Goal: Communication & Community: Answer question/provide support

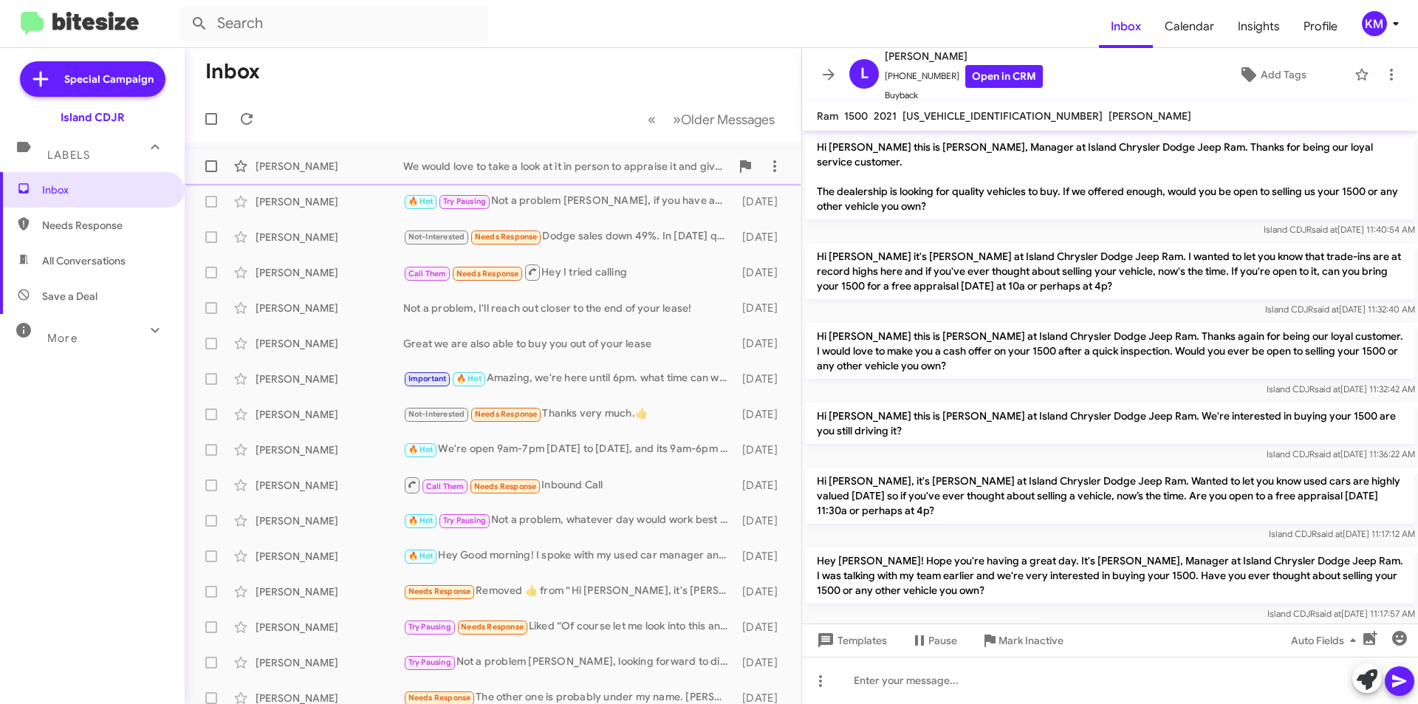
scroll to position [239, 0]
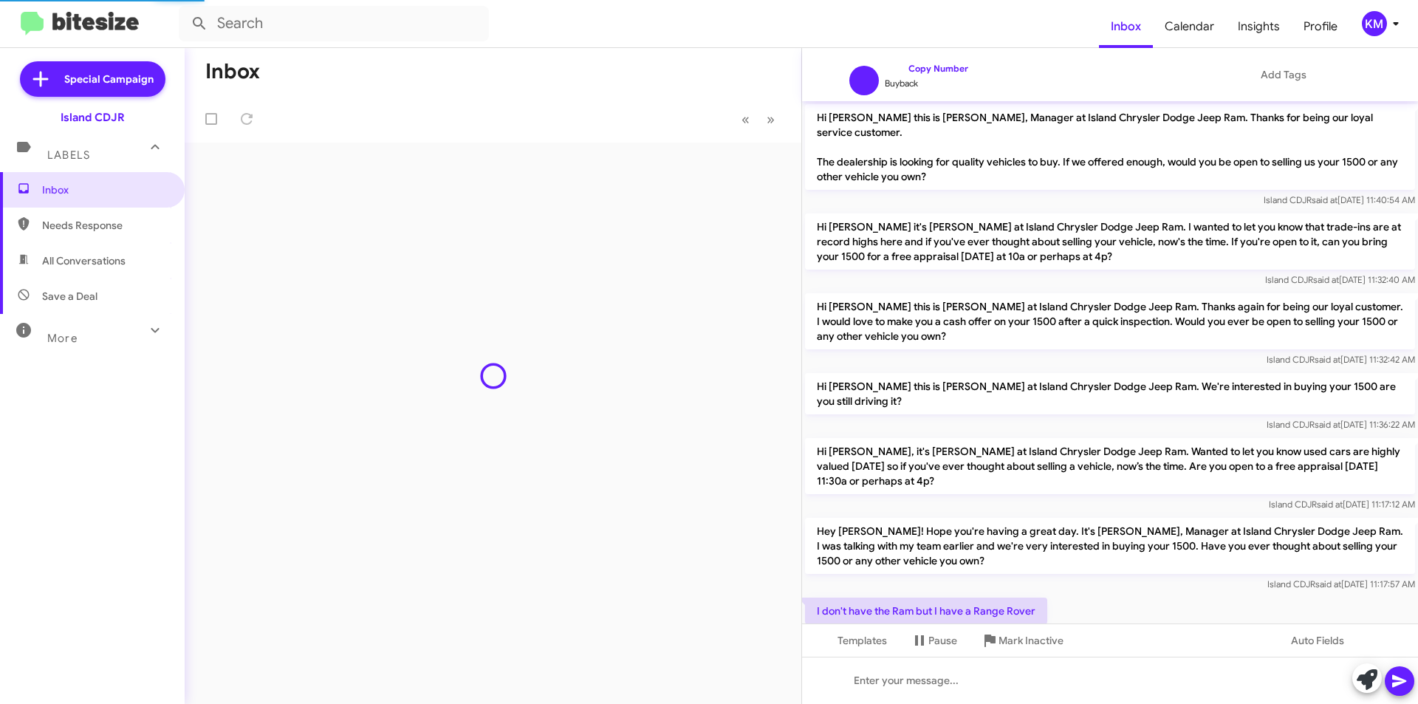
scroll to position [263, 0]
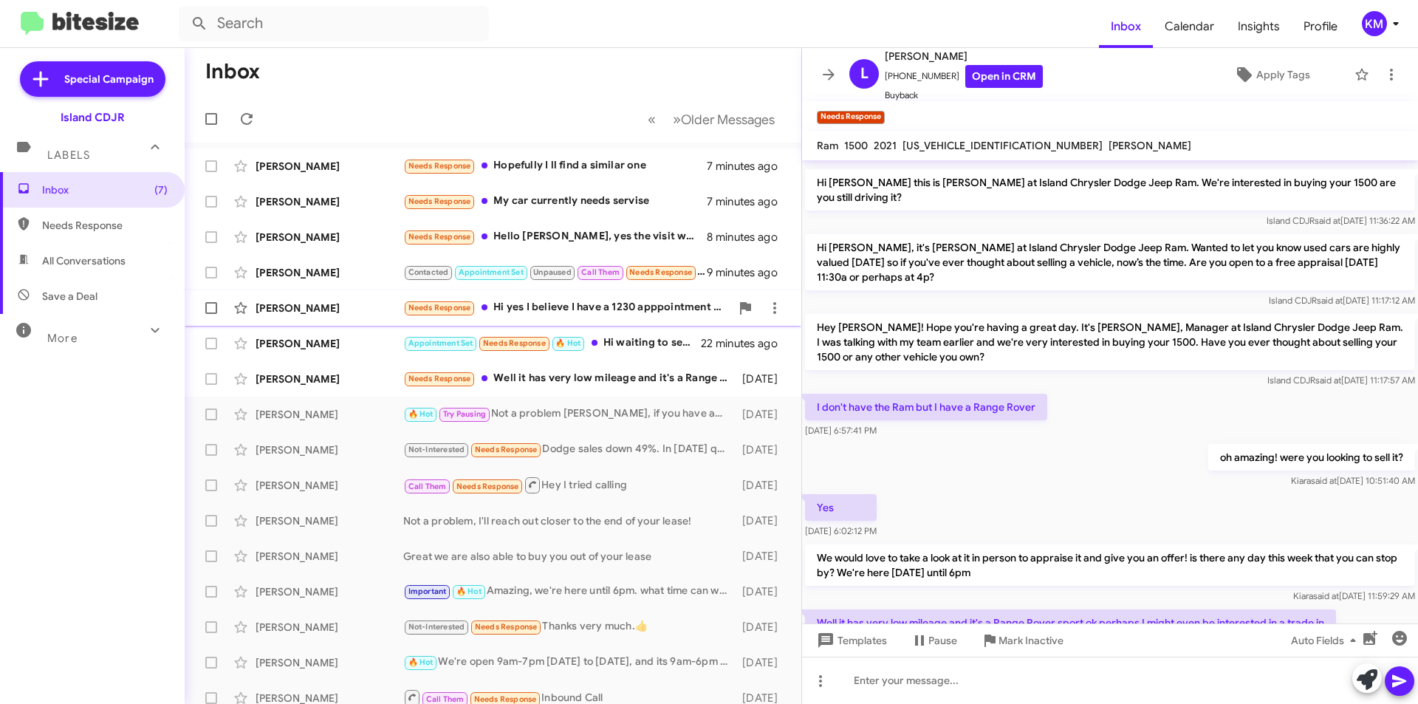
click at [347, 312] on div "[PERSON_NAME]" at bounding box center [330, 308] width 148 height 15
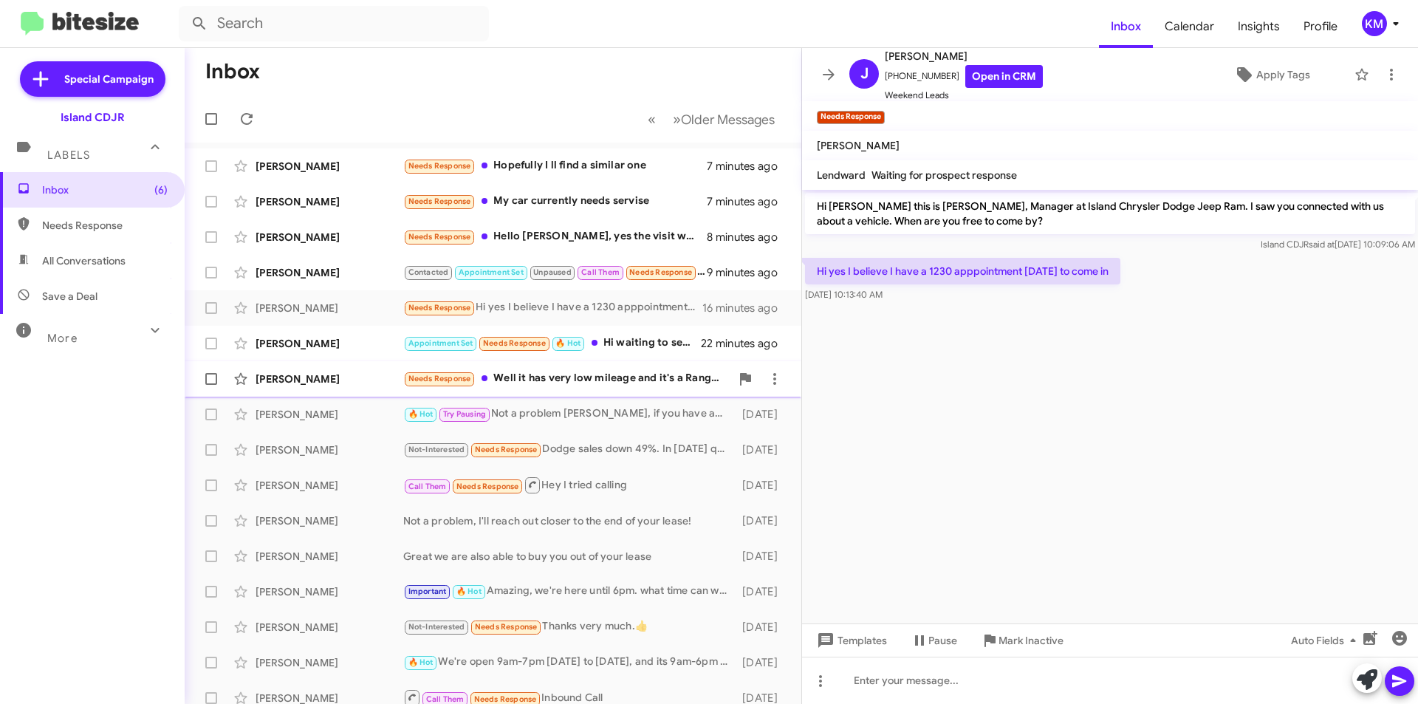
click at [363, 381] on div "[PERSON_NAME]" at bounding box center [330, 378] width 148 height 15
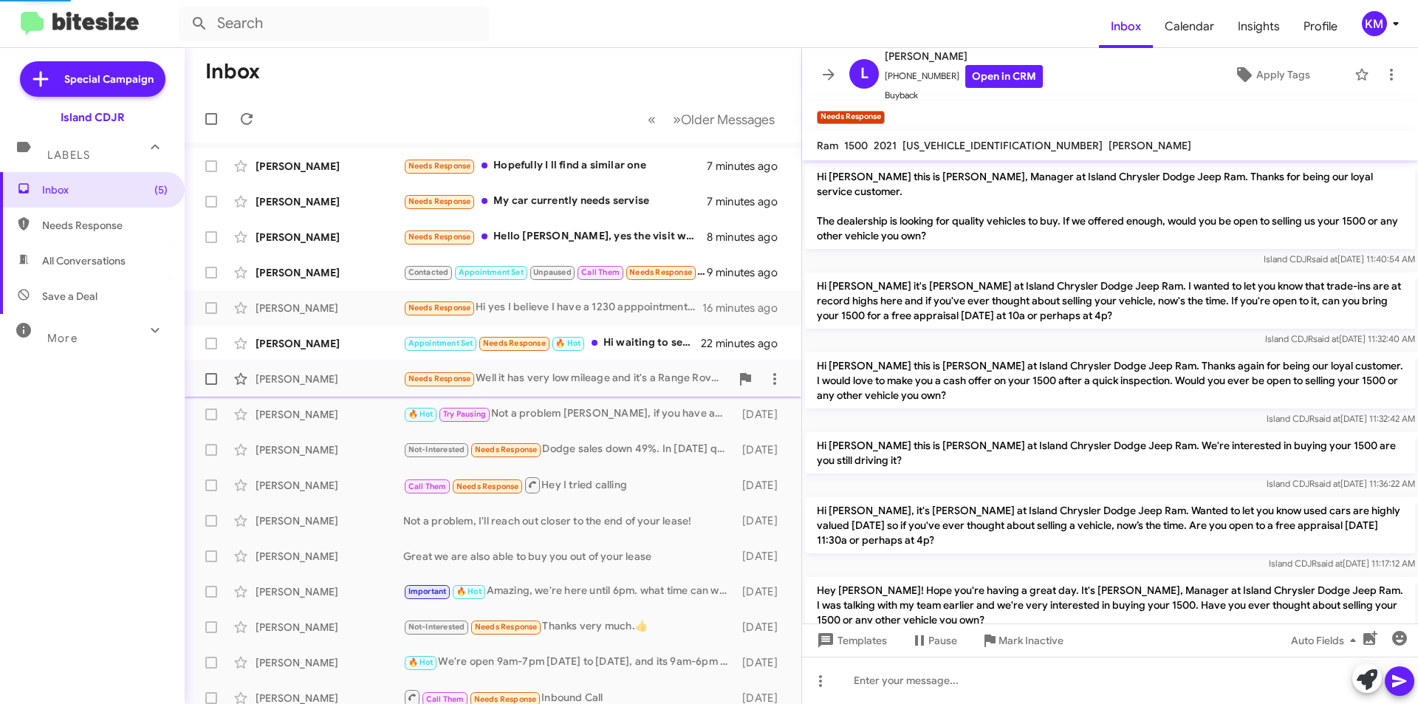
scroll to position [322, 0]
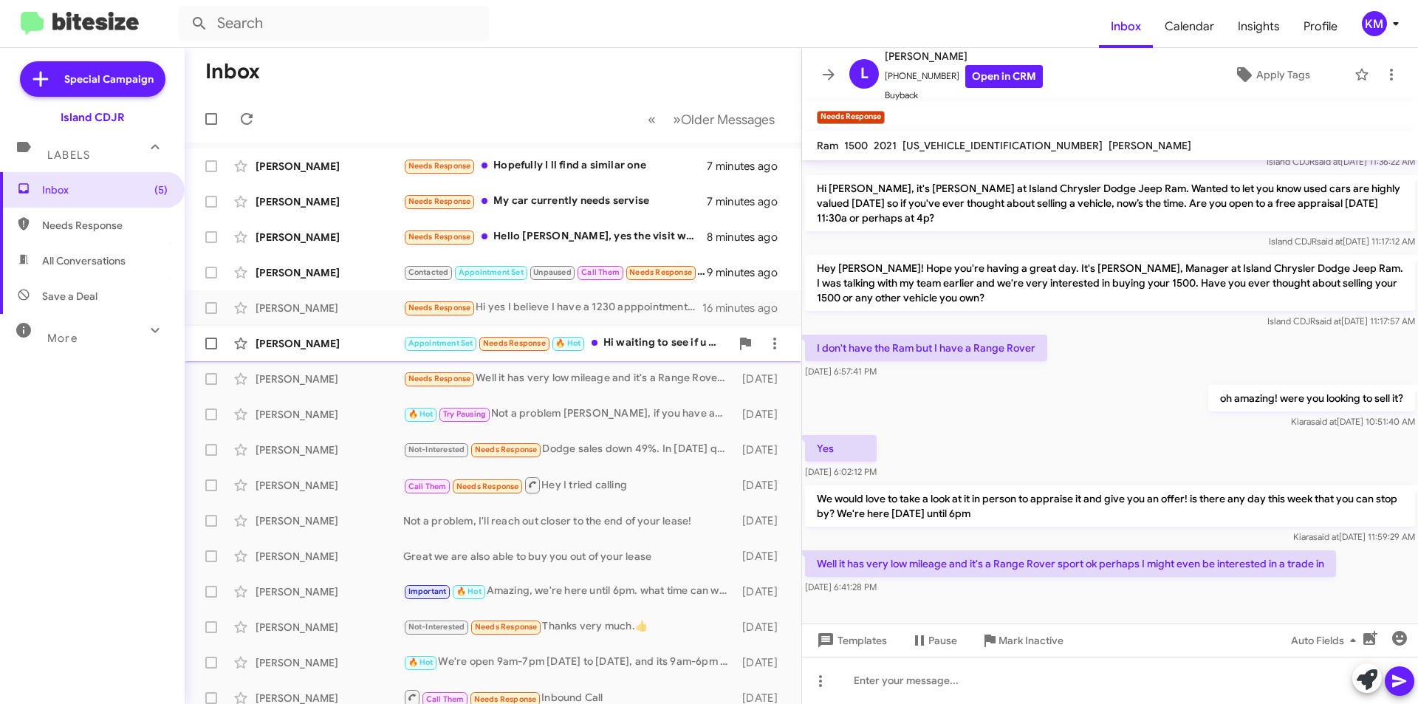
click at [363, 341] on div "[PERSON_NAME]" at bounding box center [330, 343] width 148 height 15
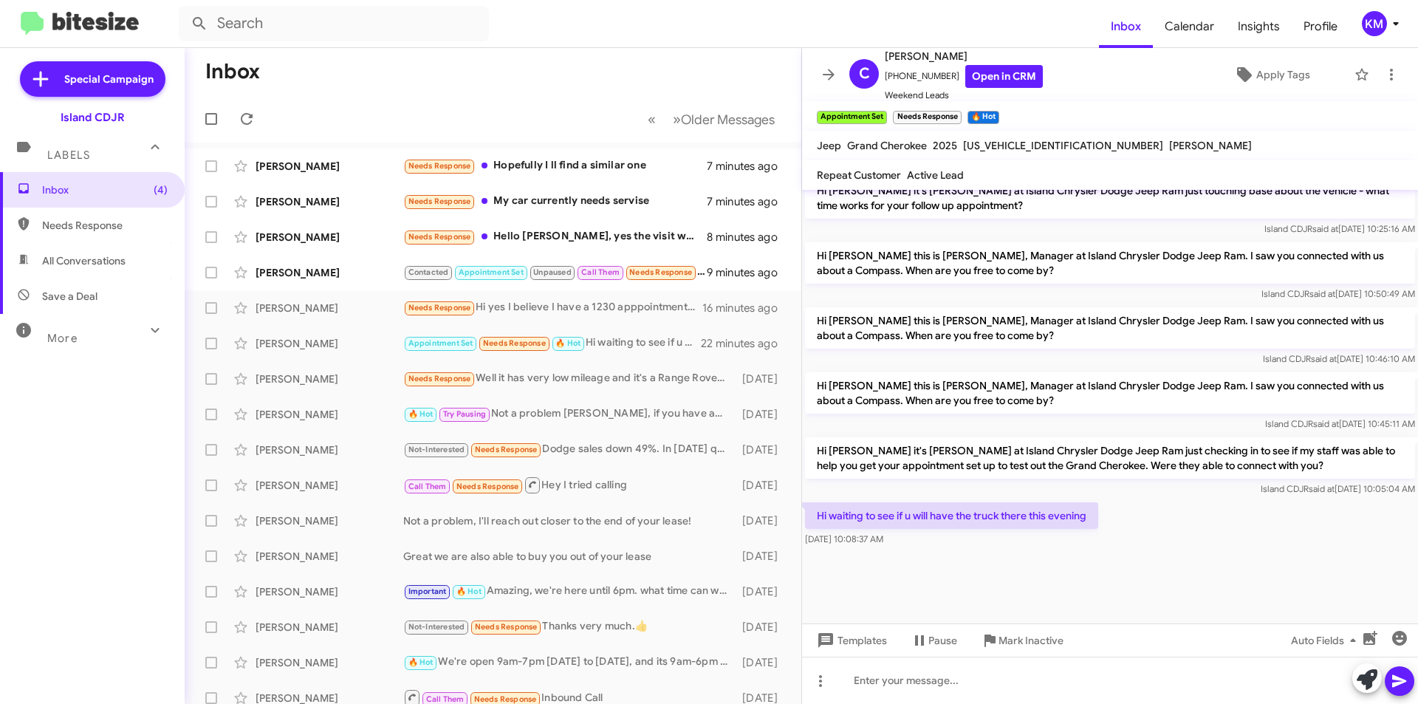
scroll to position [2385, 0]
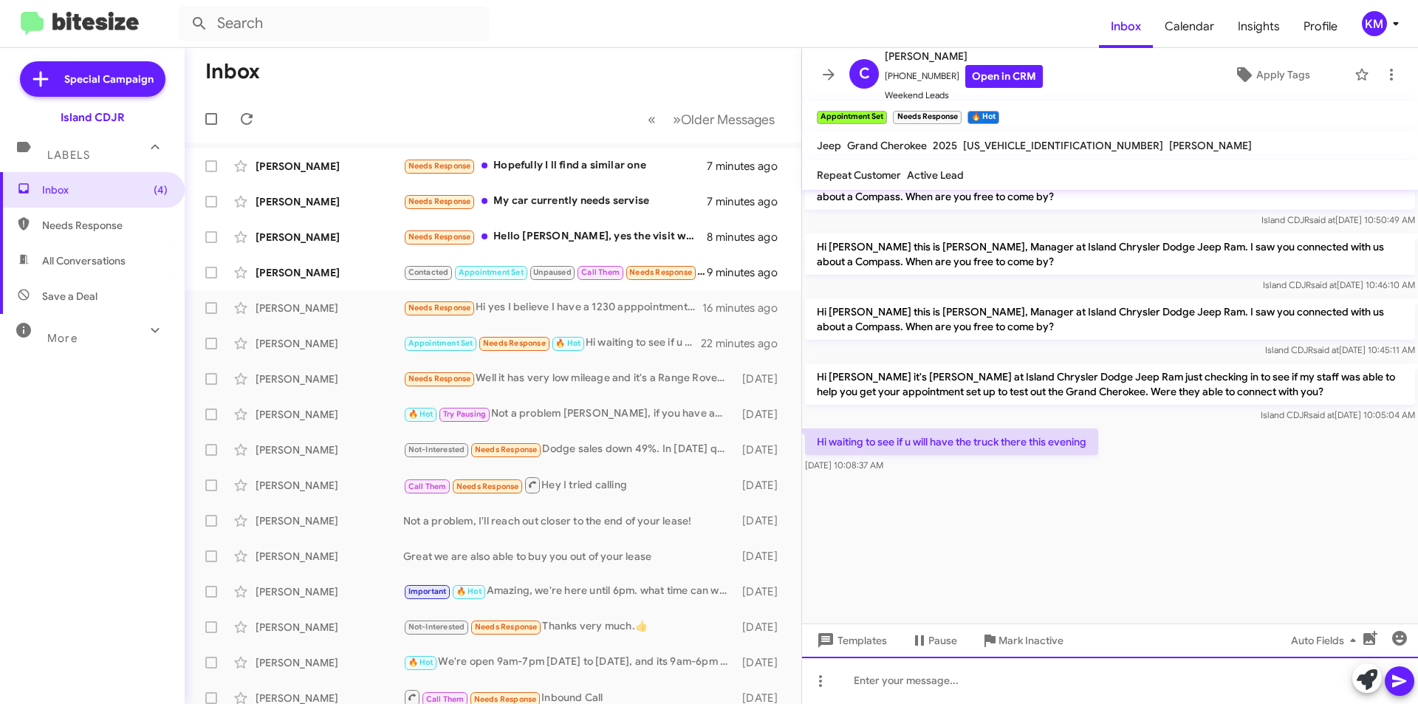
click at [1030, 678] on div at bounding box center [1110, 680] width 616 height 47
drag, startPoint x: 942, startPoint y: 78, endPoint x: 894, endPoint y: 81, distance: 48.1
click at [894, 81] on span "[PHONE_NUMBER] Open in CRM" at bounding box center [964, 76] width 158 height 23
copy span "7183443774"
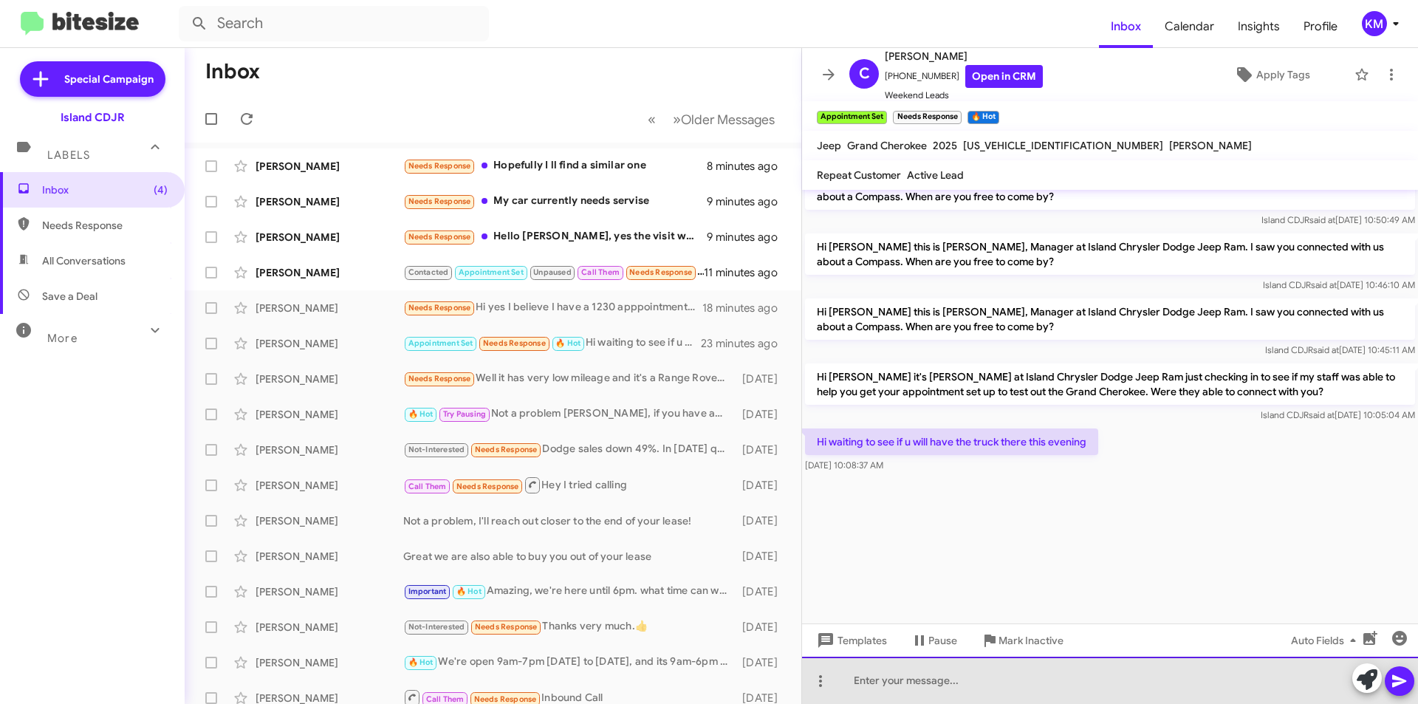
click at [973, 684] on div at bounding box center [1110, 680] width 616 height 47
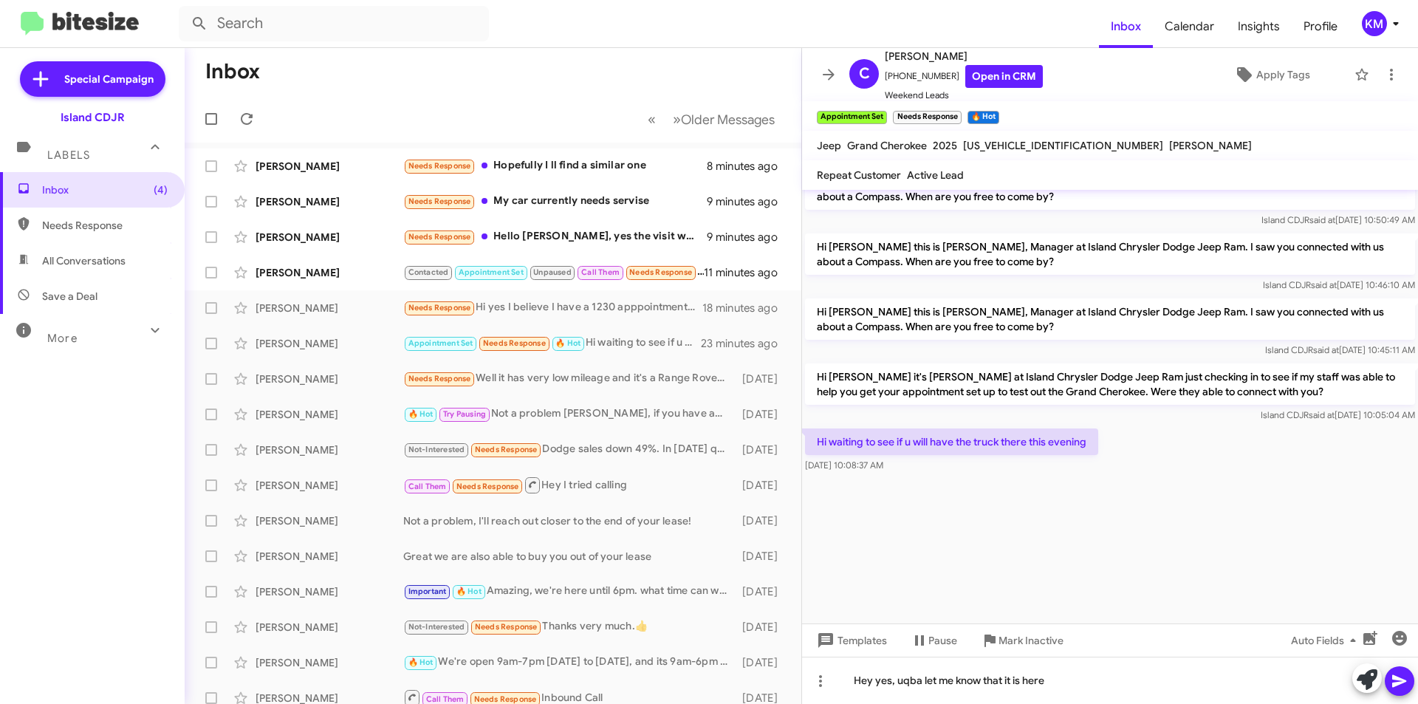
click at [1398, 680] on icon at bounding box center [1399, 681] width 14 height 13
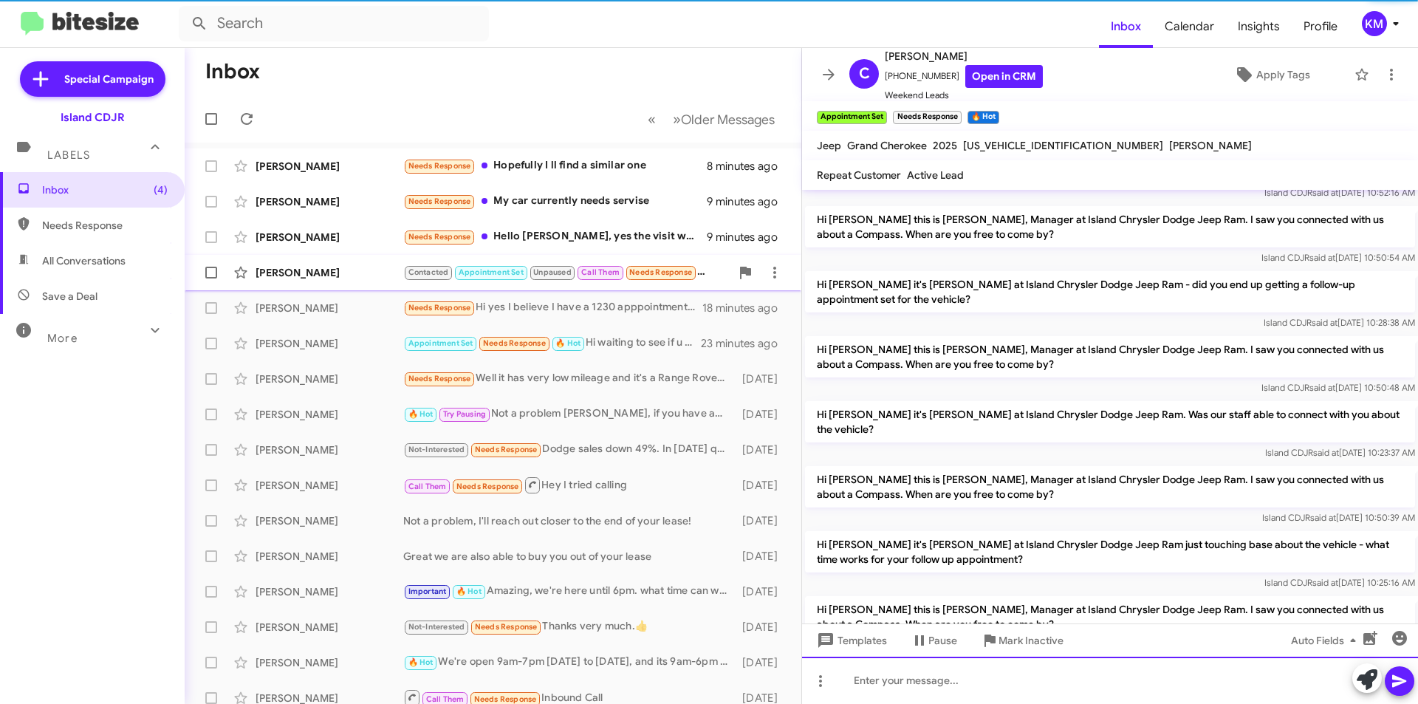
scroll to position [0, 0]
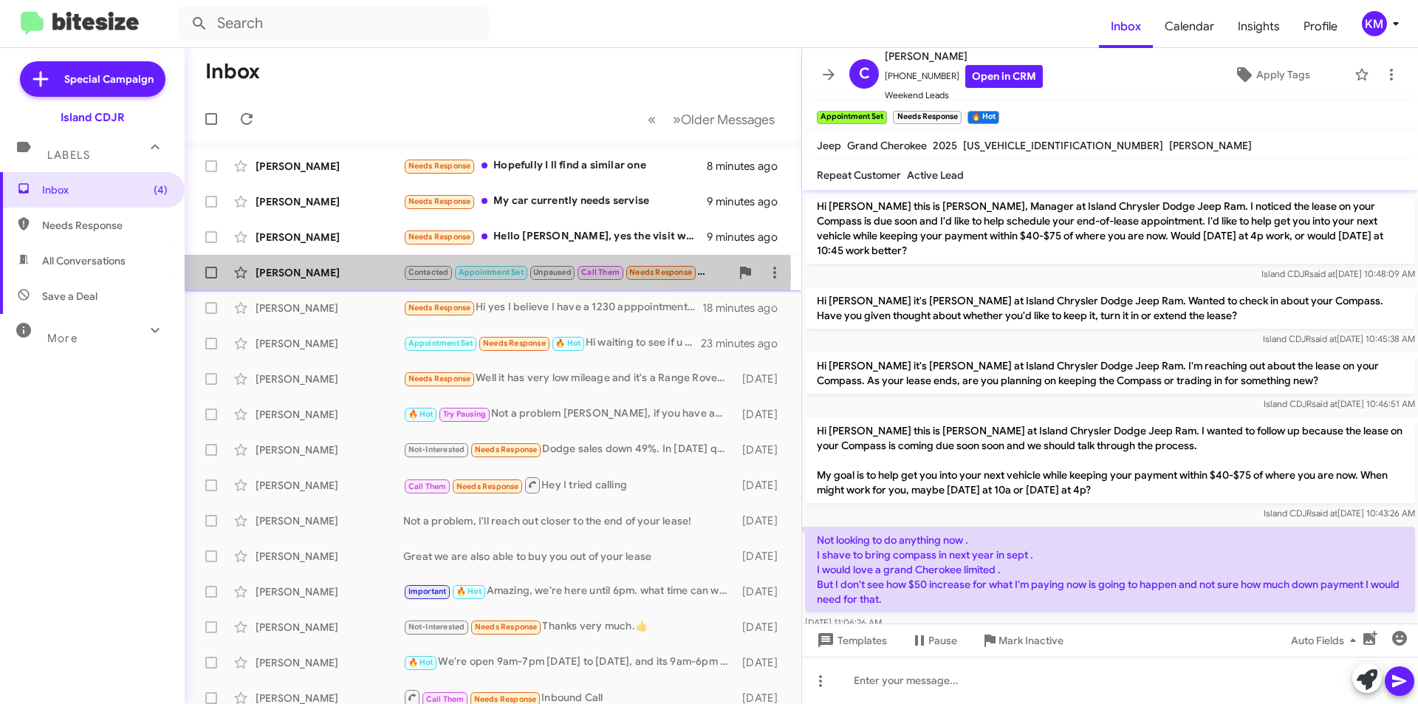
click at [354, 274] on div "[PERSON_NAME]" at bounding box center [330, 272] width 148 height 15
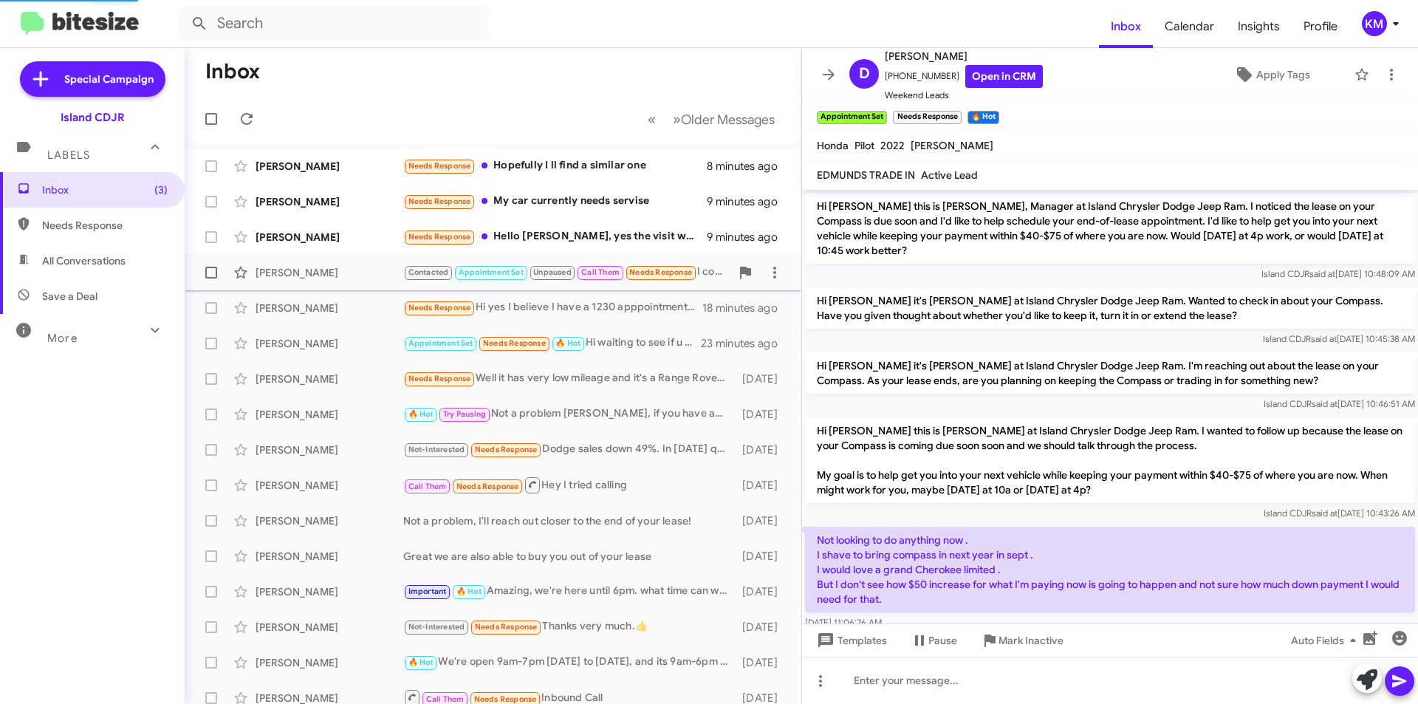
scroll to position [261, 0]
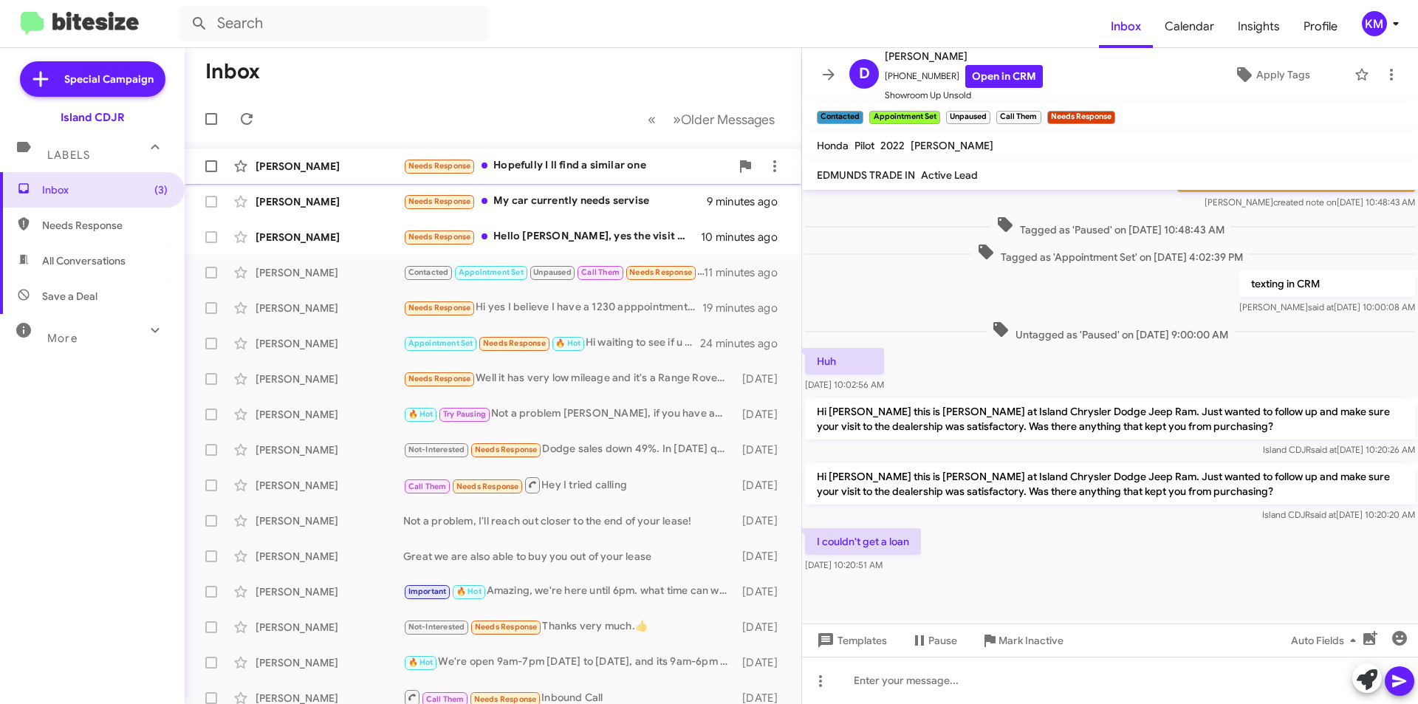
click at [574, 162] on div "Needs Response Hopefully I ll find a similar one" at bounding box center [566, 165] width 327 height 17
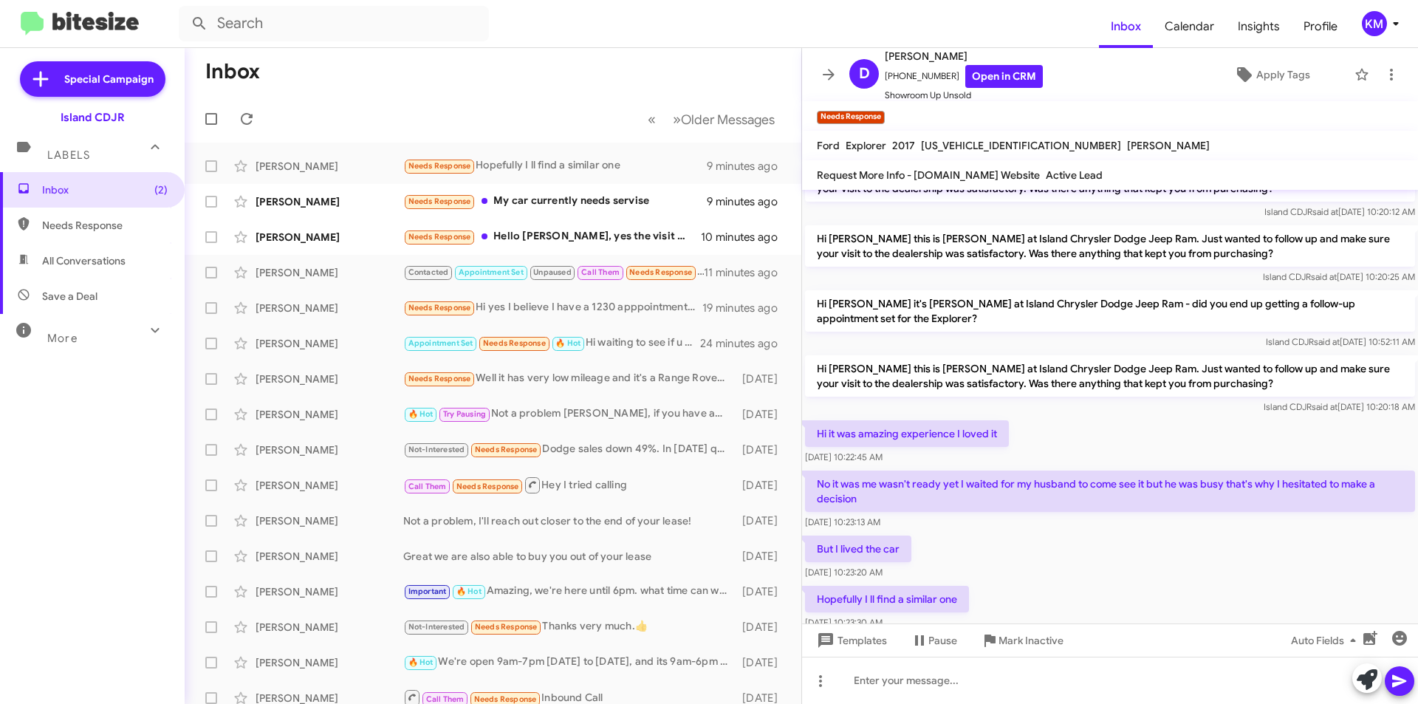
scroll to position [748, 0]
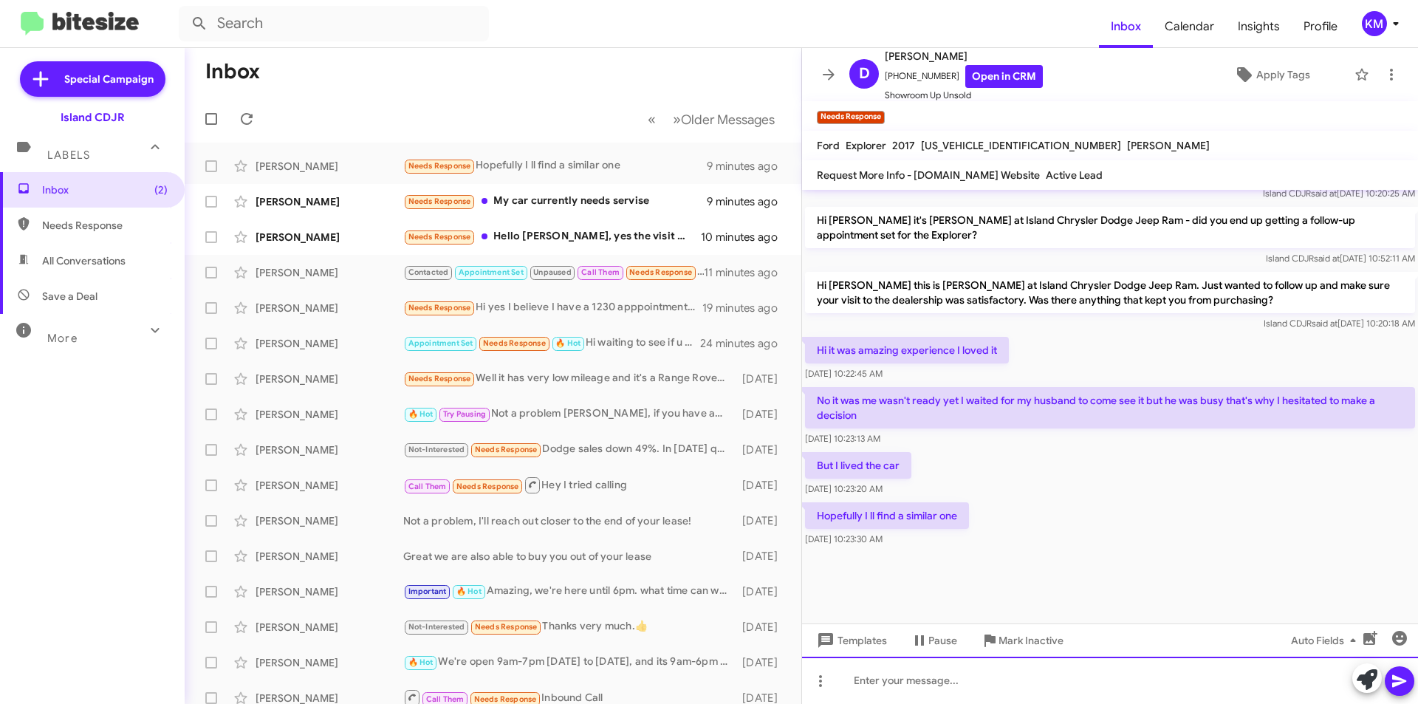
click at [1012, 681] on div at bounding box center [1110, 680] width 616 height 47
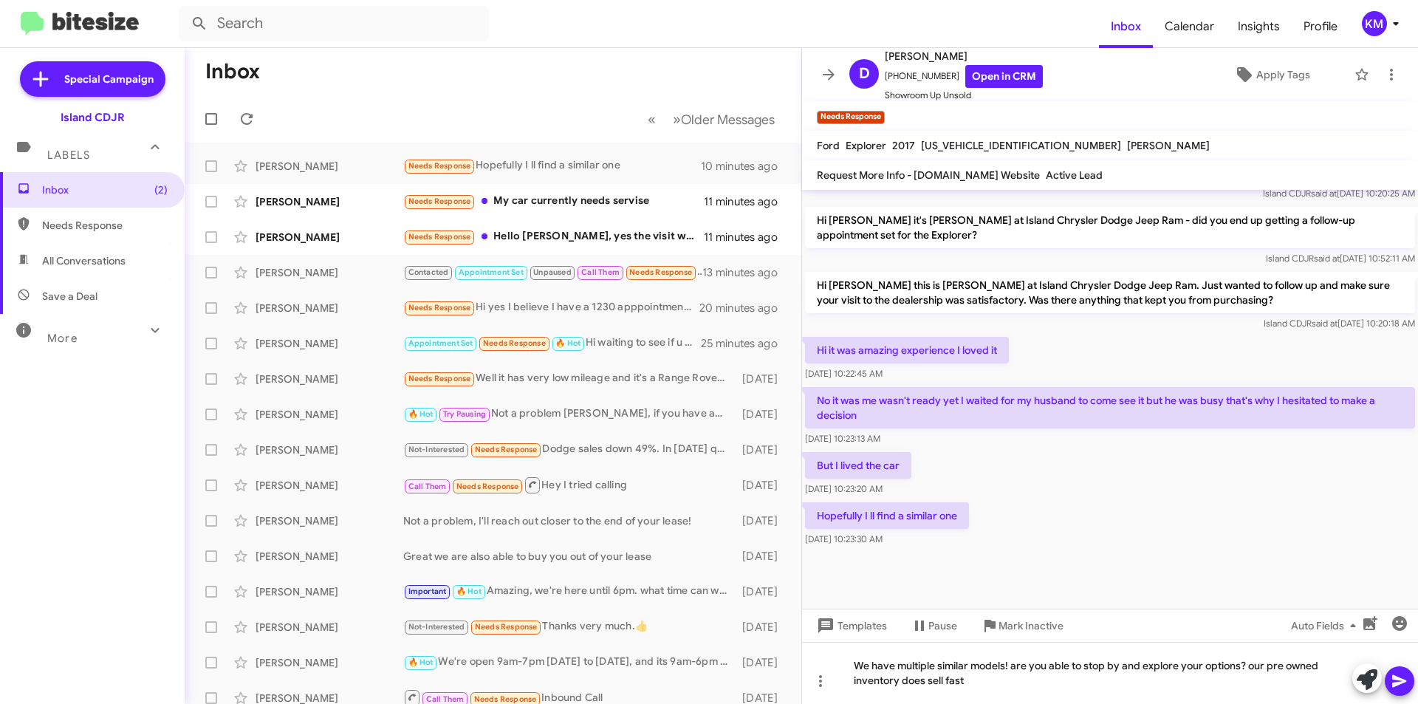
click at [1408, 674] on icon at bounding box center [1400, 681] width 18 height 18
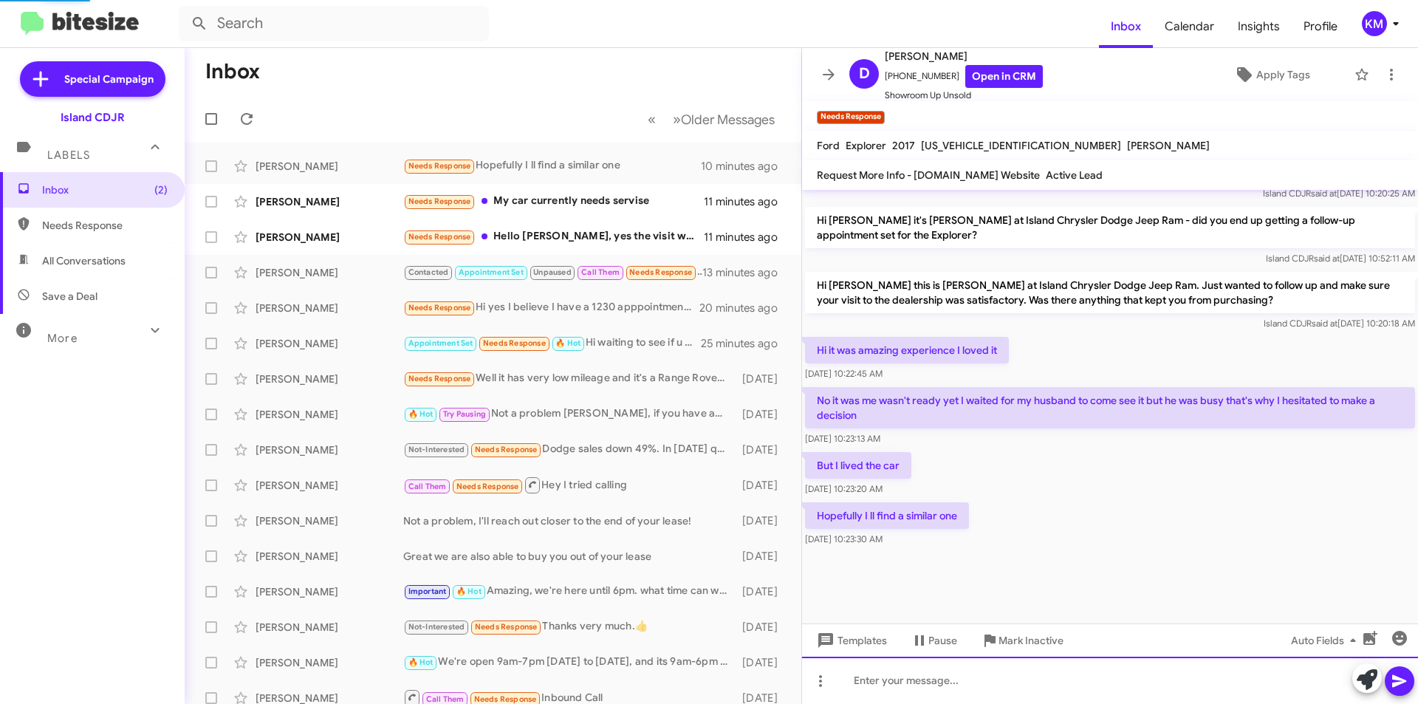
scroll to position [0, 0]
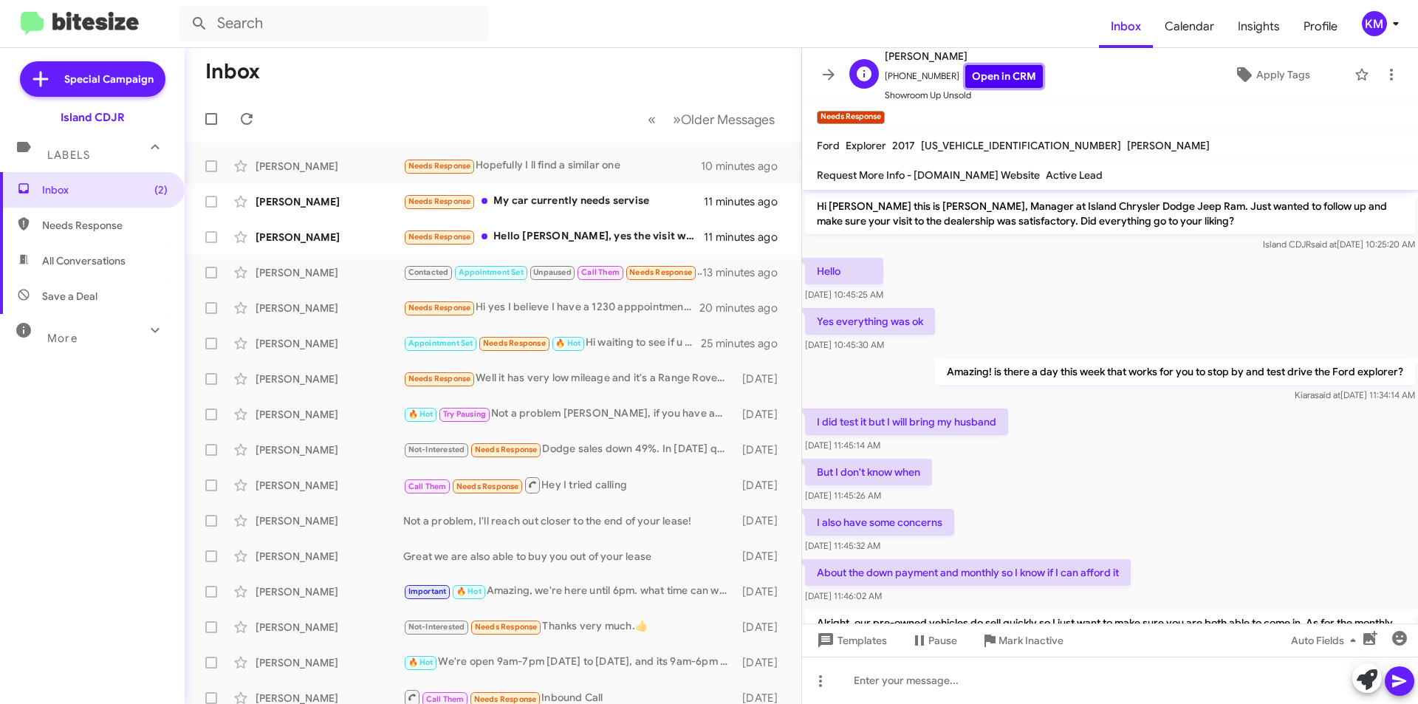
click at [989, 73] on link "Open in CRM" at bounding box center [1004, 76] width 78 height 23
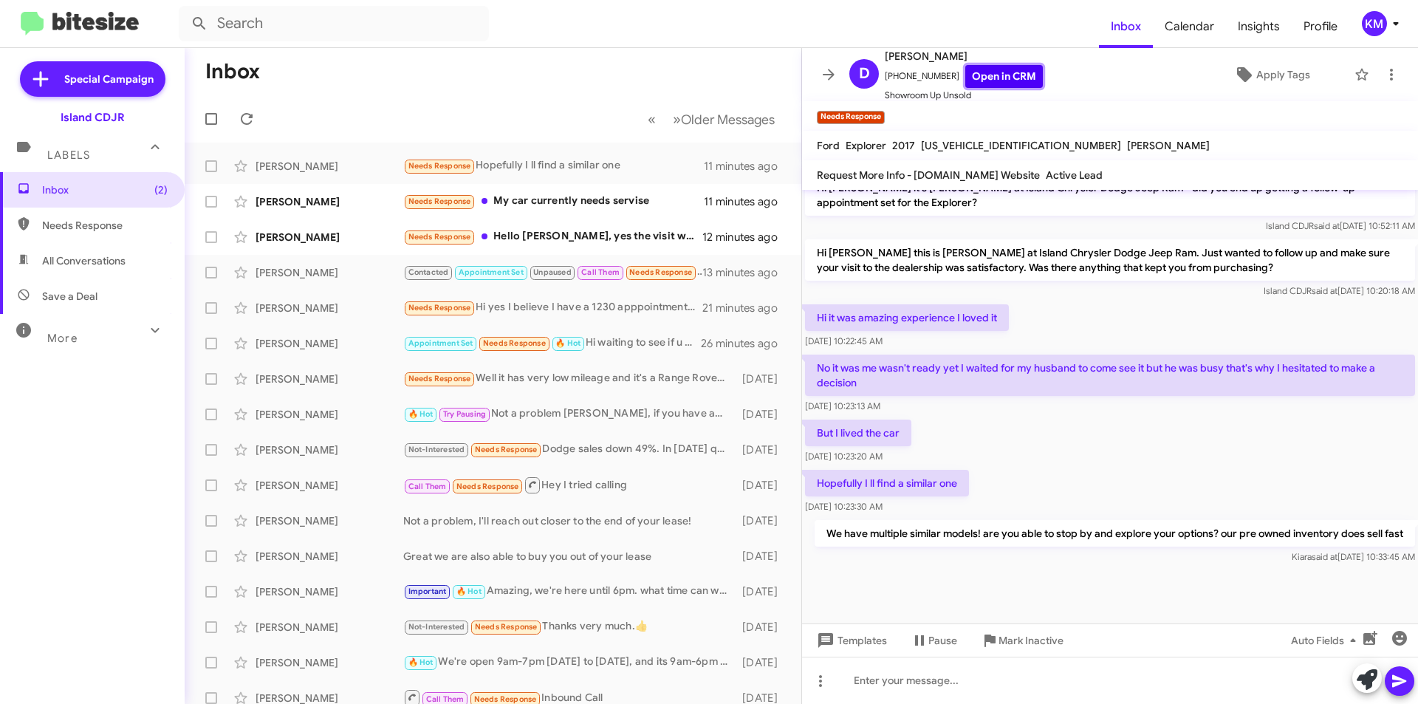
scroll to position [817, 0]
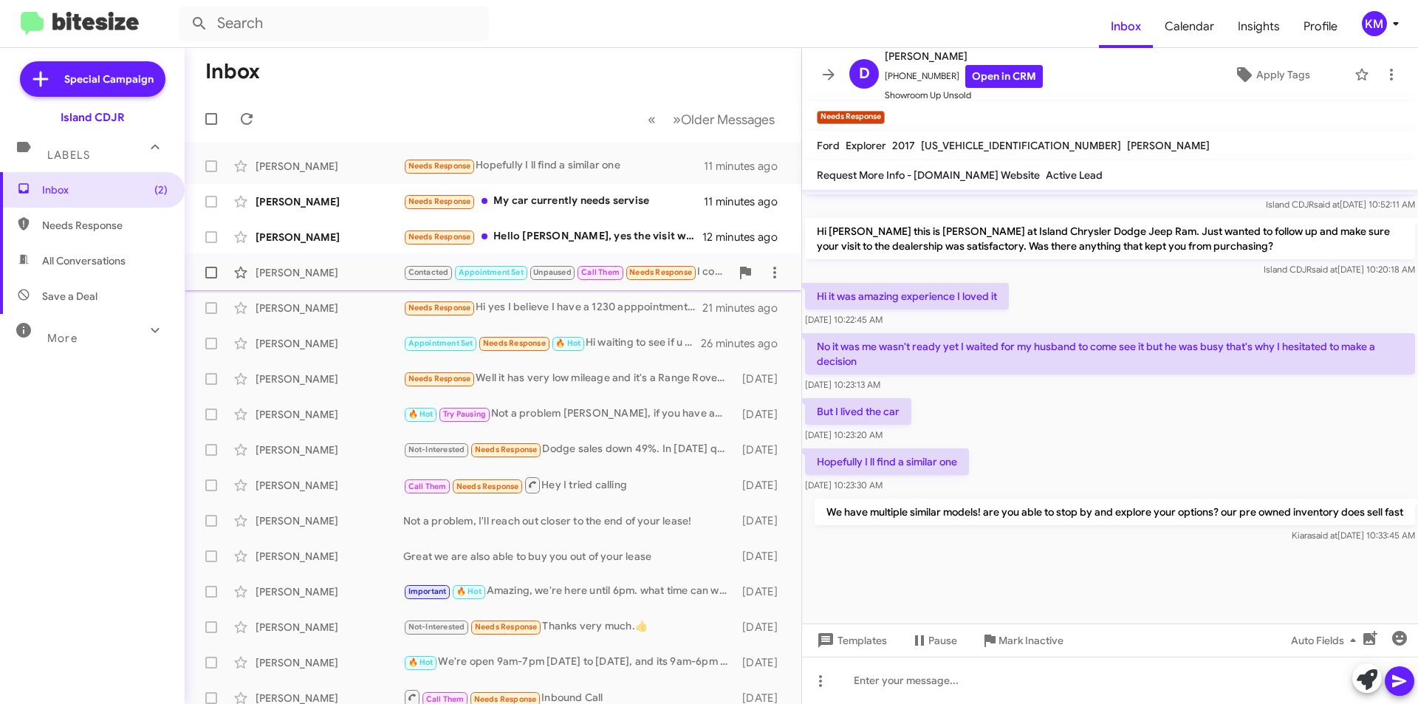
click at [624, 284] on div "[PERSON_NAME] Contacted Appointment Set Unpaused Call Them Needs Response I cou…" at bounding box center [492, 273] width 593 height 30
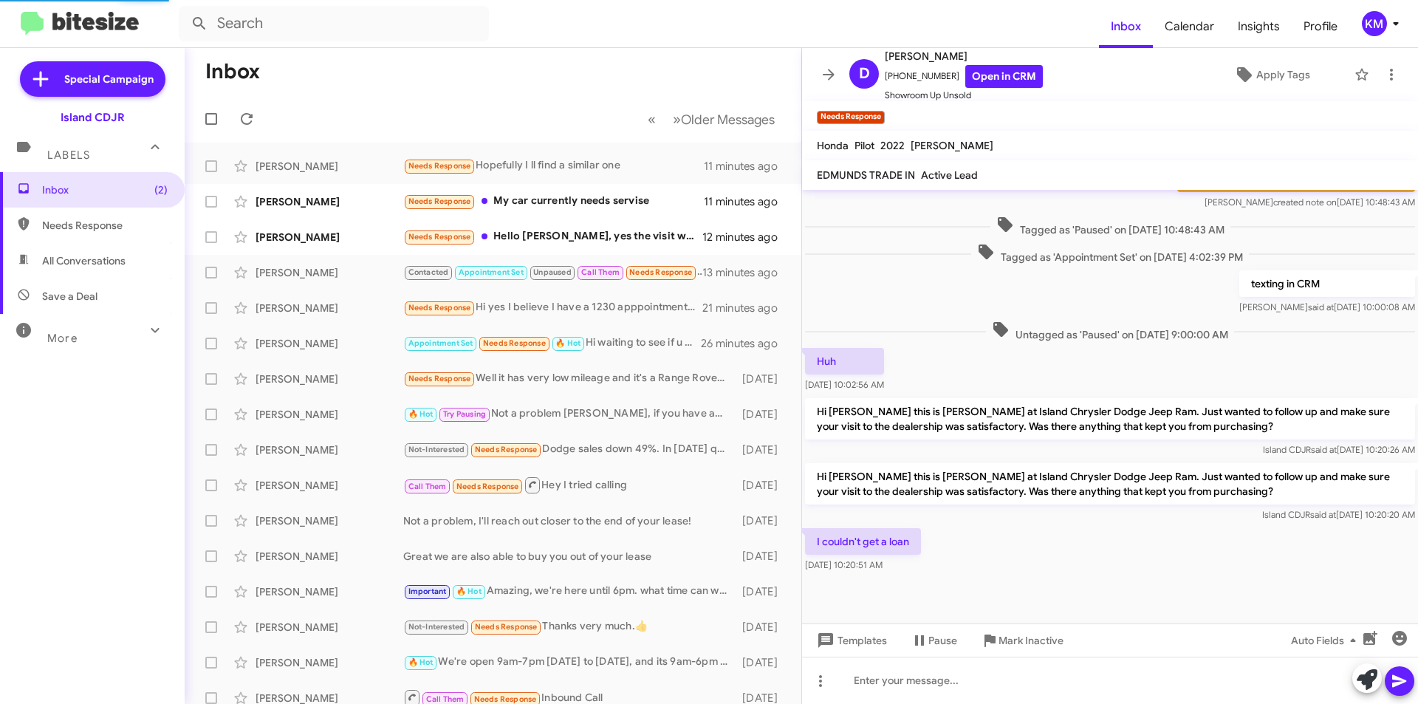
scroll to position [261, 0]
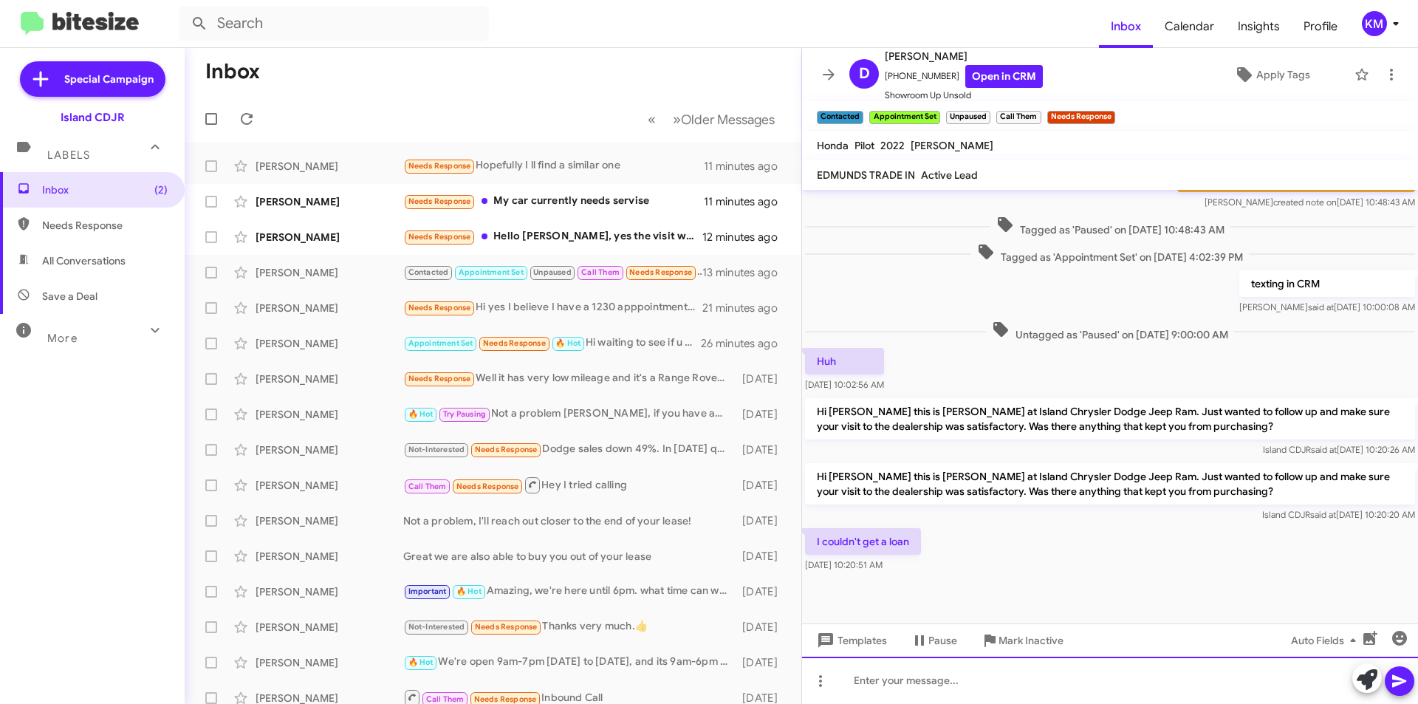
click at [983, 676] on div at bounding box center [1110, 680] width 616 height 47
click at [1241, 683] on div "Im sorry about that [PERSON_NAME], do you have a co signer? im sure my manager …" at bounding box center [1110, 680] width 616 height 47
click at [1117, 682] on div "Im sorry about that [PERSON_NAME], do you have a co signer? im sure my manager …" at bounding box center [1110, 680] width 616 height 47
click at [1115, 680] on div "Im sorry about that [PERSON_NAME], do you have a co signer? im sure my manager …" at bounding box center [1110, 680] width 616 height 47
click at [1240, 679] on div "Im sorry about that [PERSON_NAME], do you have a co signer? I'm sure my manager…" at bounding box center [1110, 680] width 616 height 47
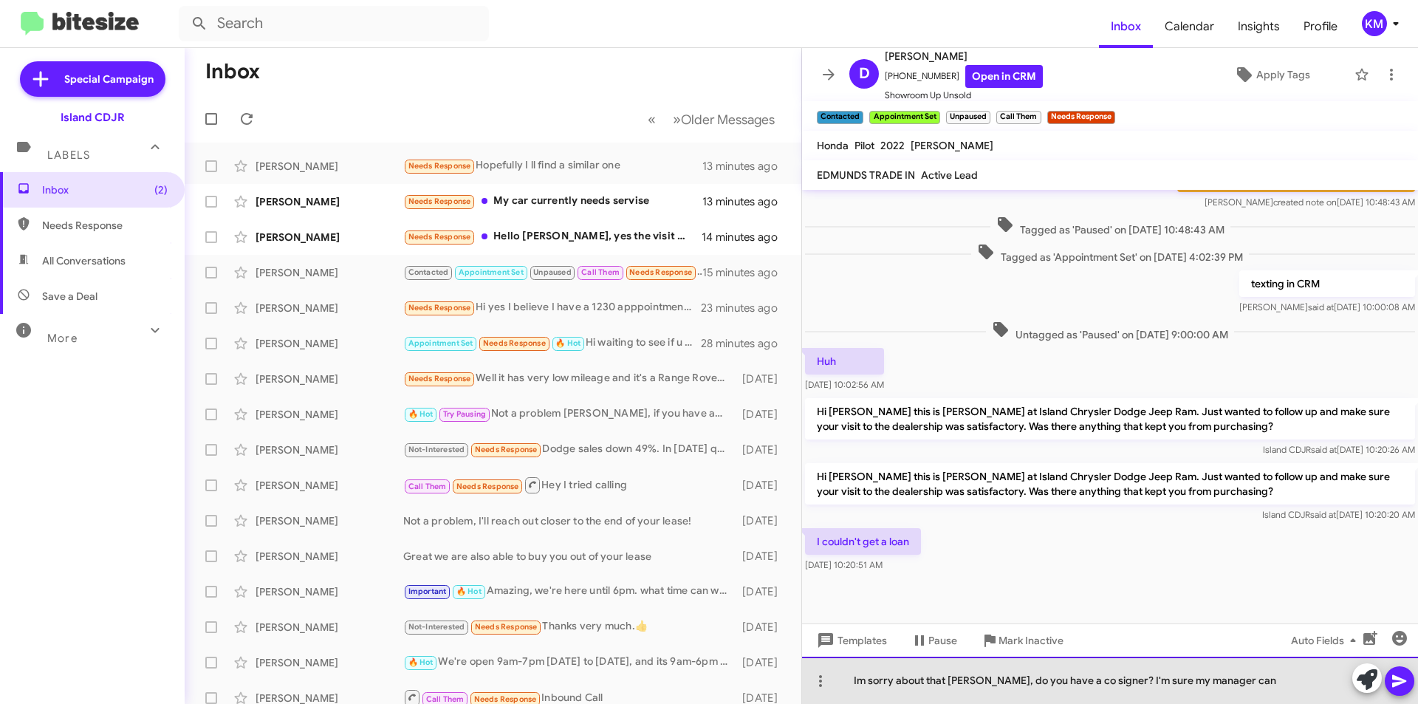
click at [856, 682] on div "Im sorry about that [PERSON_NAME], do you have a co signer? I'm sure my manager…" at bounding box center [1110, 680] width 616 height 47
click at [1245, 691] on div "I'm sorry about that [PERSON_NAME], do you have a co signer? I'm sure my manage…" at bounding box center [1110, 680] width 616 height 47
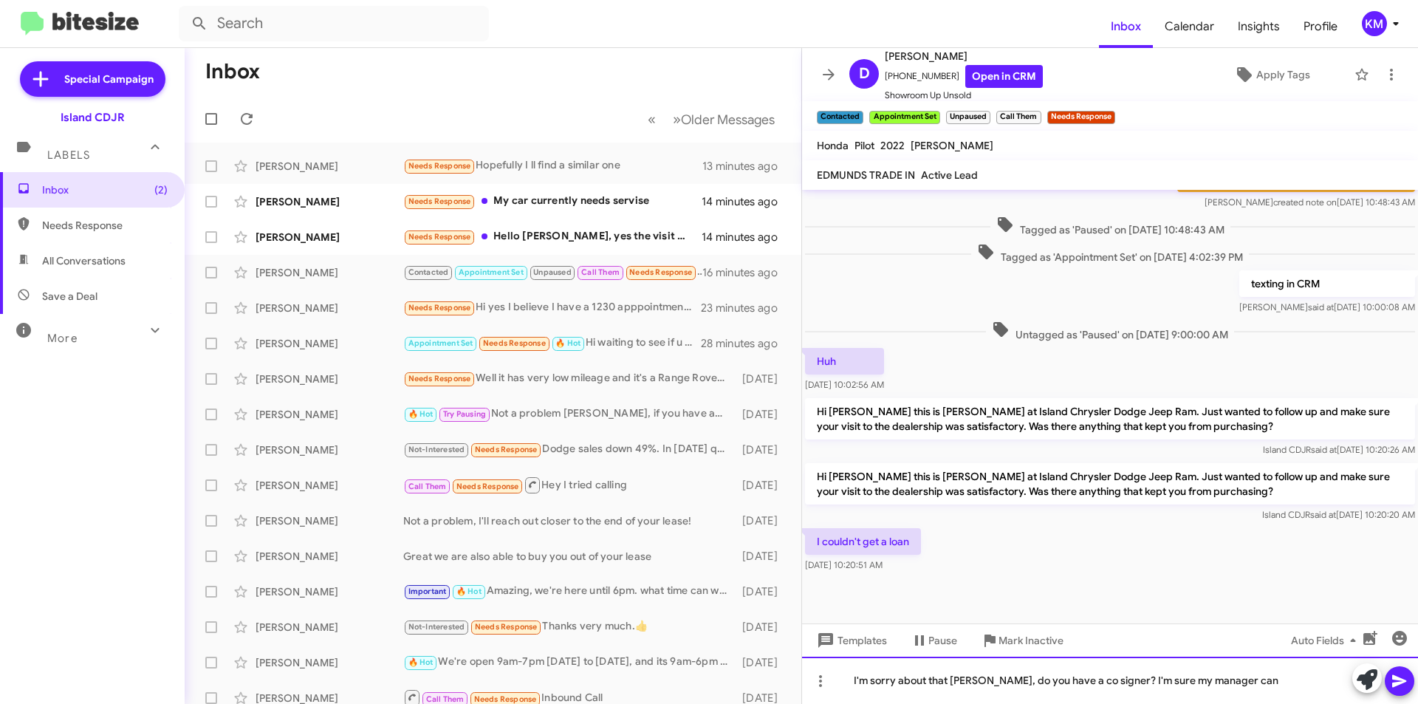
click at [1248, 679] on div "I'm sorry about that [PERSON_NAME], do you have a co signer? I'm sure my manage…" at bounding box center [1110, 680] width 616 height 47
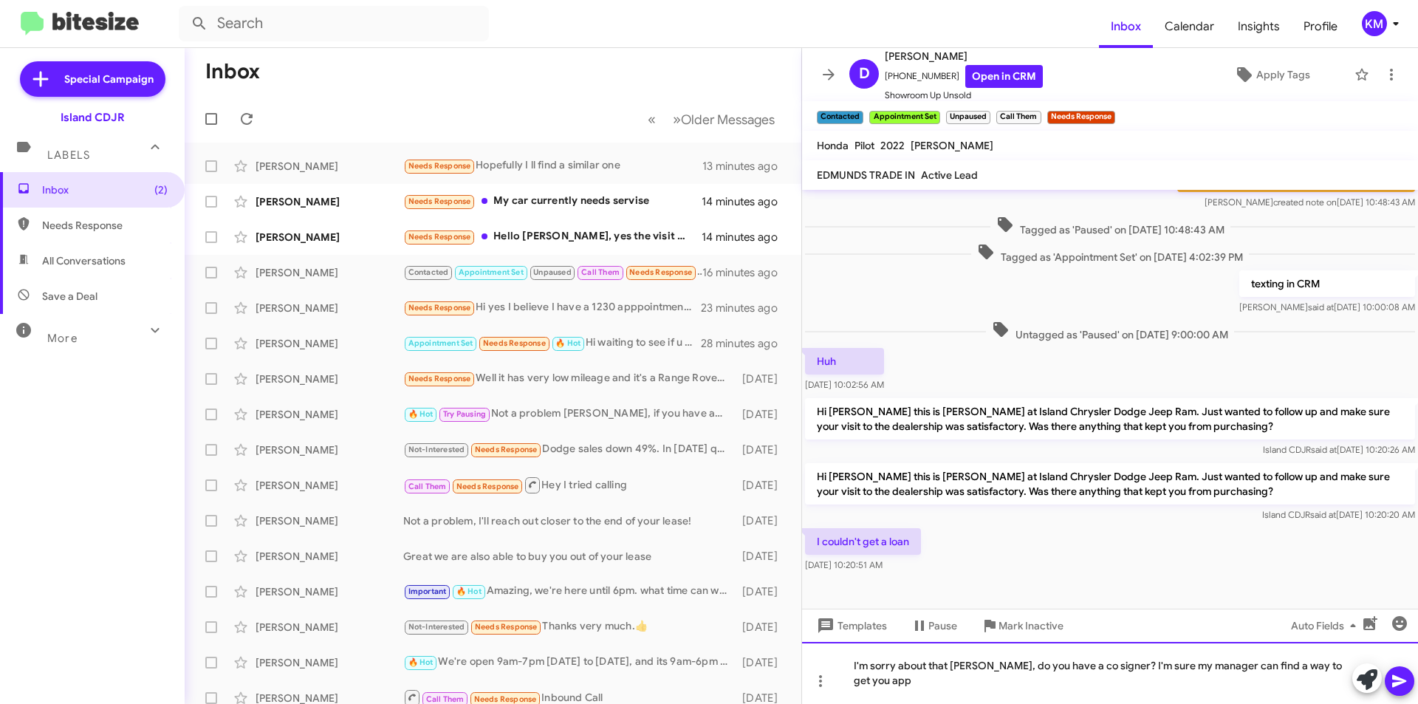
scroll to position [276, 0]
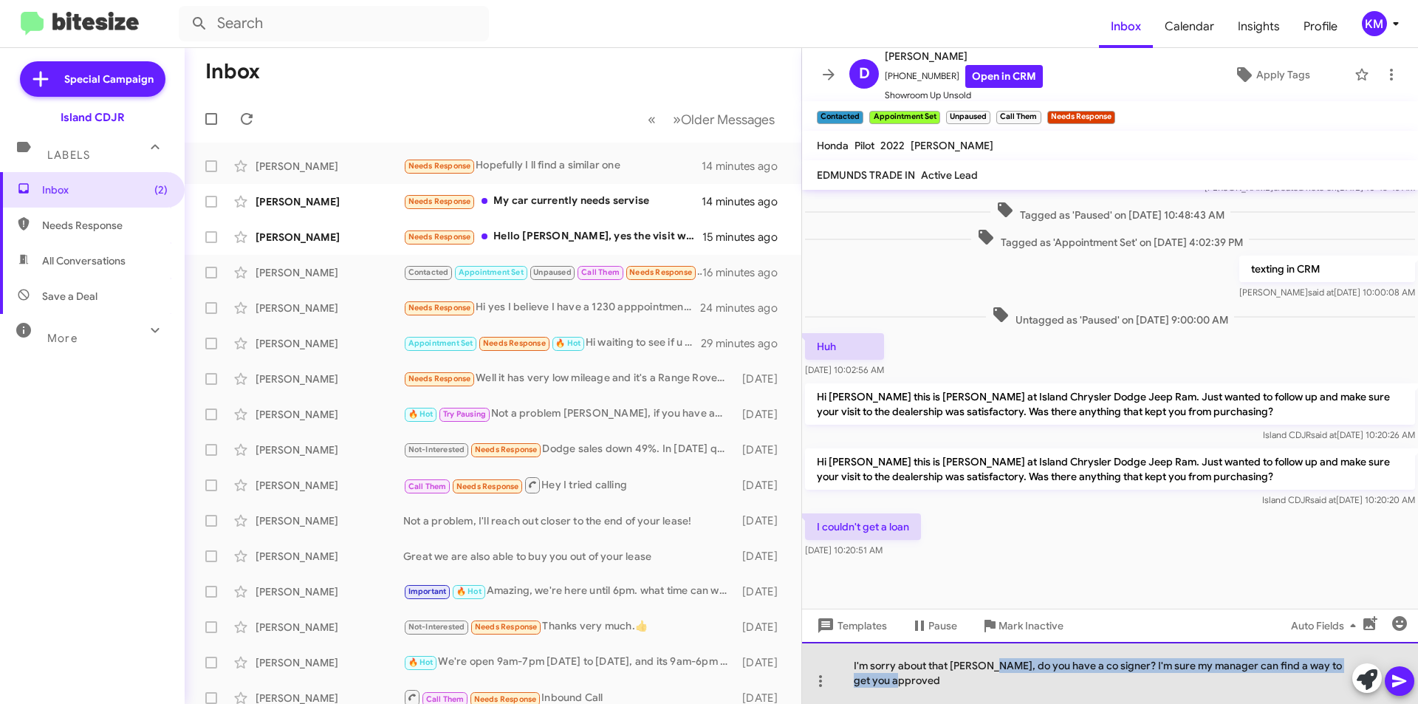
drag, startPoint x: 941, startPoint y: 684, endPoint x: 994, endPoint y: 668, distance: 55.4
click at [994, 668] on div "I'm sorry about that [PERSON_NAME], do you have a co signer? I'm sure my manage…" at bounding box center [1110, 673] width 616 height 62
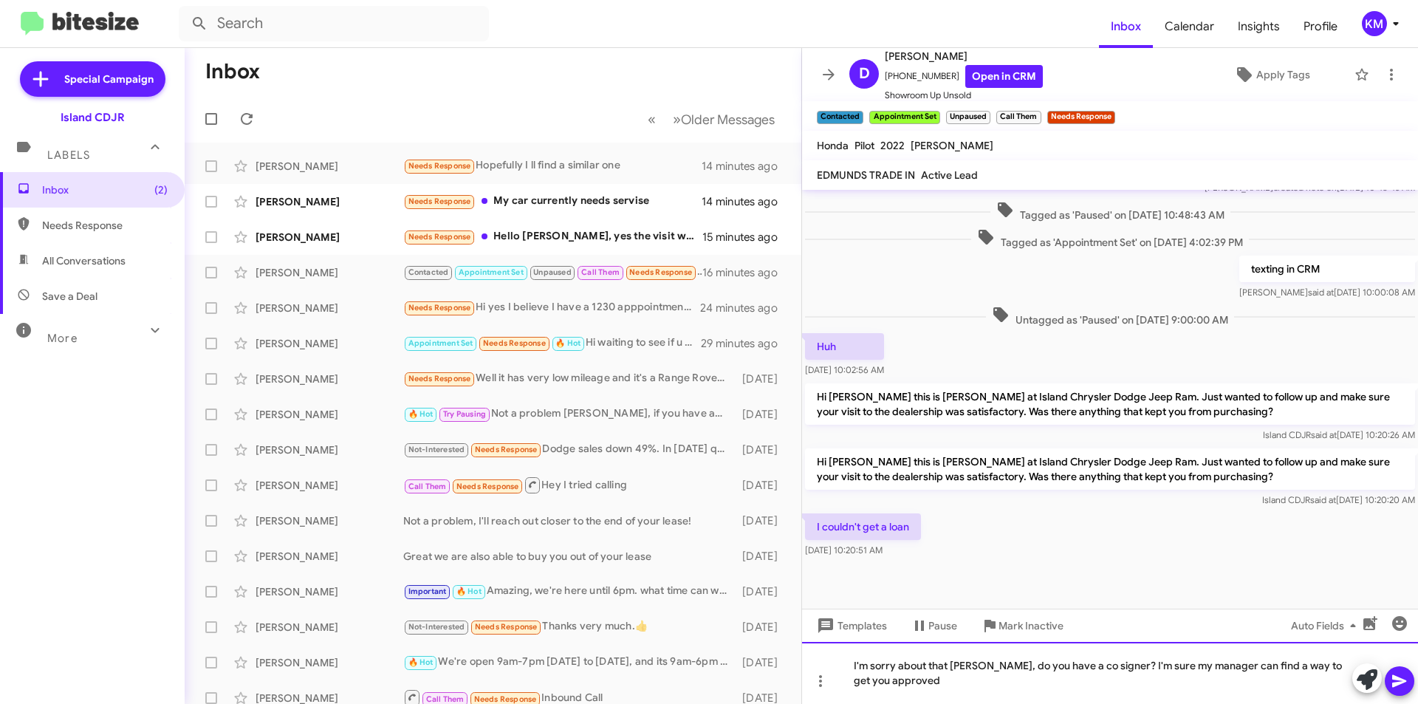
scroll to position [261, 0]
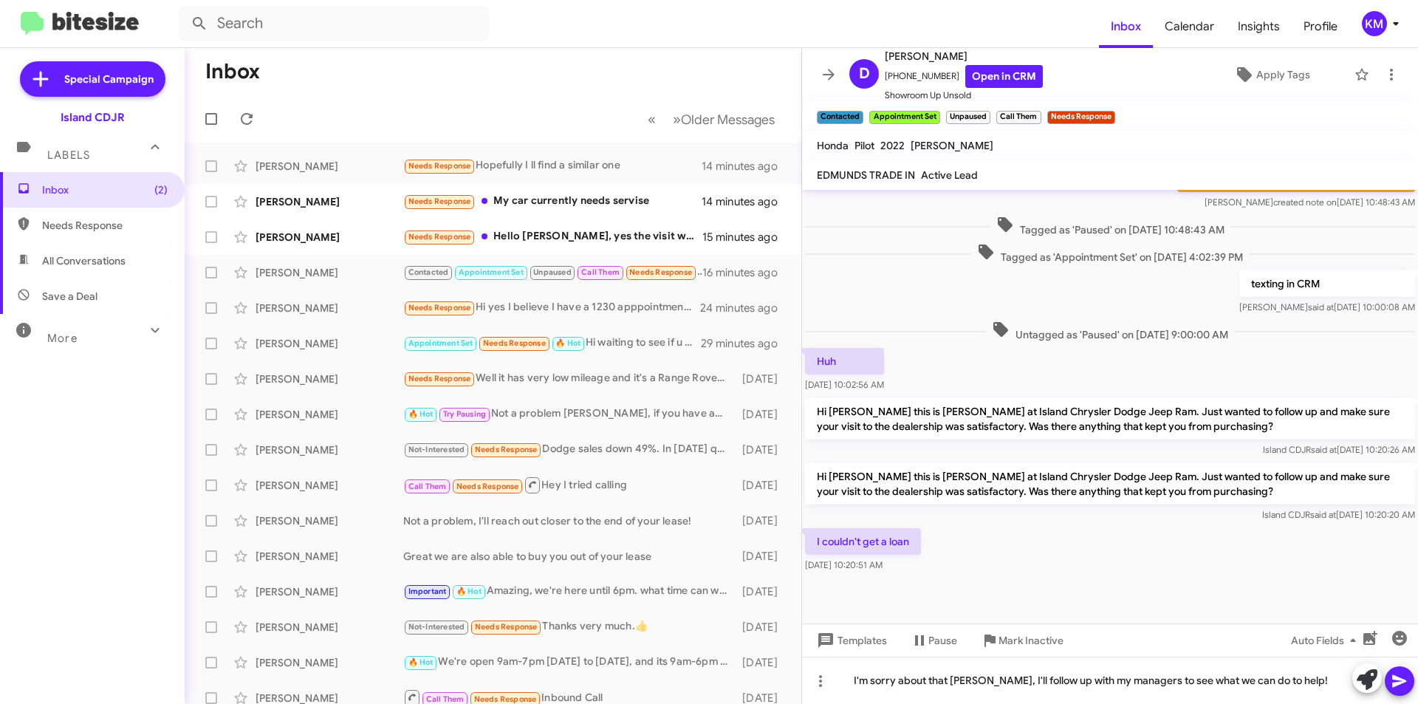
click at [1396, 680] on icon at bounding box center [1400, 681] width 18 height 18
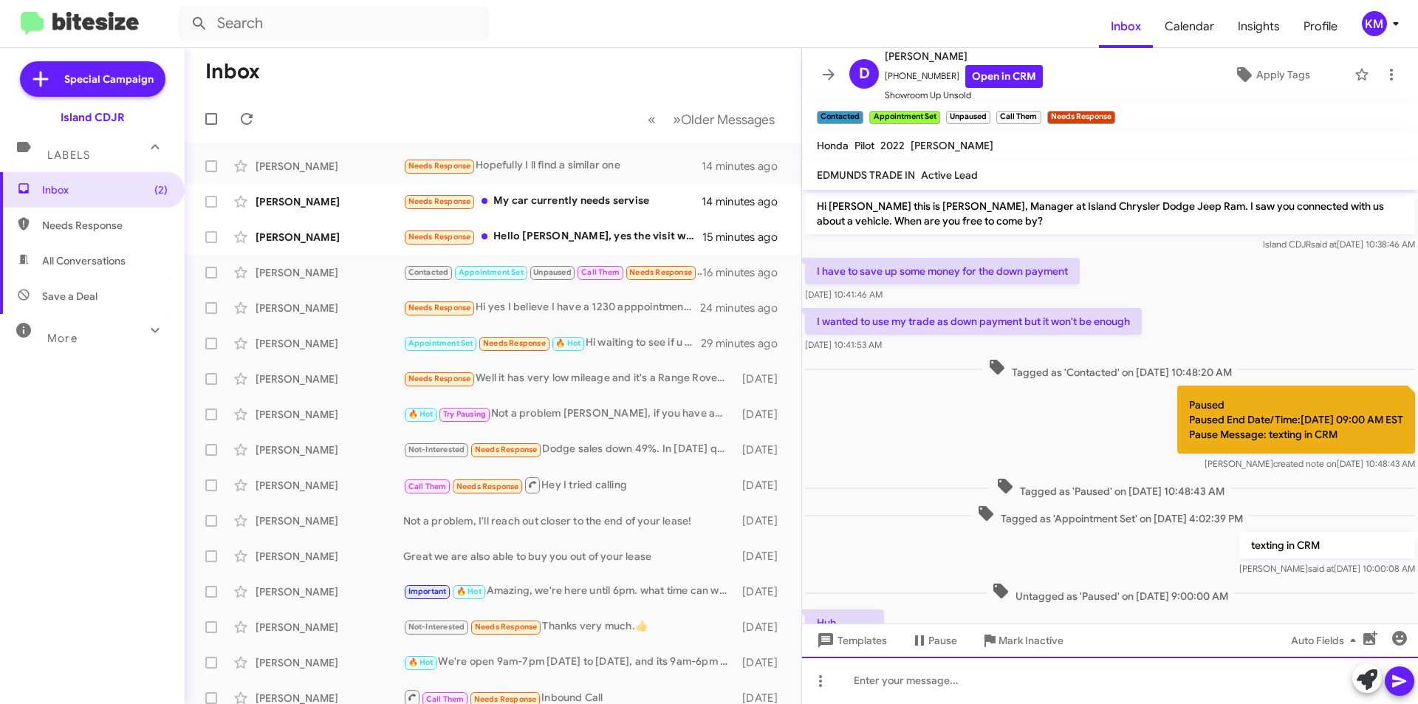
scroll to position [315, 0]
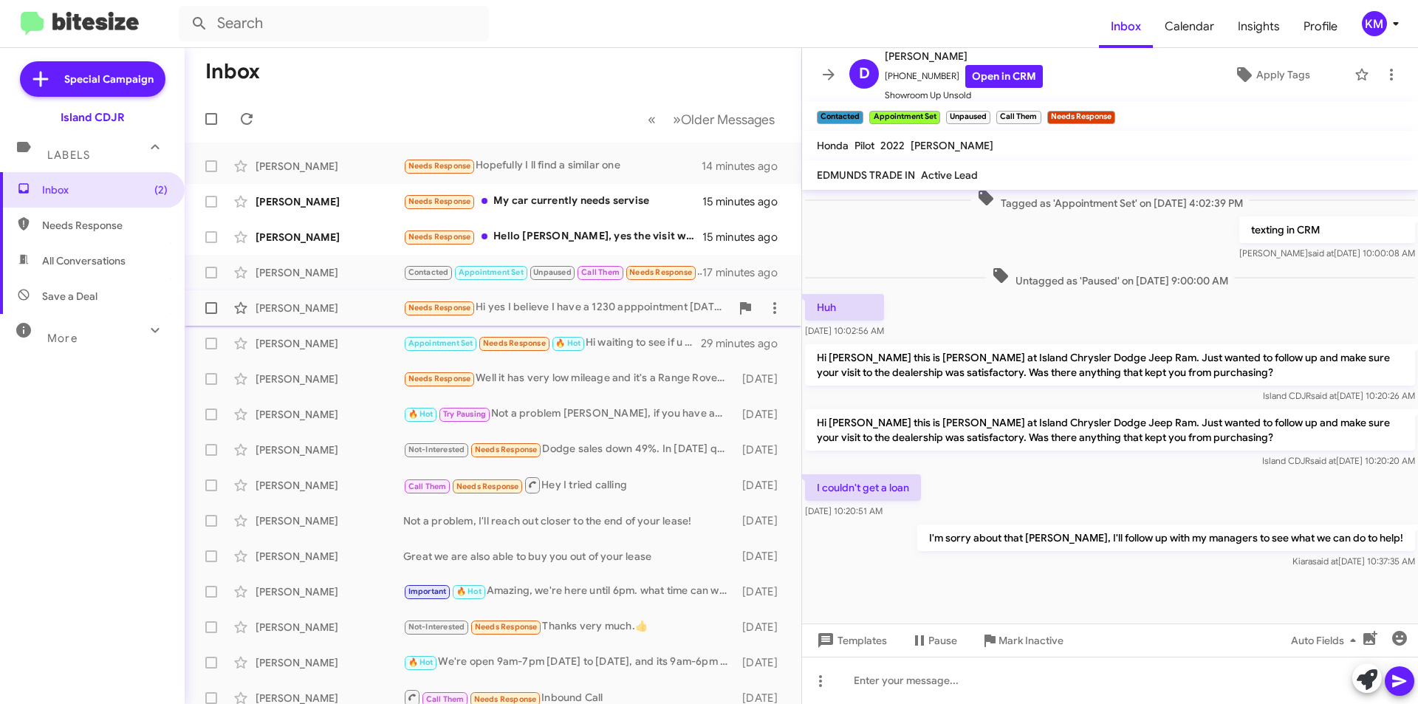
click at [609, 309] on div "Needs Response Hi yes I believe I have a 1230 apppointment [DATE] to come in" at bounding box center [566, 307] width 327 height 17
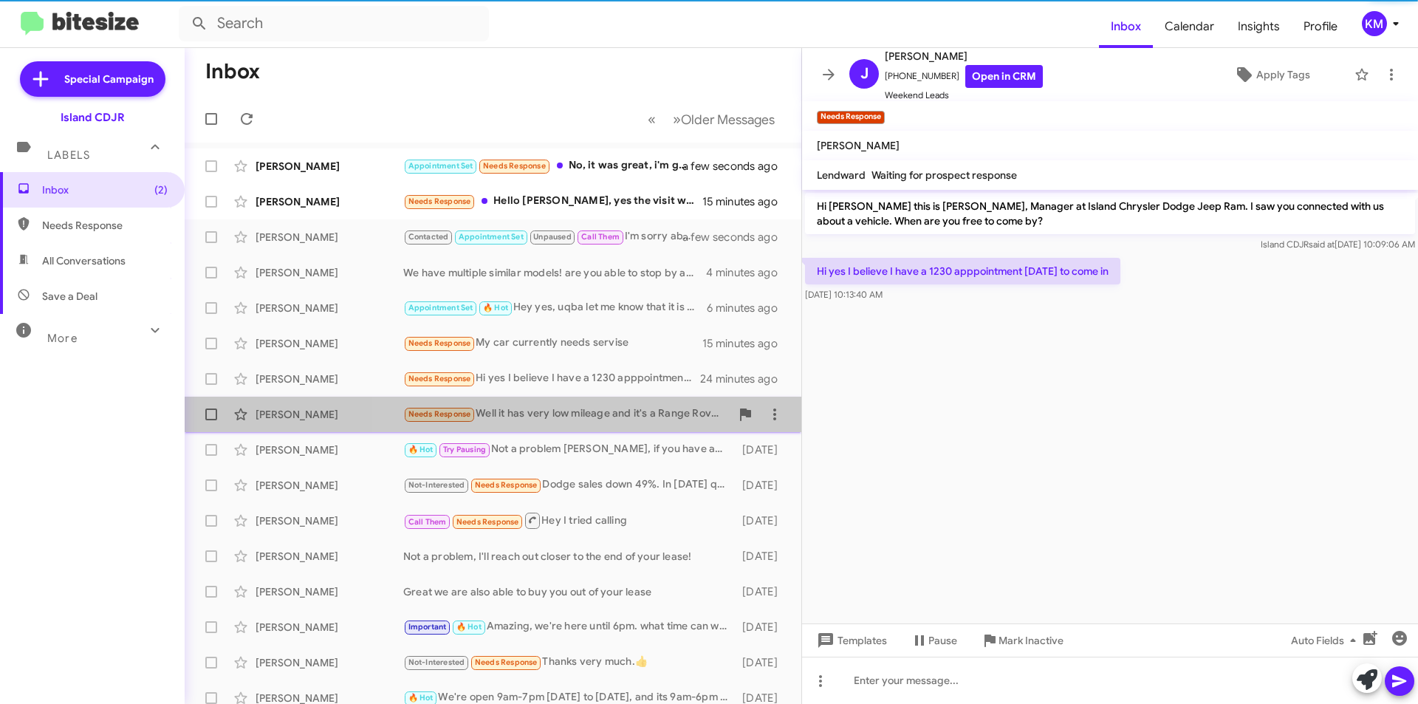
click at [626, 380] on mat-action-list "[PERSON_NAME] Appointment Set Needs Response No, it was great, i'm gonna come b…" at bounding box center [493, 500] width 617 height 715
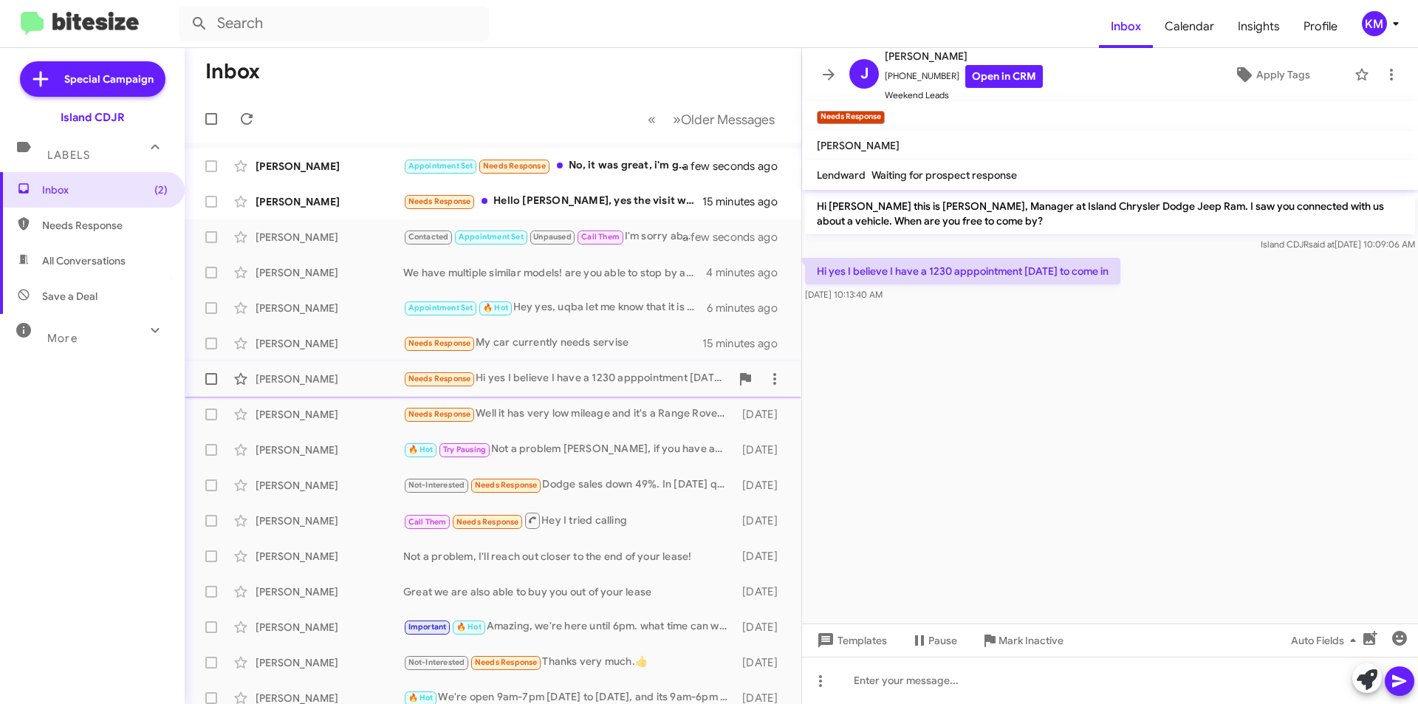
click at [614, 391] on div "[PERSON_NAME] Needs Response Hi yes I believe I have a 1230 apppointment [DATE]…" at bounding box center [492, 379] width 593 height 30
click at [618, 414] on div "Needs Response Well it has very low mileage and it's a Range Rover sport ok per…" at bounding box center [566, 413] width 327 height 17
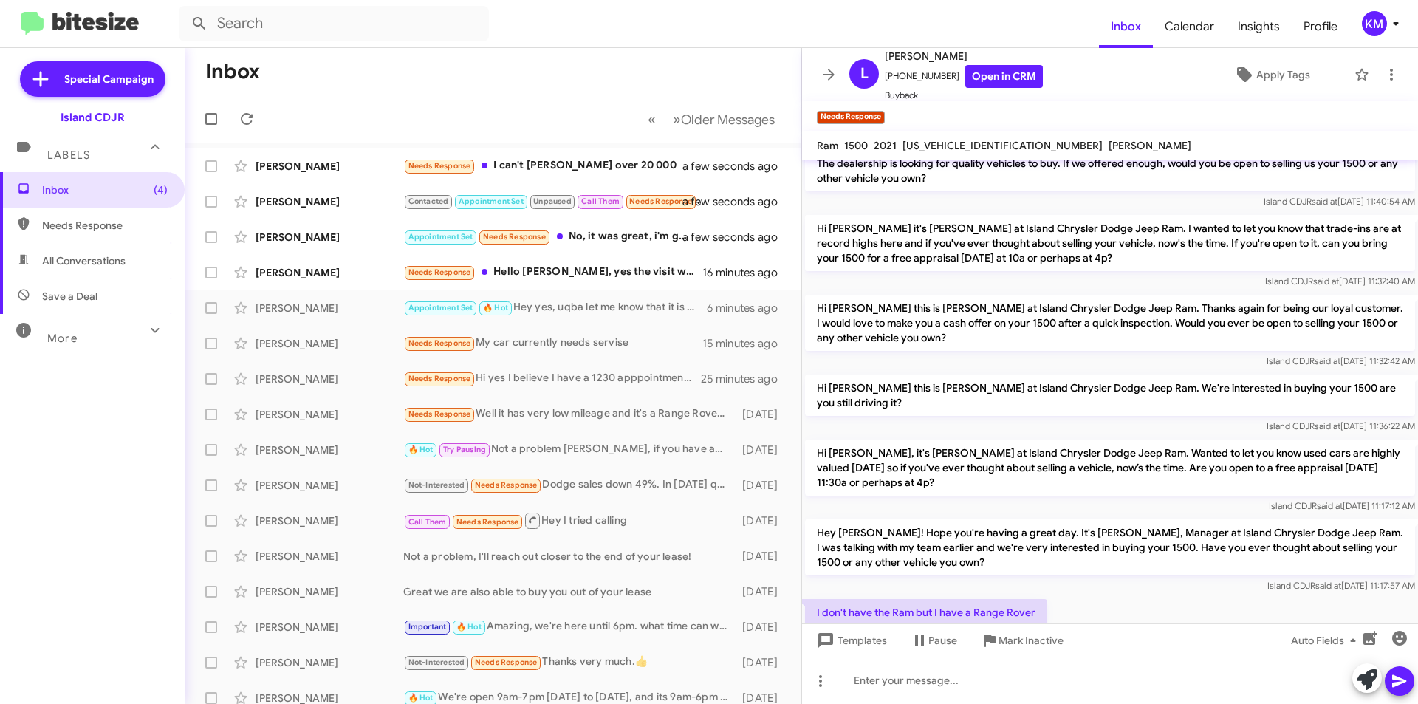
scroll to position [322, 0]
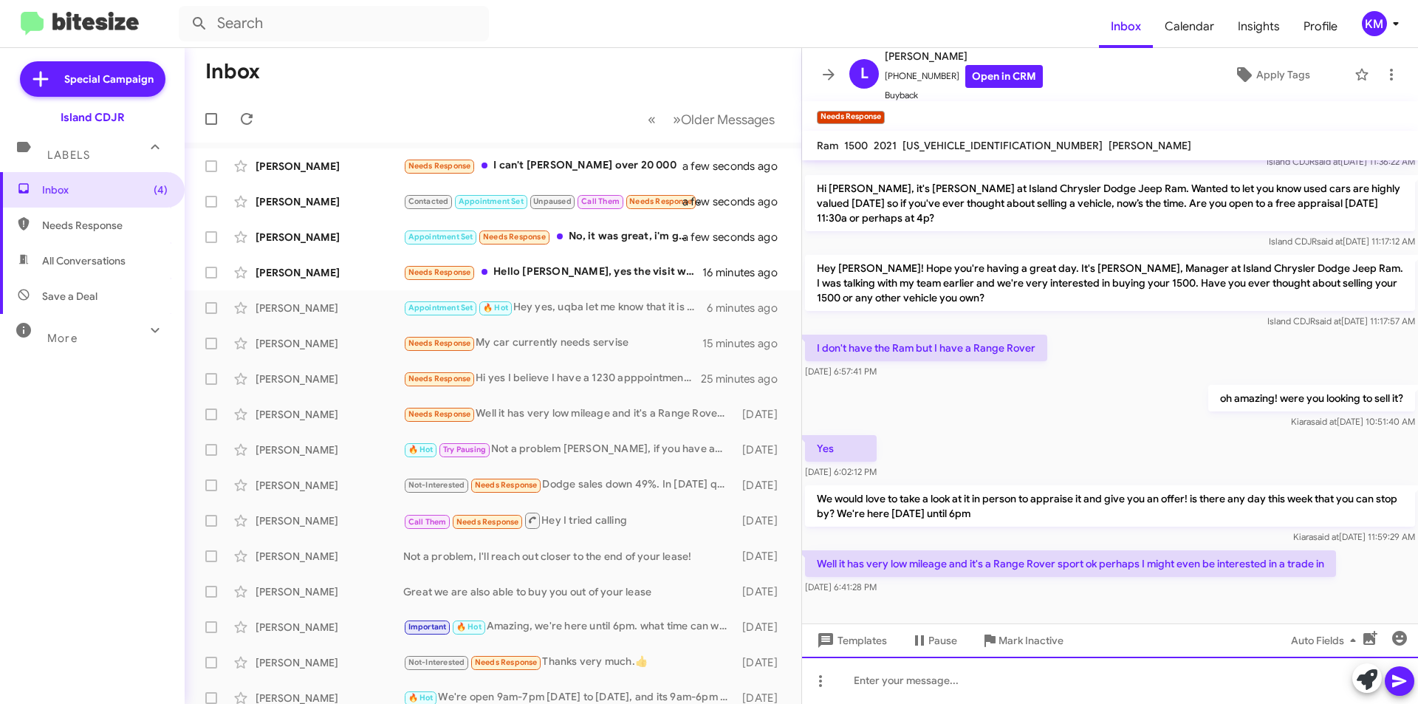
click at [1061, 685] on div at bounding box center [1110, 680] width 616 height 47
click at [919, 682] on div at bounding box center [1110, 680] width 616 height 47
click at [1015, 672] on div at bounding box center [1110, 680] width 616 height 47
click at [1158, 685] on div at bounding box center [1110, 680] width 616 height 47
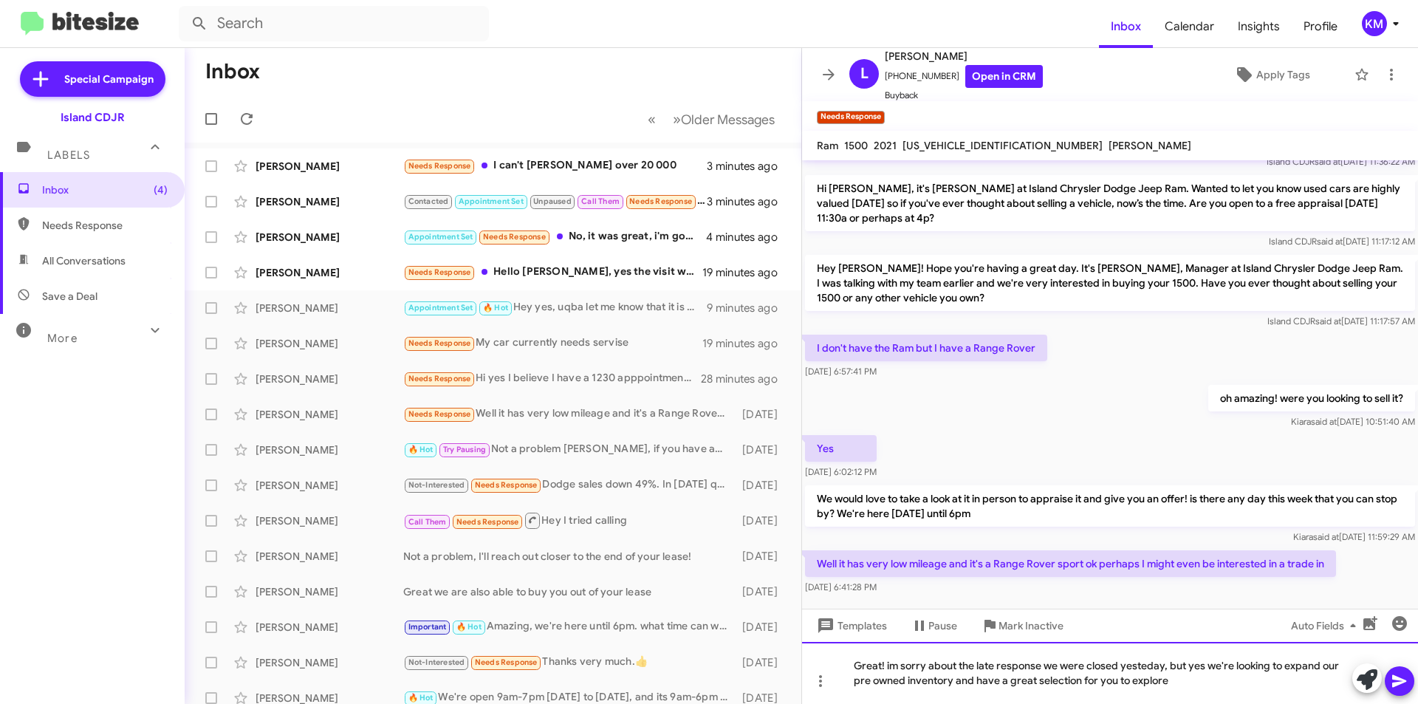
click at [1041, 680] on div "Great! im sorry about the late response we were closed yesteday, but yes we're …" at bounding box center [1110, 673] width 616 height 62
click at [1038, 680] on div "Great! im sorry about the late response we were closed yesteday, but yes we're …" at bounding box center [1110, 673] width 616 height 62
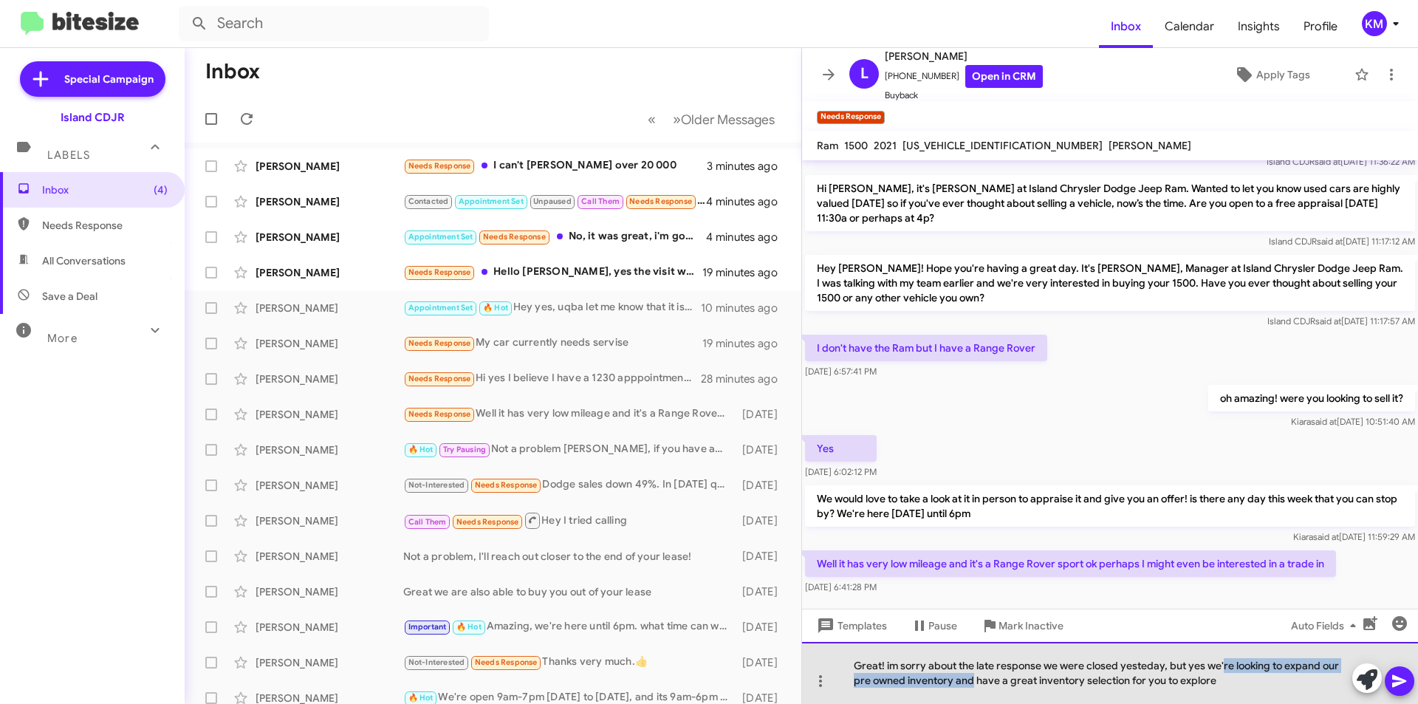
drag, startPoint x: 970, startPoint y: 681, endPoint x: 1221, endPoint y: 667, distance: 251.5
click at [1221, 667] on div "Great! im sorry about the late response we were closed yesteday, but yes we're …" at bounding box center [1110, 673] width 616 height 62
click at [1005, 679] on div "Great! im sorry about the late response we were closed yesteday, but yes we hav…" at bounding box center [1110, 673] width 616 height 62
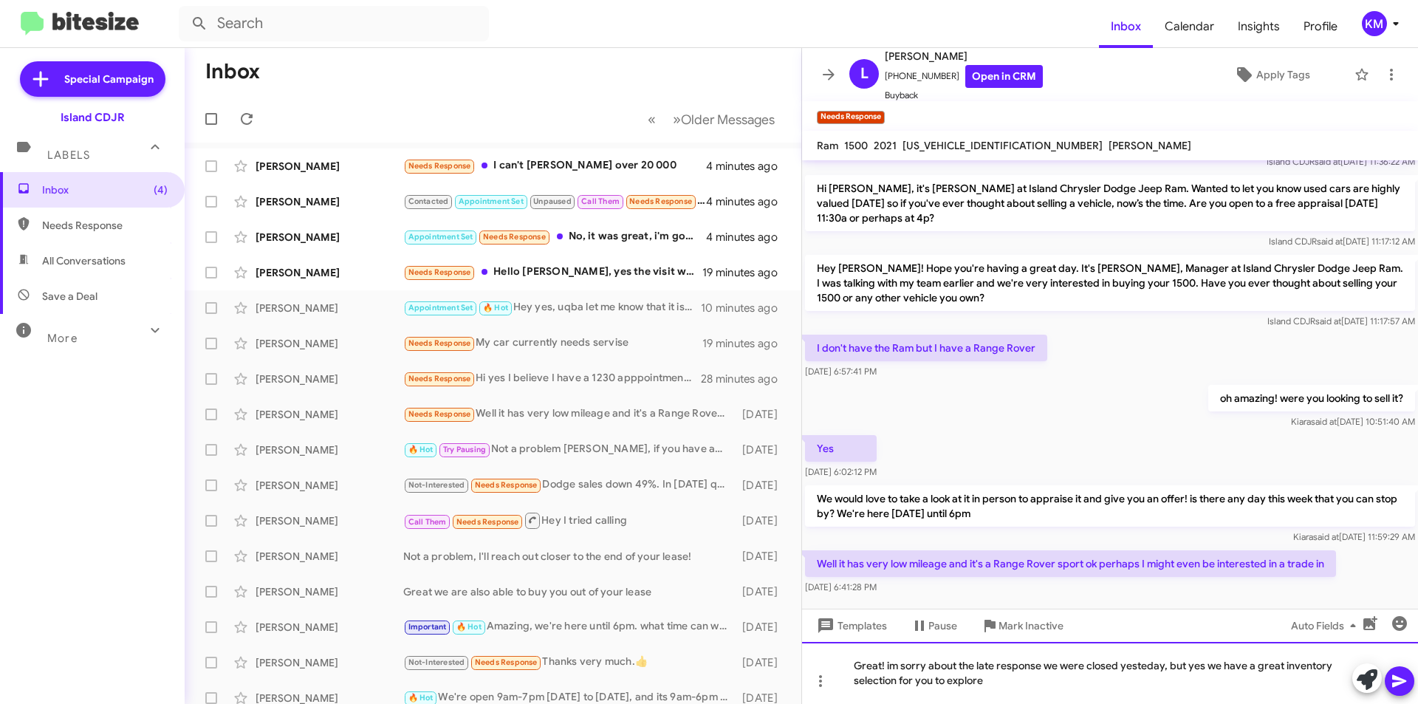
click at [1125, 665] on div "Great! im sorry about the late response we were closed yesteday, but yes we hav…" at bounding box center [1110, 673] width 616 height 62
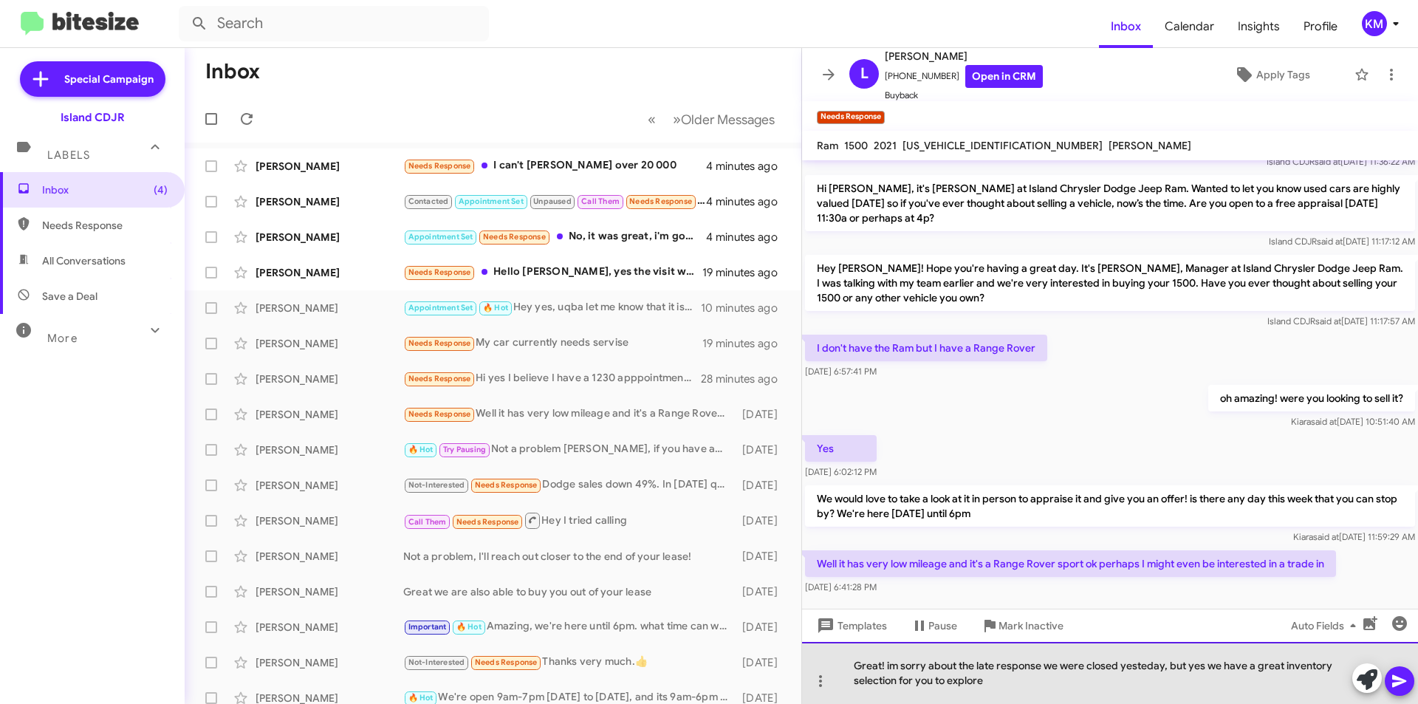
click at [1126, 665] on div "Great! im sorry about the late response we were closed yesteday, but yes we hav…" at bounding box center [1110, 673] width 616 height 62
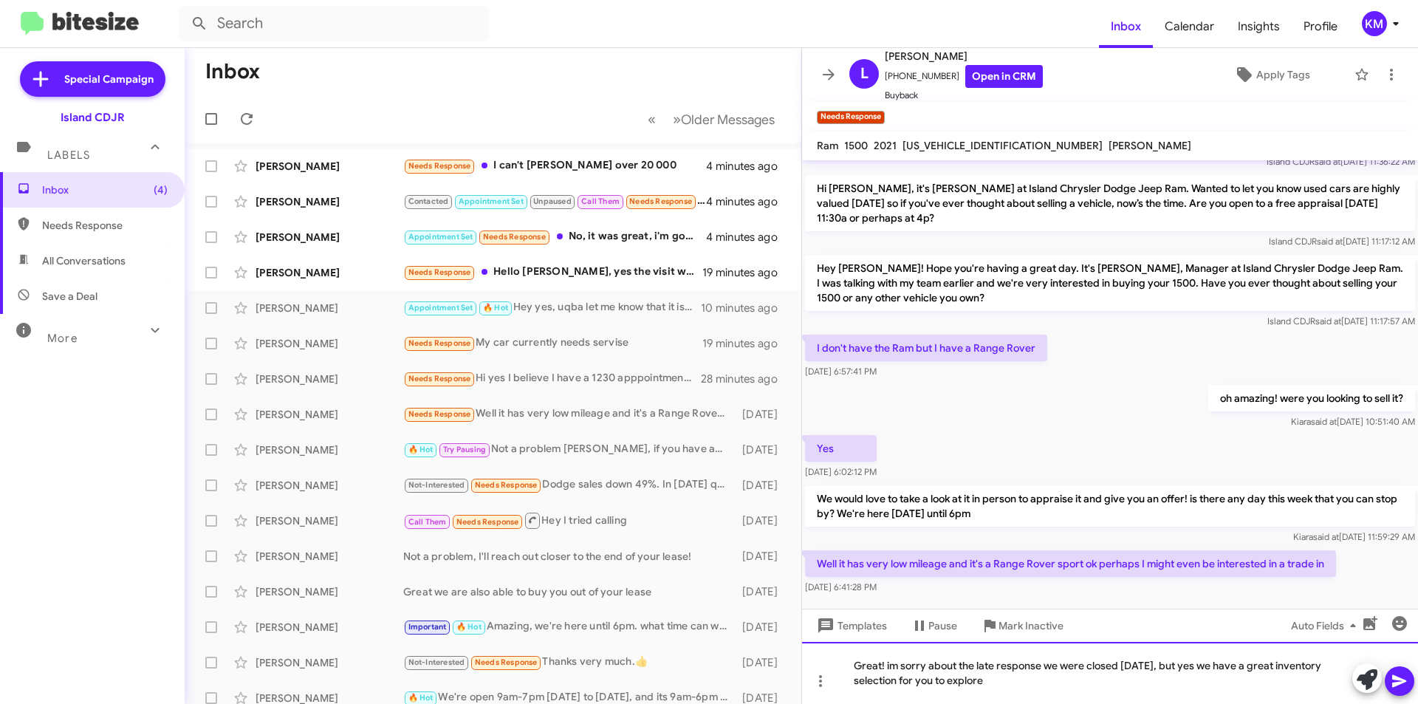
click at [1160, 690] on div "Great! im sorry about the late response we were closed [DATE], but yes we have …" at bounding box center [1110, 673] width 616 height 62
click at [887, 665] on div "Great! im sorry about the late response we were closed [DATE], but yes we have …" at bounding box center [1110, 673] width 616 height 62
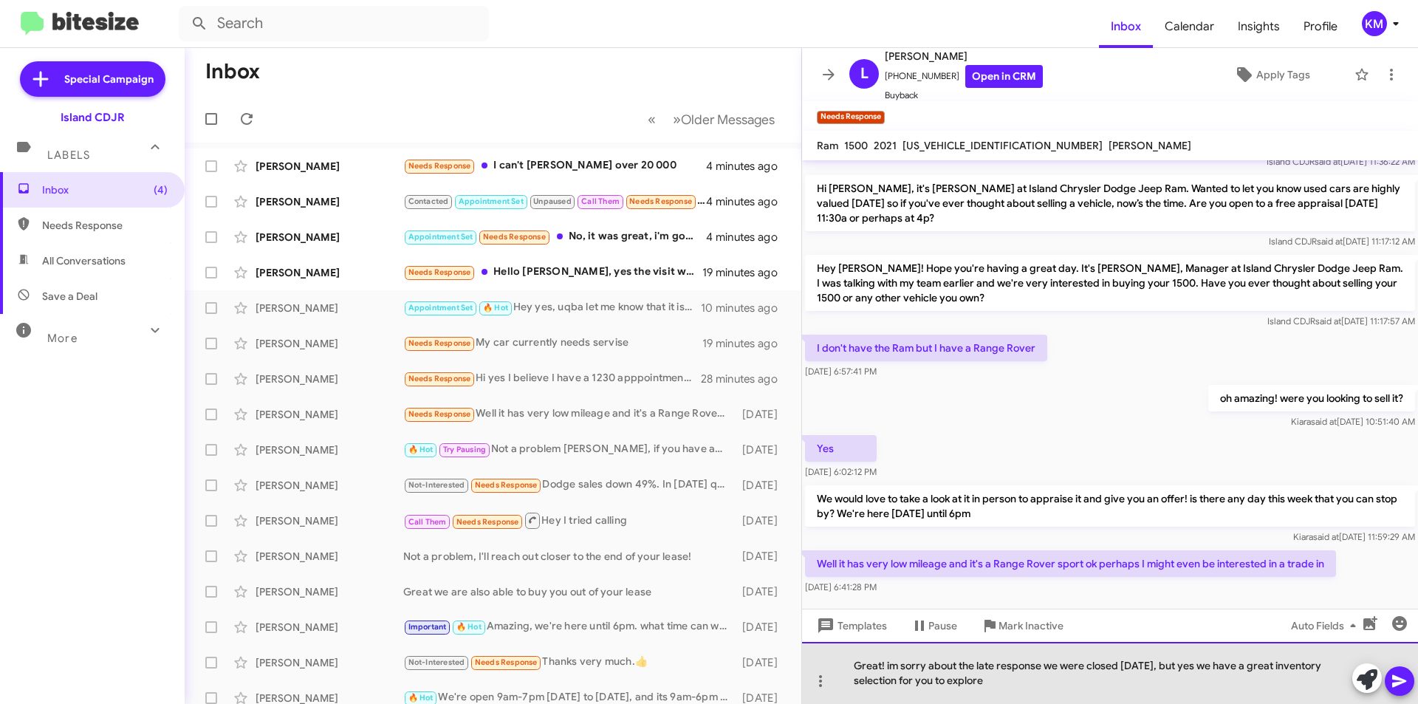
click at [891, 664] on div "Great! im sorry about the late response we were closed [DATE], but yes we have …" at bounding box center [1110, 673] width 616 height 62
click at [1034, 688] on div "Great! I'm sorry about the late response we were closed [DATE], but yes we have…" at bounding box center [1110, 673] width 616 height 62
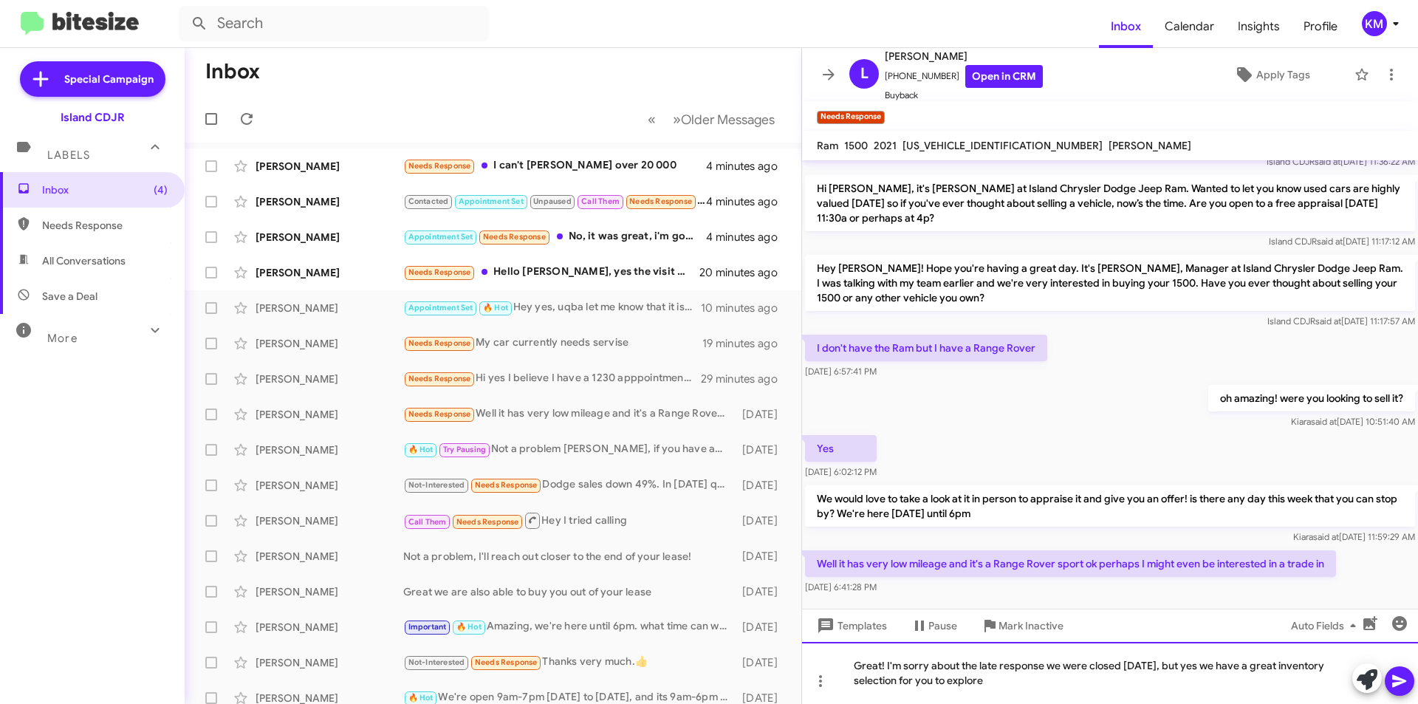
click at [1060, 665] on div "Great! I'm sorry about the late response we were closed [DATE], but yes we have…" at bounding box center [1110, 673] width 616 height 62
click at [1046, 667] on div "Great! I'm sorry about the late response we were closed [DATE], but yes we have…" at bounding box center [1110, 673] width 616 height 62
click at [1012, 684] on div "Great! I'm sorry about the late response as we were closed [DATE], but yes we h…" at bounding box center [1110, 673] width 616 height 62
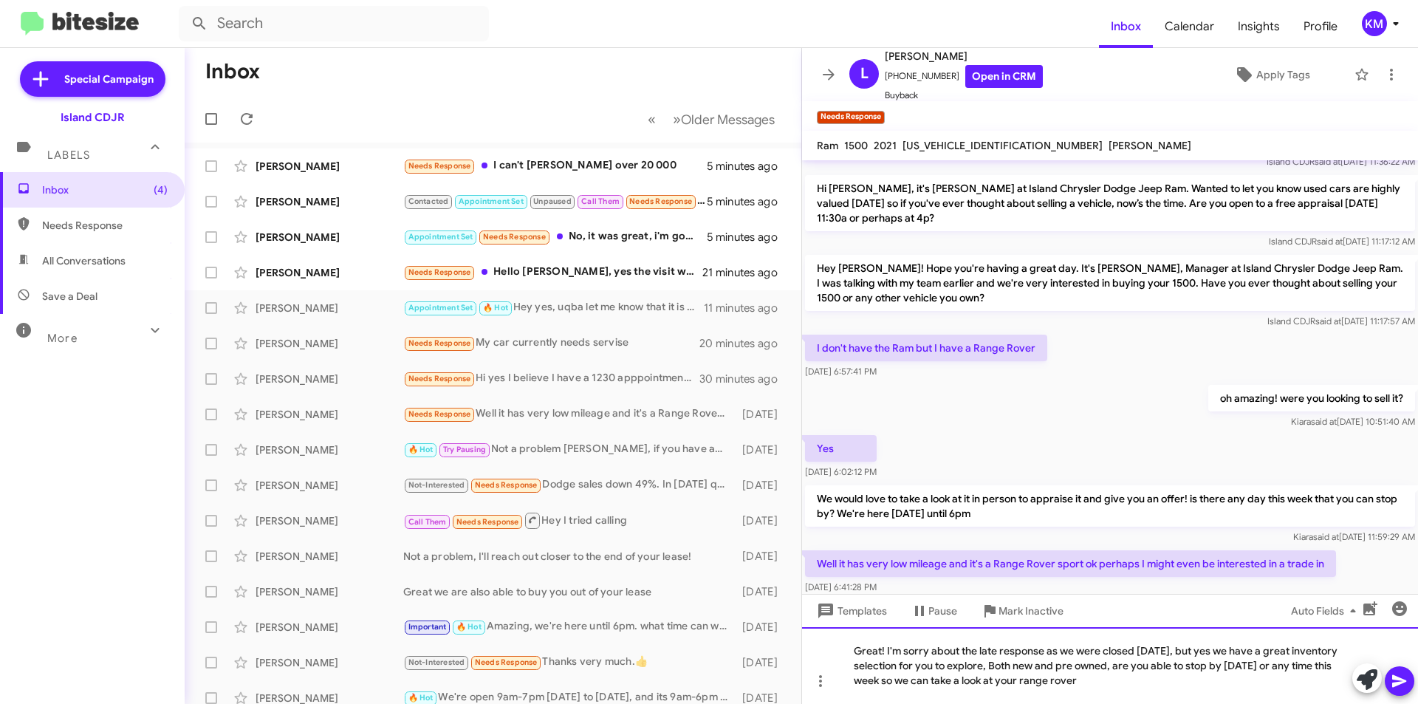
click at [1025, 681] on div "Great! I'm sorry about the late response as we were closed [DATE], but yes we h…" at bounding box center [1110, 665] width 616 height 77
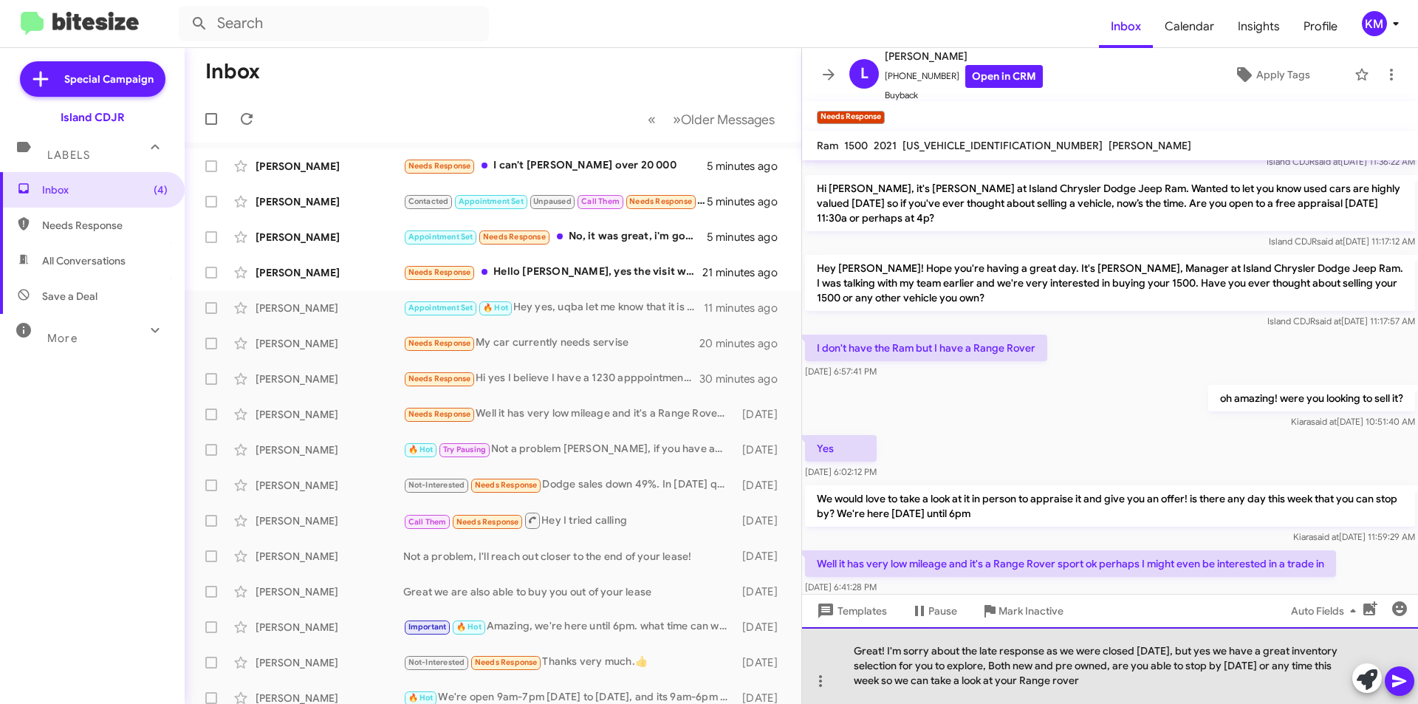
click at [1080, 685] on div "Great! I'm sorry about the late response as we were closed [DATE], but yes we h…" at bounding box center [1110, 665] width 616 height 77
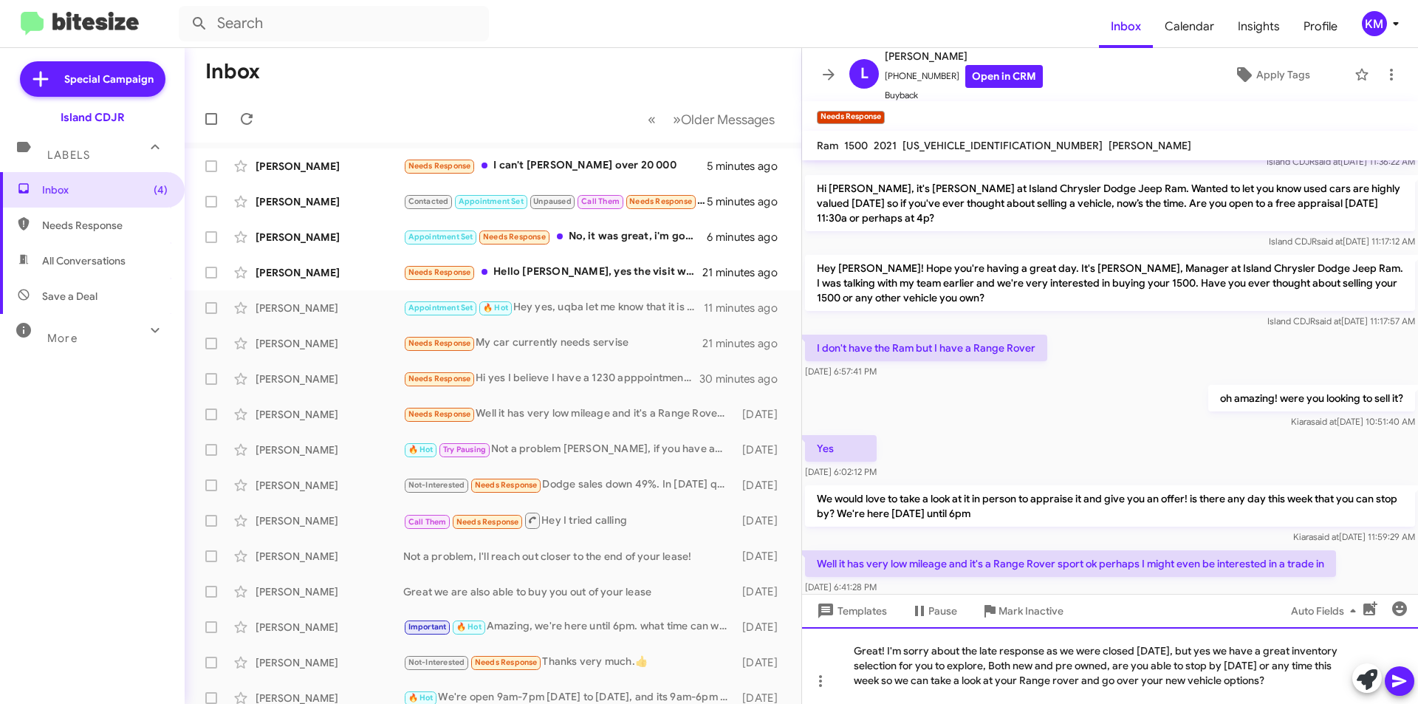
click at [996, 667] on div "Great! I'm sorry about the late response as we were closed [DATE], but yes we h…" at bounding box center [1110, 665] width 616 height 77
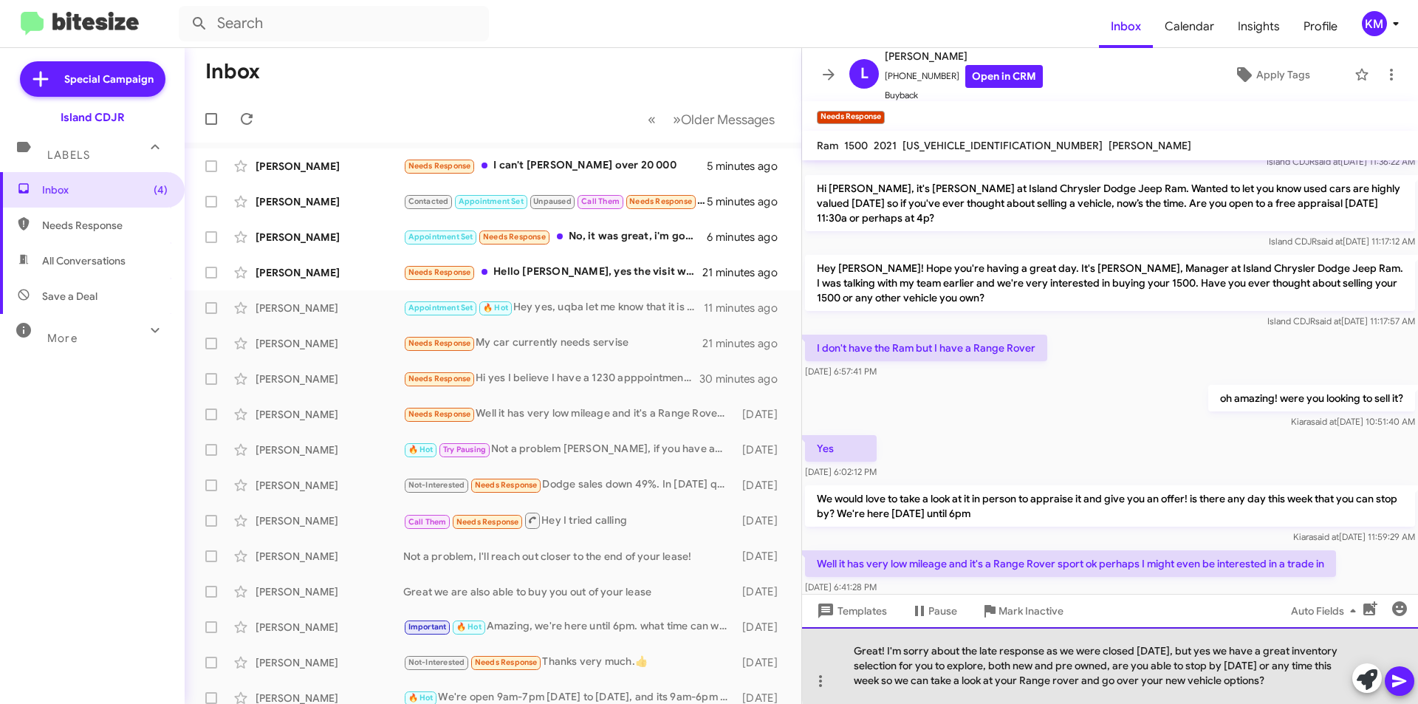
click at [1111, 664] on div "Great! I'm sorry about the late response as we were closed [DATE], but yes we h…" at bounding box center [1110, 665] width 616 height 77
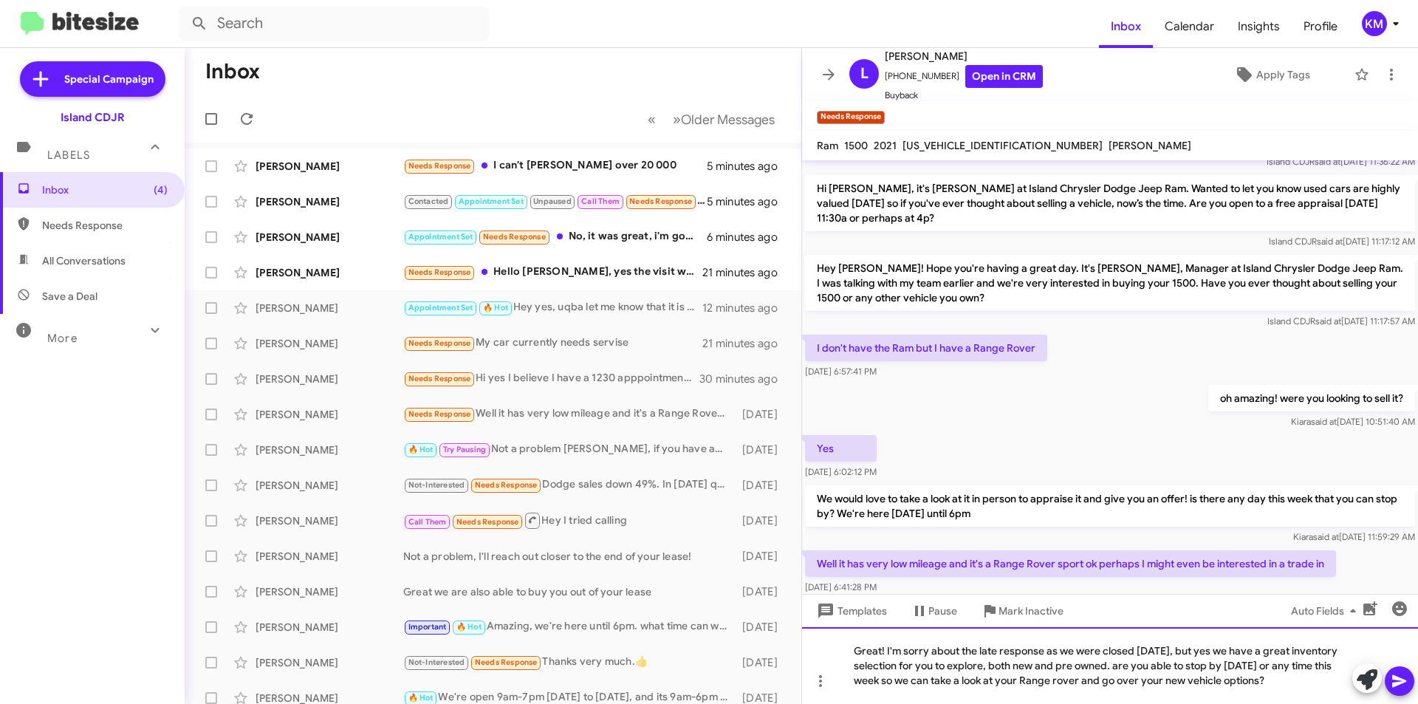
click at [1118, 664] on div "Great! I'm sorry about the late response as we were closed [DATE], but yes we h…" at bounding box center [1110, 665] width 616 height 77
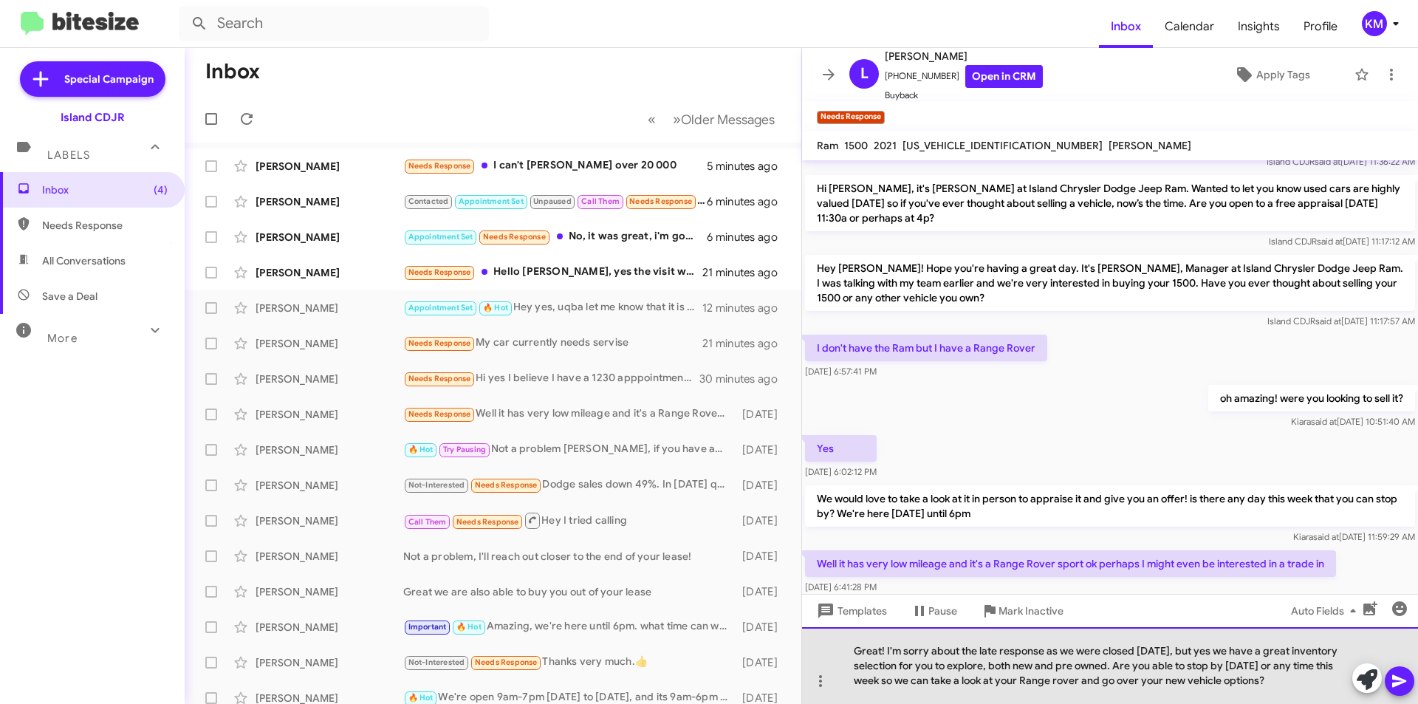
click at [1281, 682] on div "Great! I'm sorry about the late response as we were closed [DATE], but yes we h…" at bounding box center [1110, 665] width 616 height 77
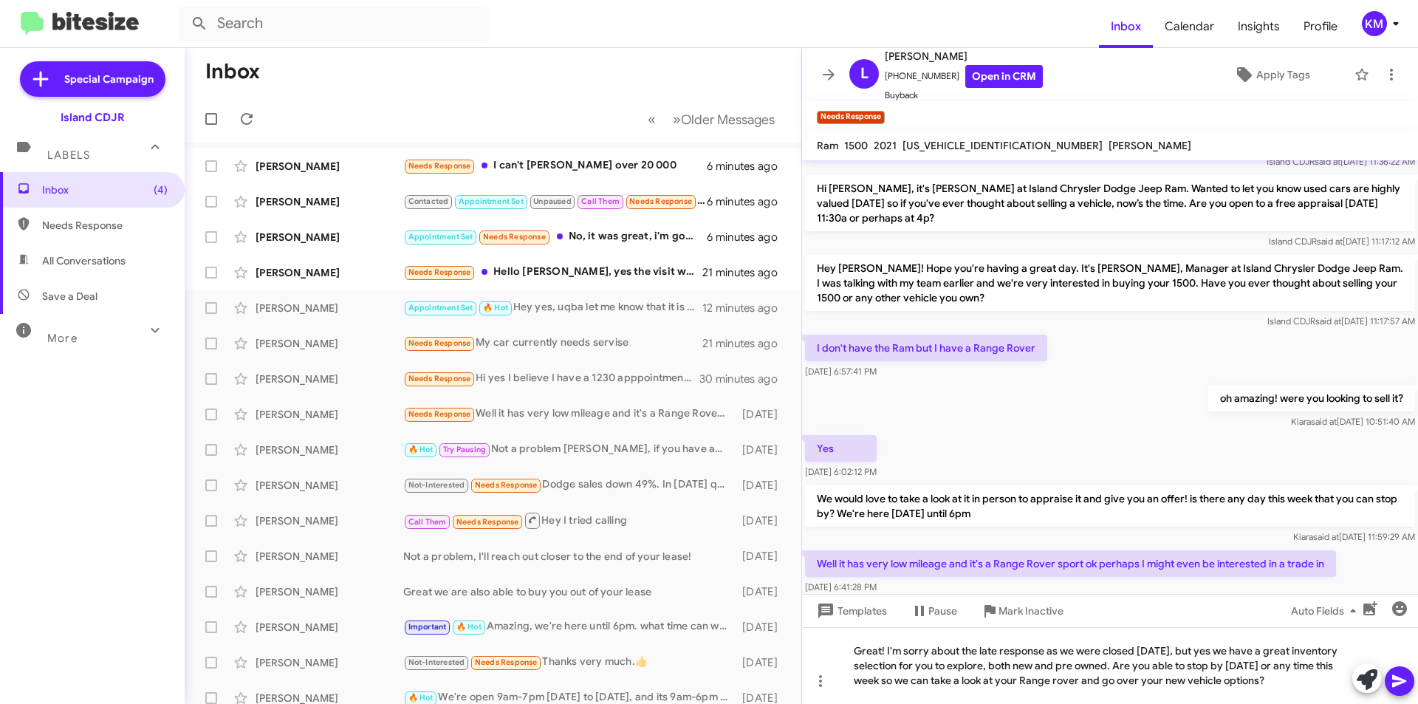
click at [1403, 677] on icon at bounding box center [1400, 681] width 18 height 18
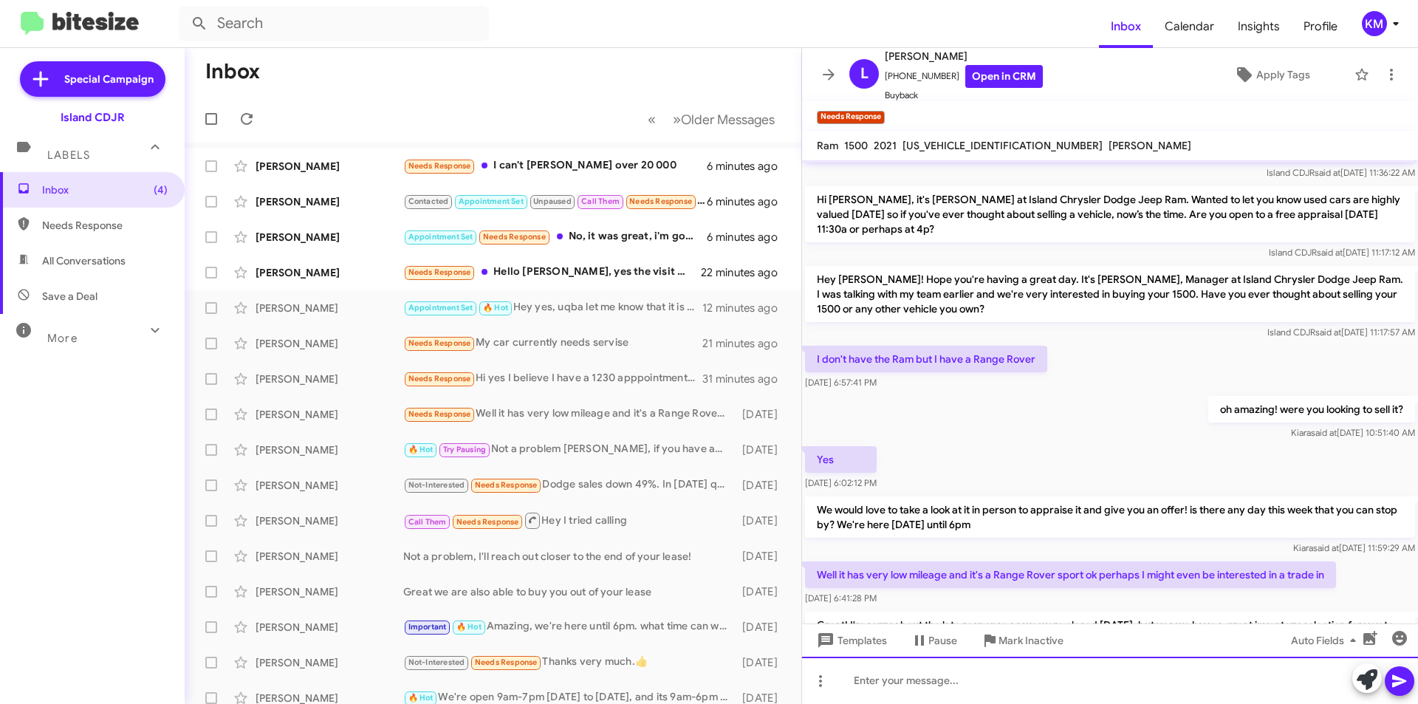
scroll to position [405, 0]
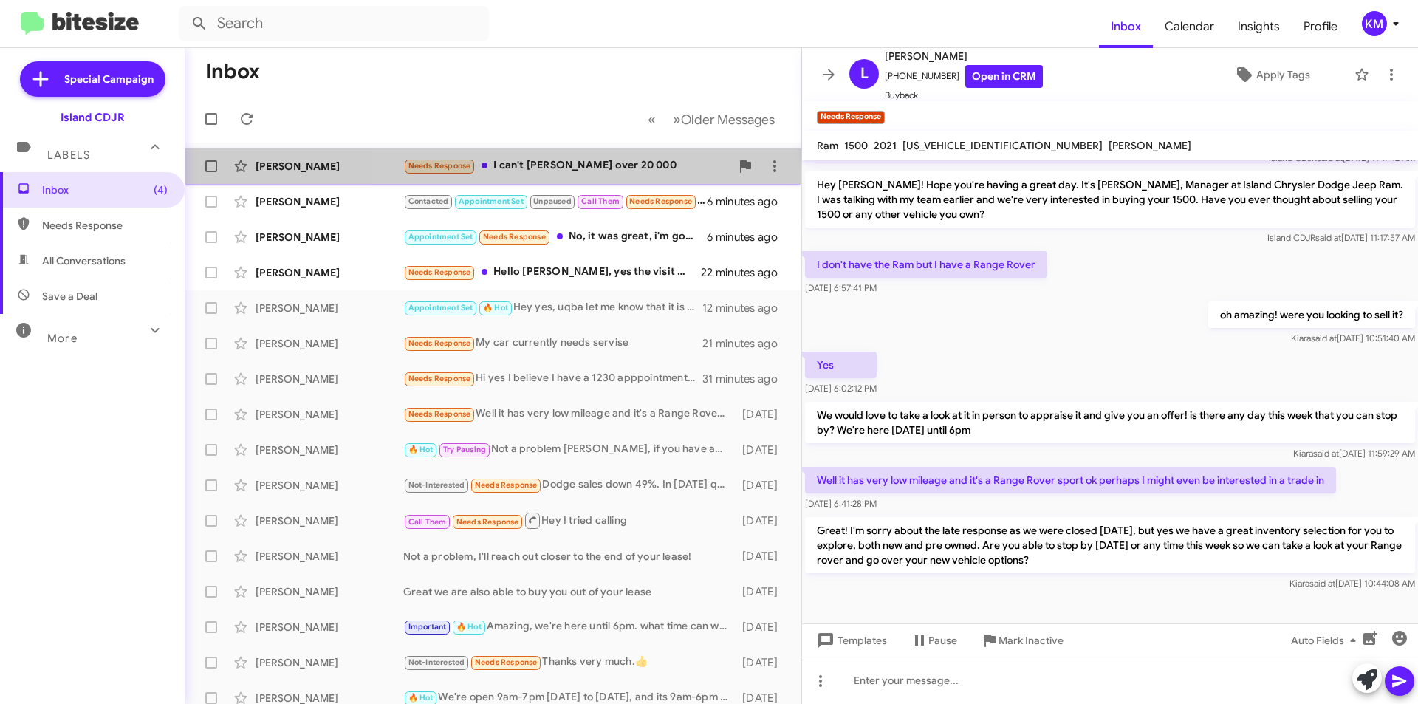
click at [600, 168] on div "Needs Response I can't [PERSON_NAME] over 20 000" at bounding box center [566, 165] width 327 height 17
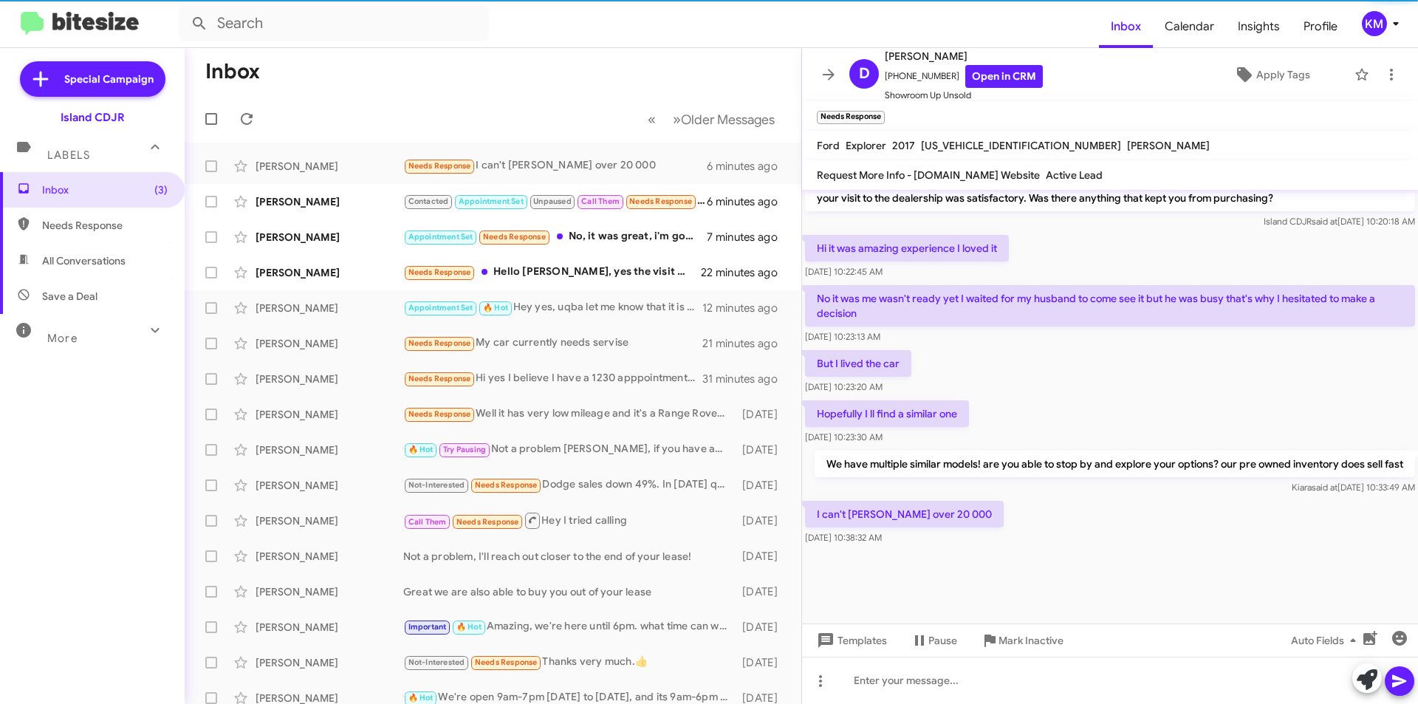
scroll to position [871, 0]
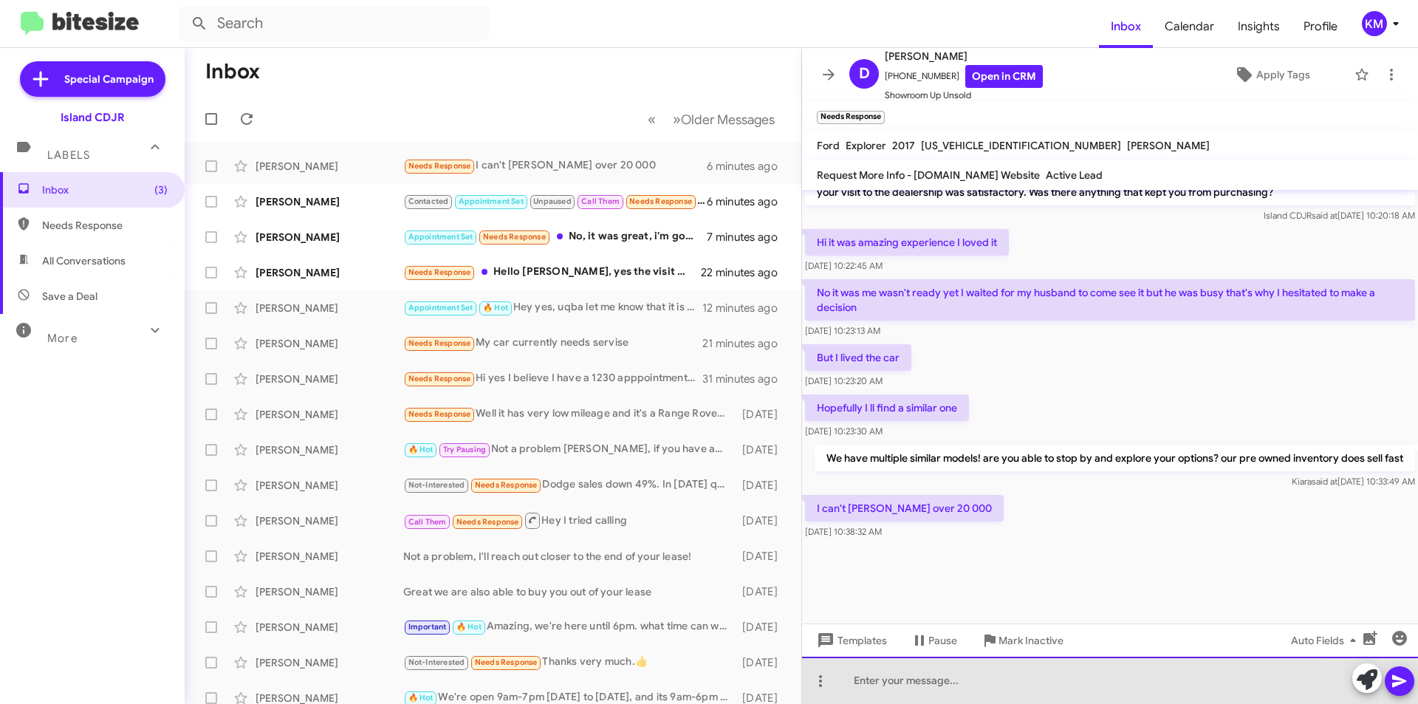
click at [995, 685] on div at bounding box center [1110, 680] width 616 height 47
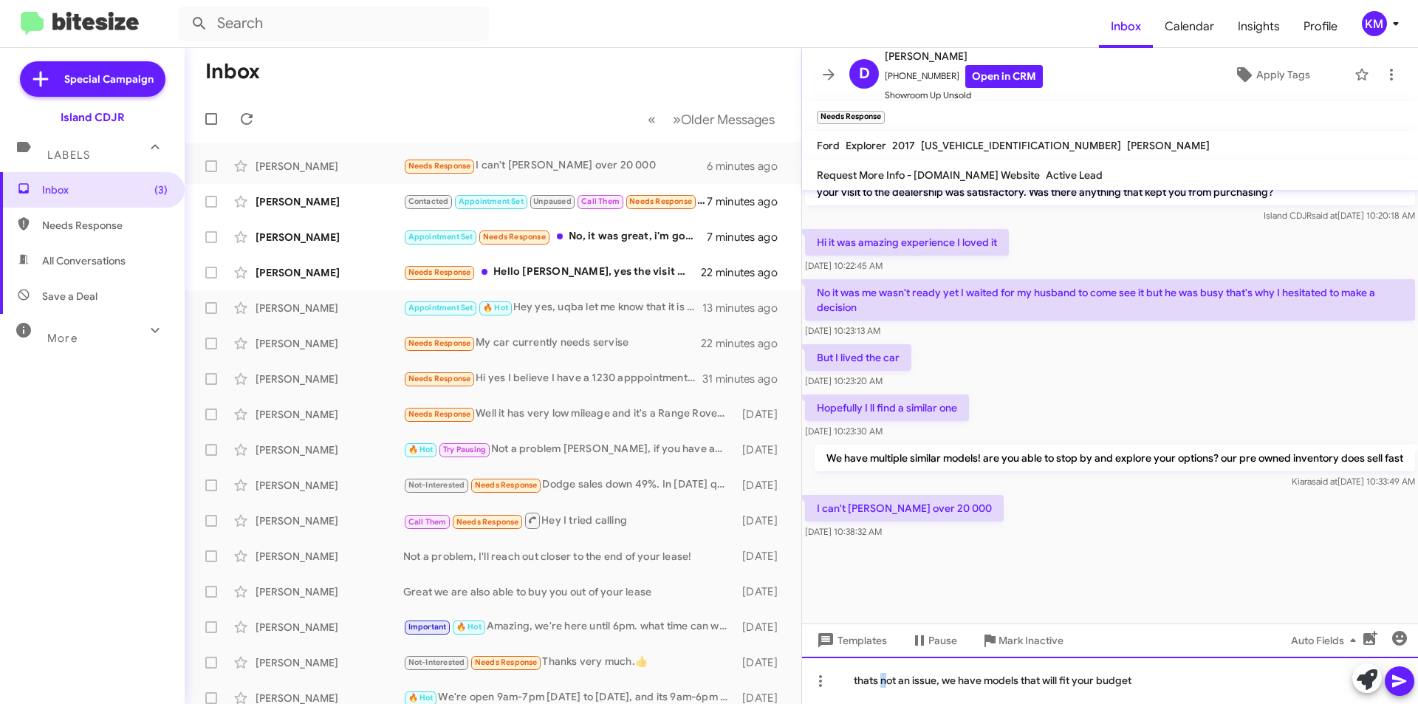
click at [882, 672] on div "thats not an issue, we have models that will fit your budget" at bounding box center [1110, 680] width 616 height 47
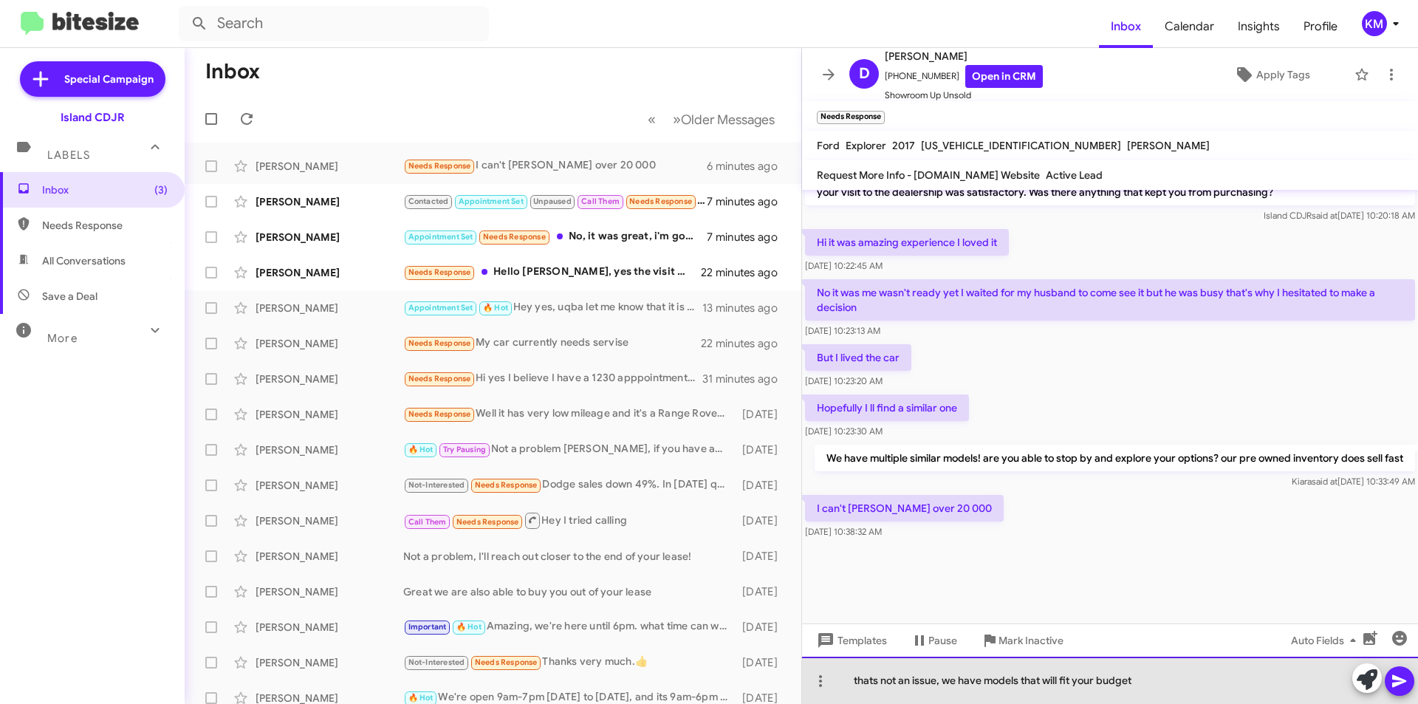
click at [862, 678] on div "thats not an issue, we have models that will fit your budget" at bounding box center [1110, 680] width 616 height 47
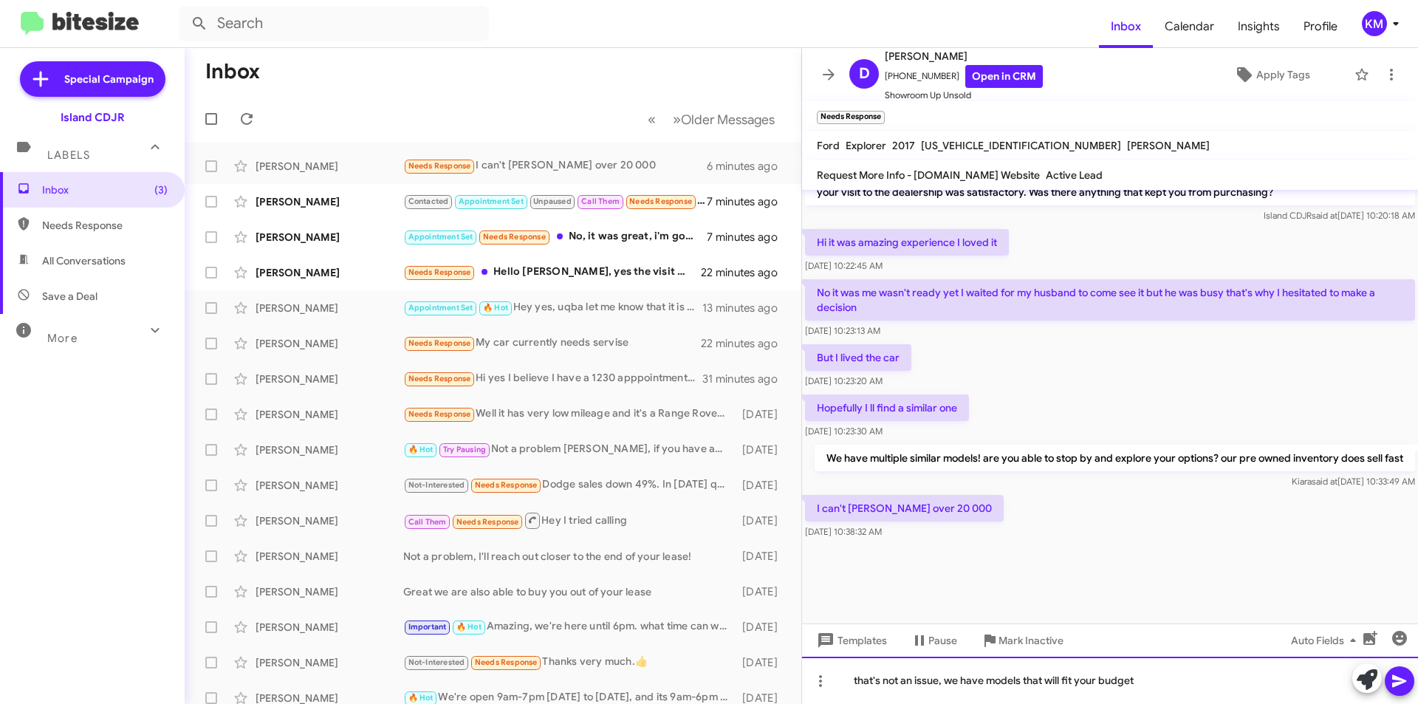
click at [1154, 688] on div "that's not an issue, we have models that will fit your budget" at bounding box center [1110, 680] width 616 height 47
click at [1402, 683] on icon at bounding box center [1400, 681] width 18 height 18
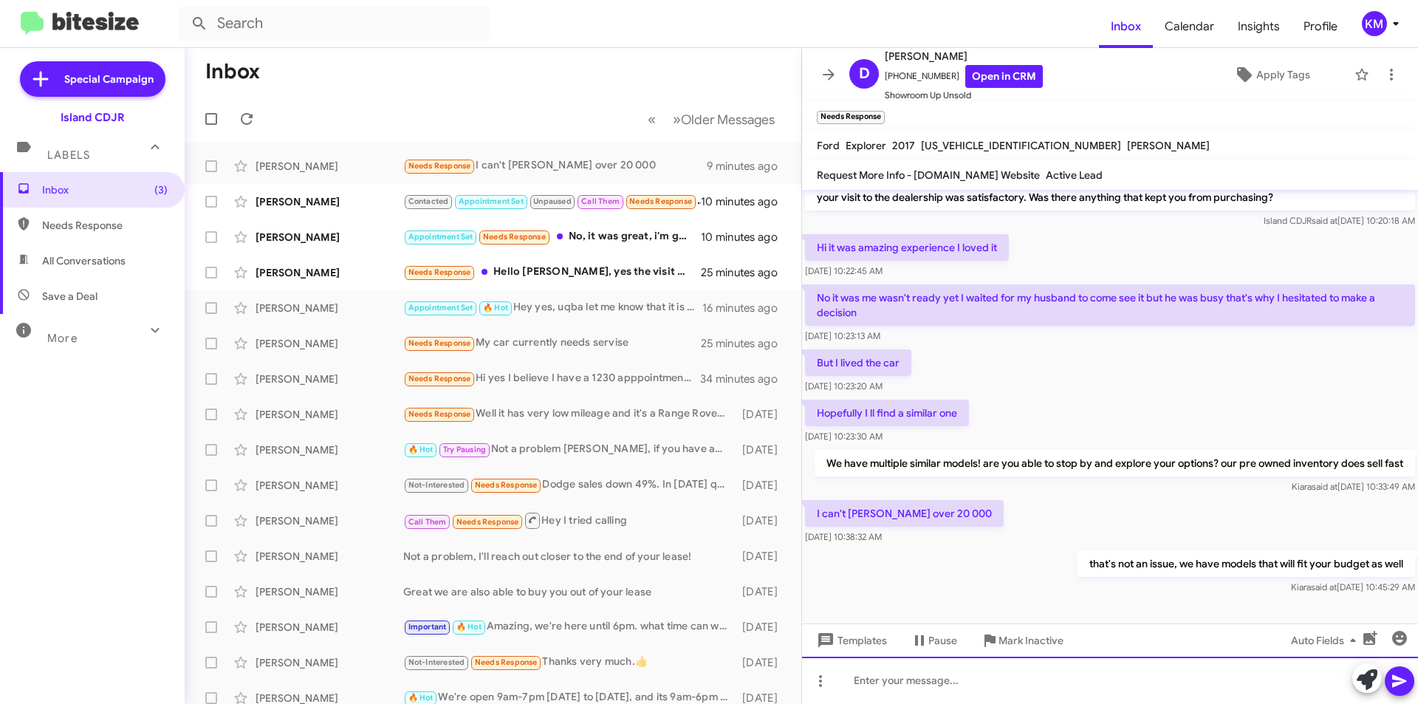
scroll to position [925, 0]
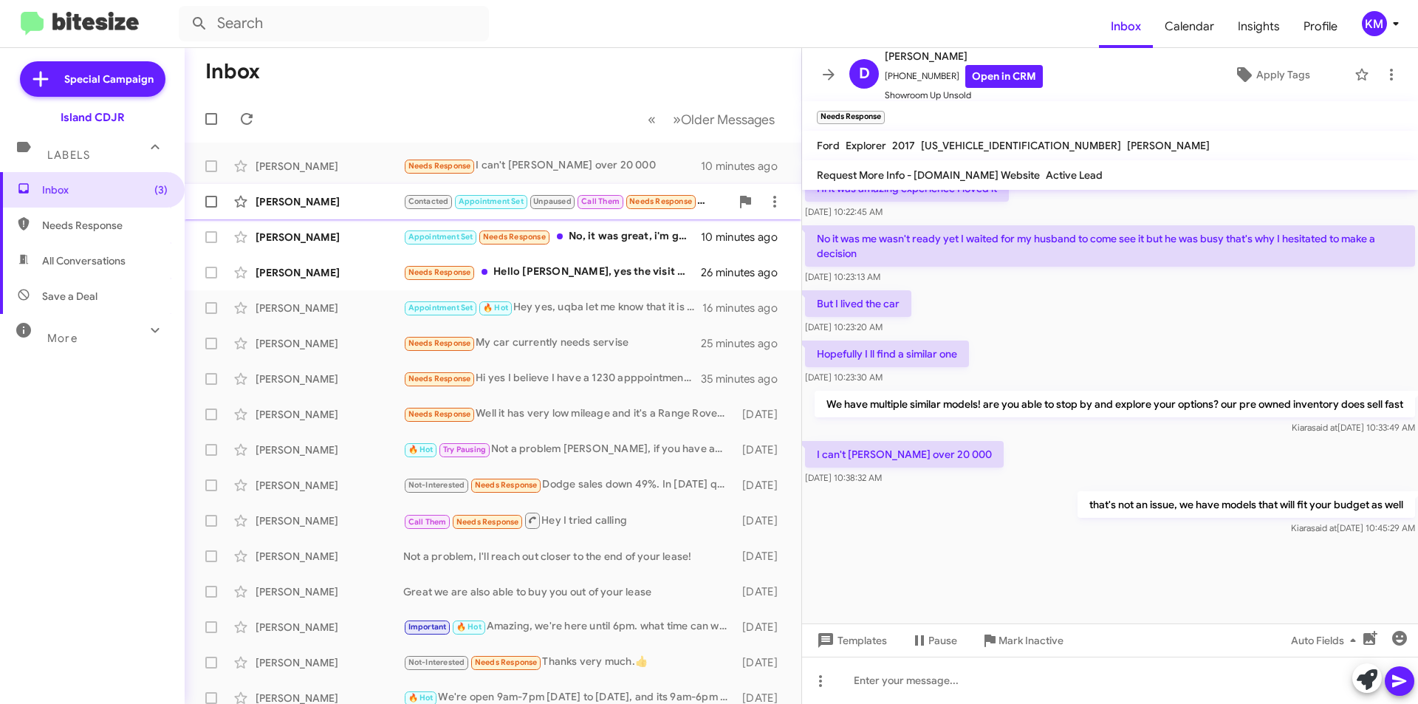
click at [394, 200] on div "[PERSON_NAME]" at bounding box center [330, 201] width 148 height 15
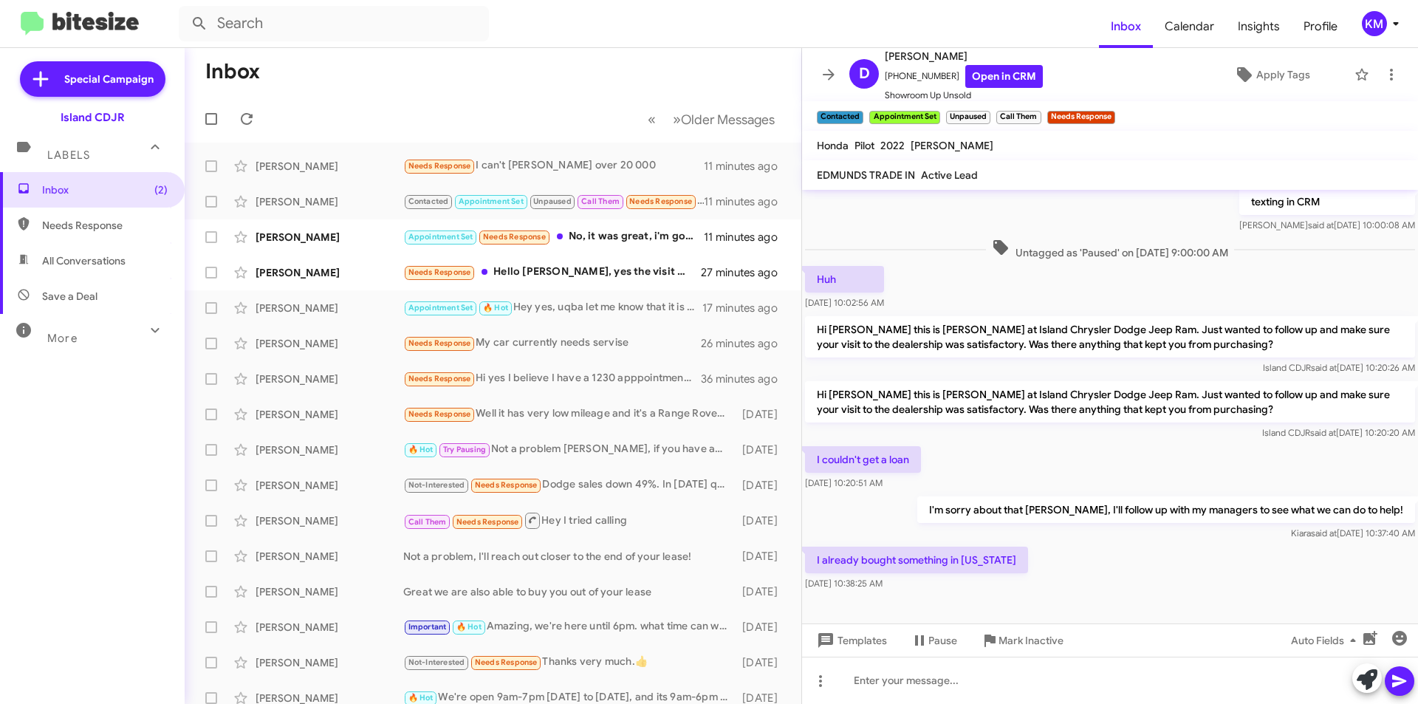
scroll to position [369, 0]
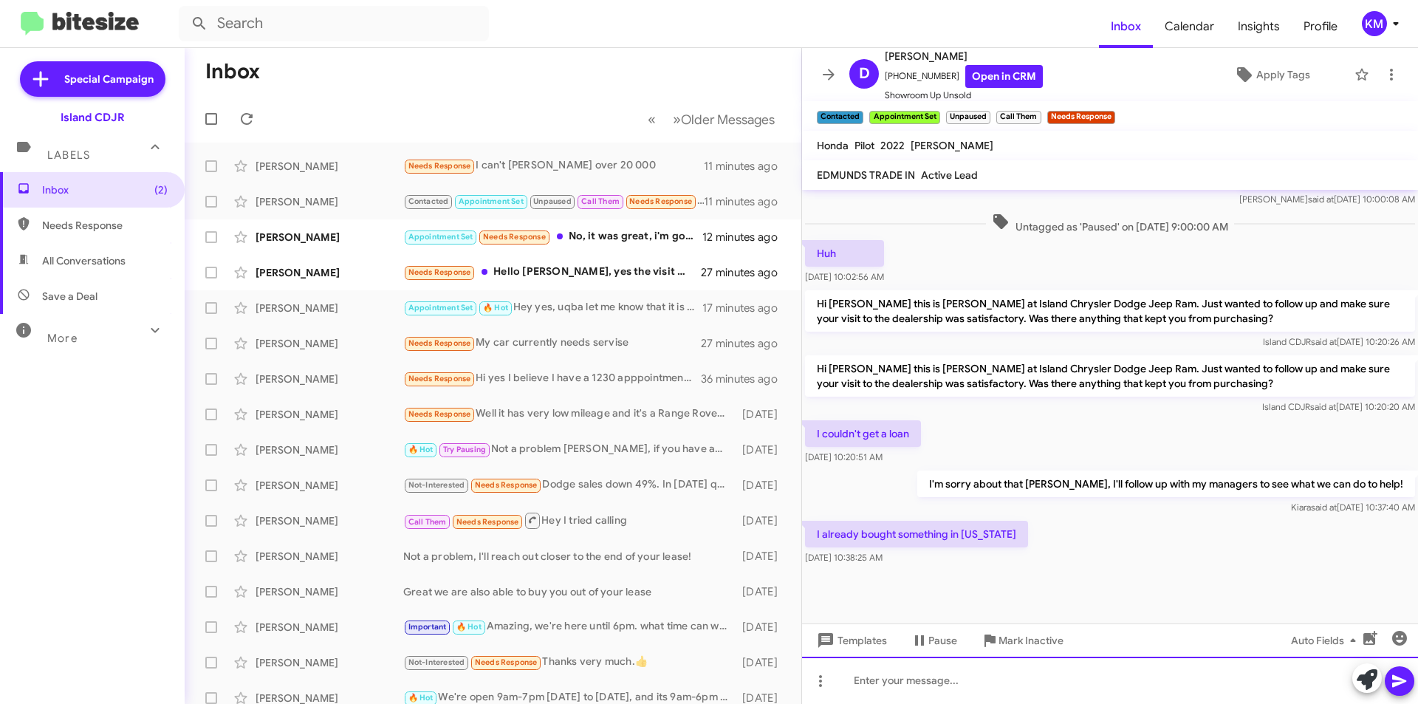
click at [1000, 685] on div at bounding box center [1110, 680] width 616 height 47
click at [897, 680] on div "Oh congrstualtions!" at bounding box center [1110, 680] width 616 height 47
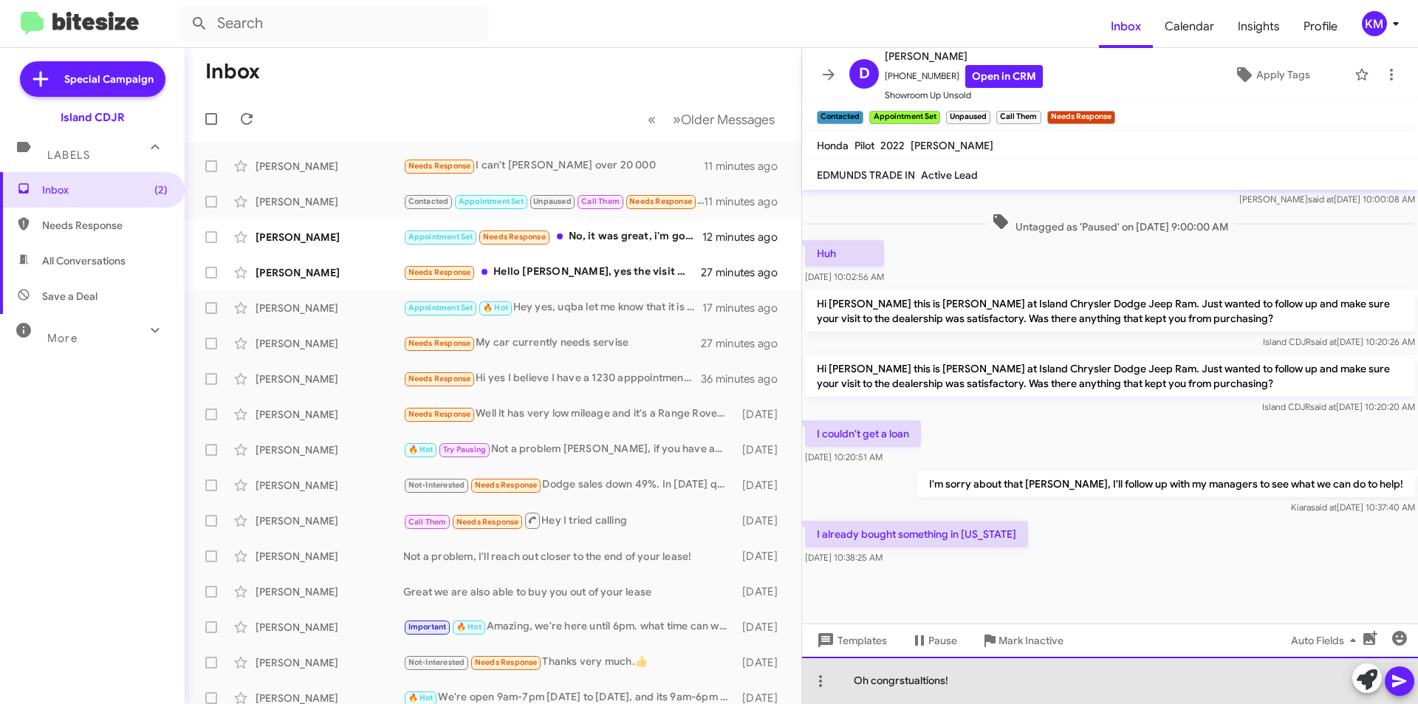
click at [901, 685] on div "Oh congrstualtions!" at bounding box center [1110, 680] width 616 height 47
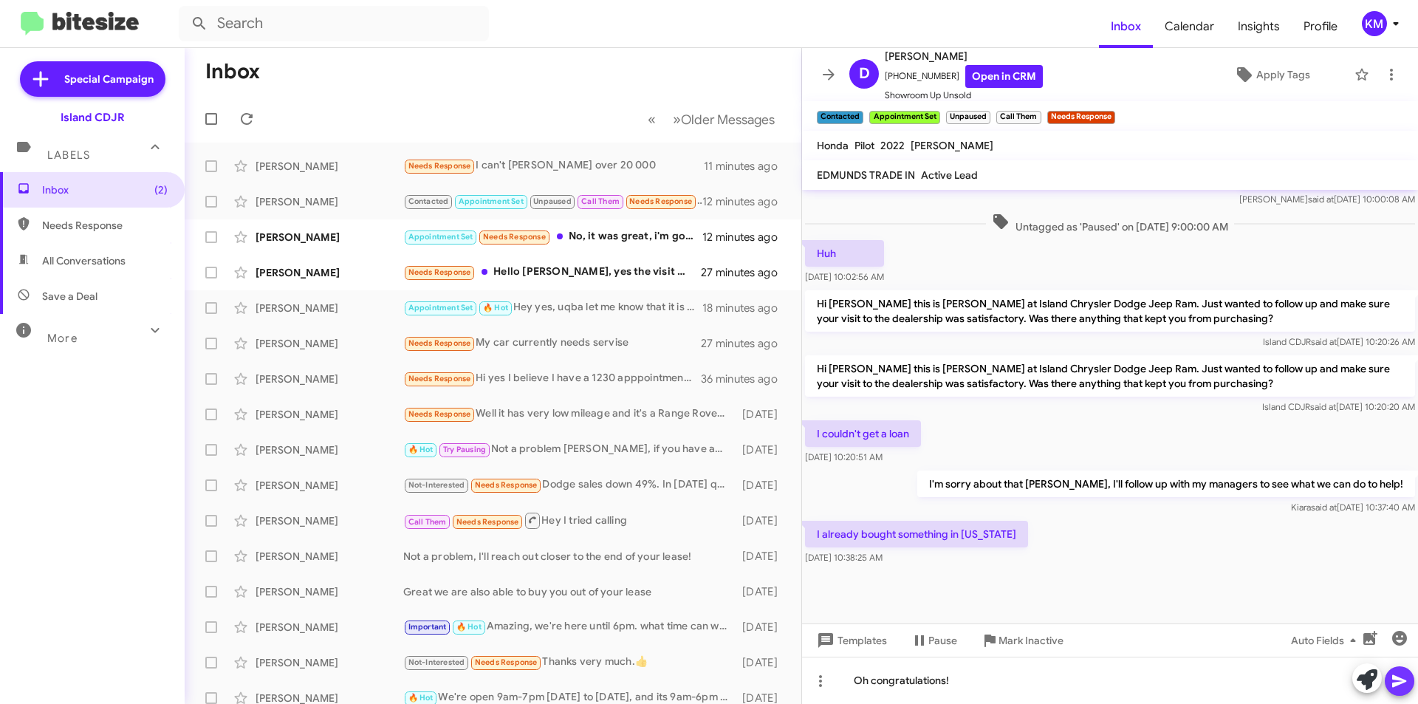
click at [1399, 680] on icon at bounding box center [1399, 681] width 14 height 13
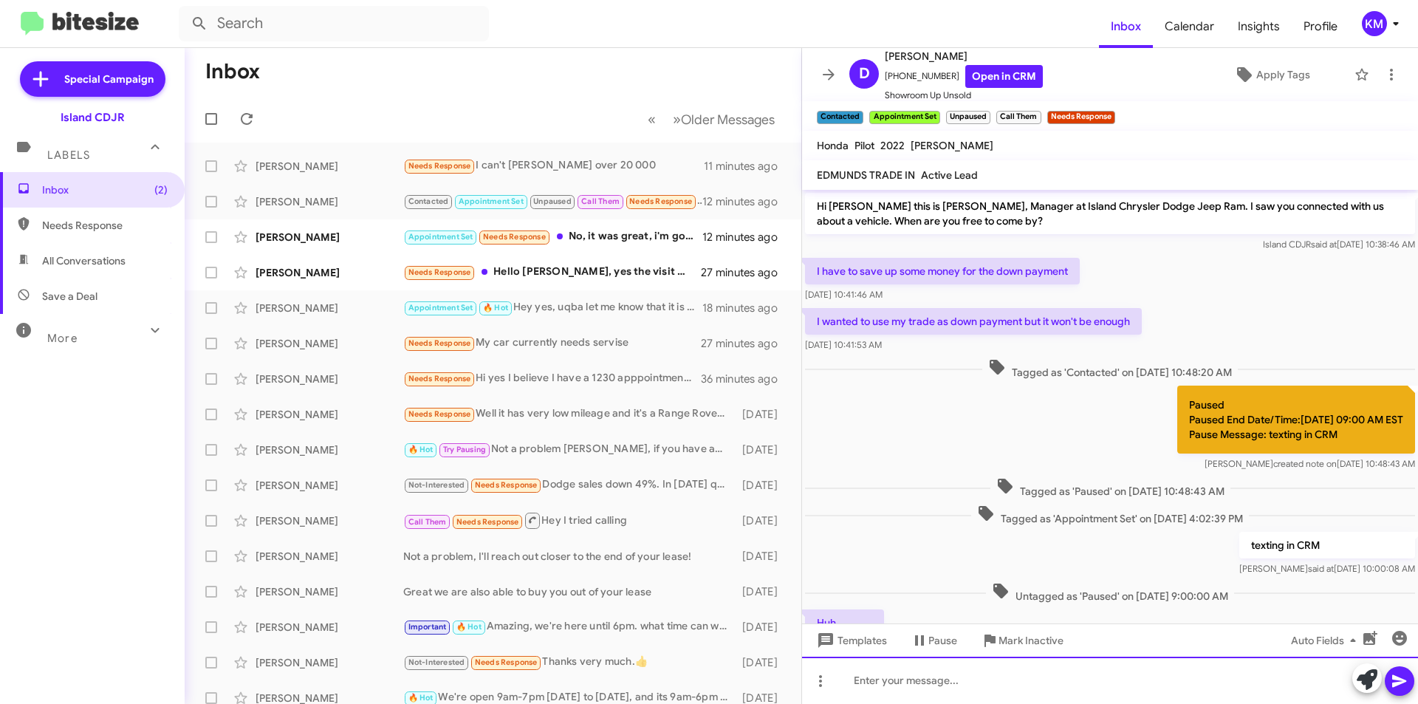
scroll to position [423, 0]
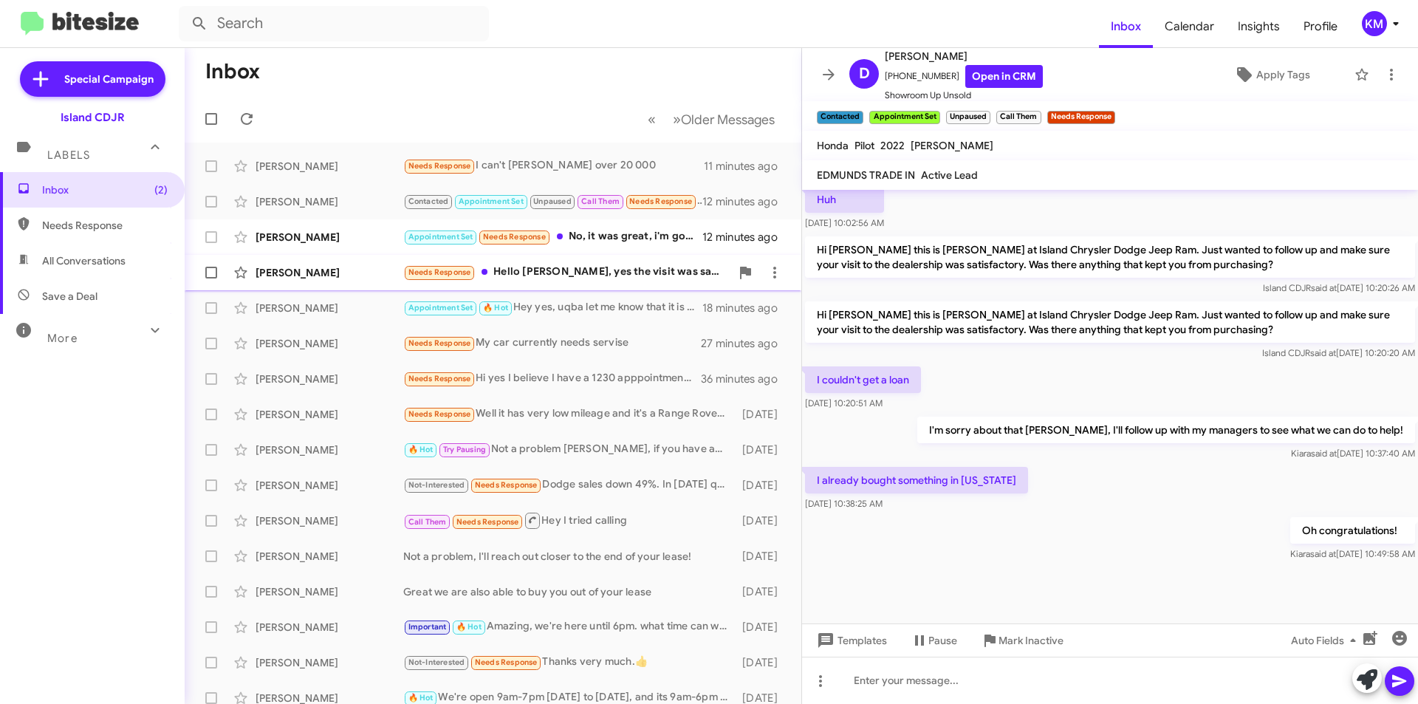
click at [638, 266] on div "Needs Response Hello [PERSON_NAME], yes the visit was satisfactory. [PERSON_NAM…" at bounding box center [566, 272] width 327 height 17
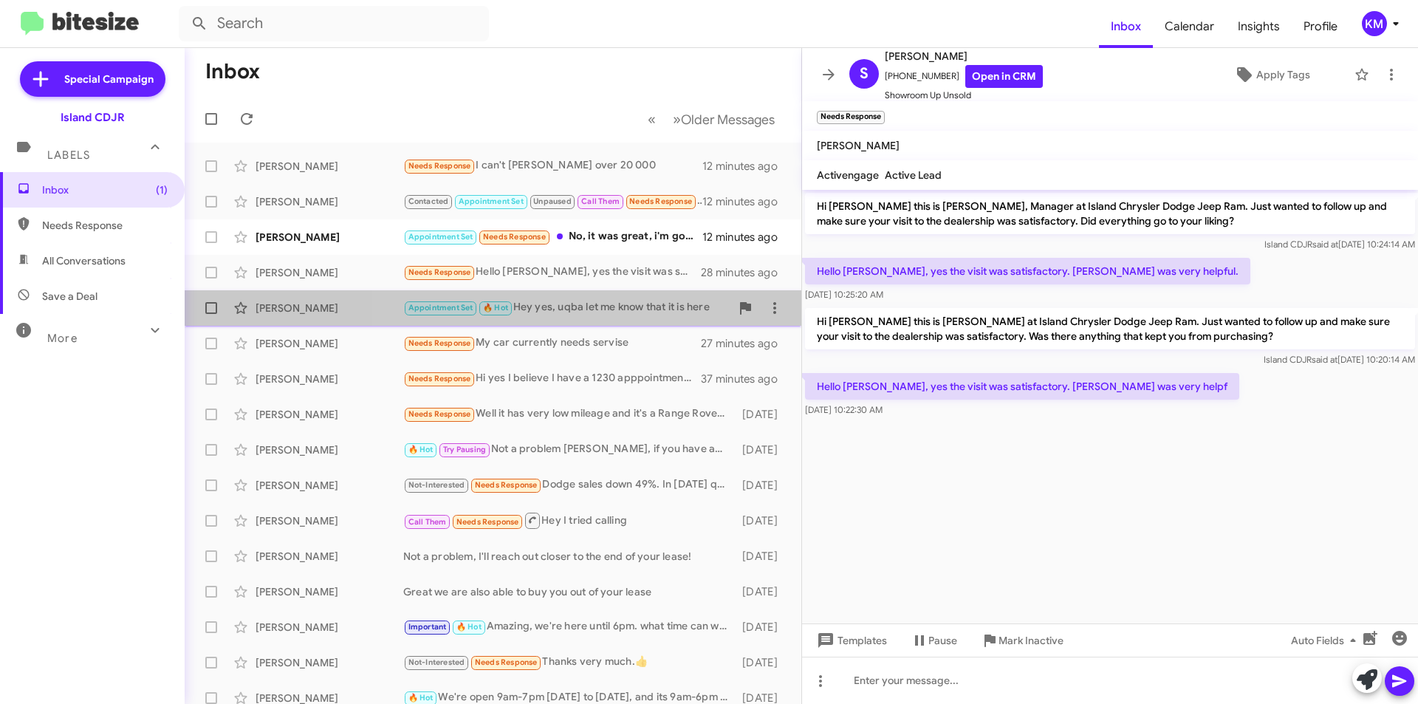
click at [605, 310] on div "Appointment Set 🔥 Hot Hey yes, uqba let me know that it is here" at bounding box center [566, 307] width 327 height 17
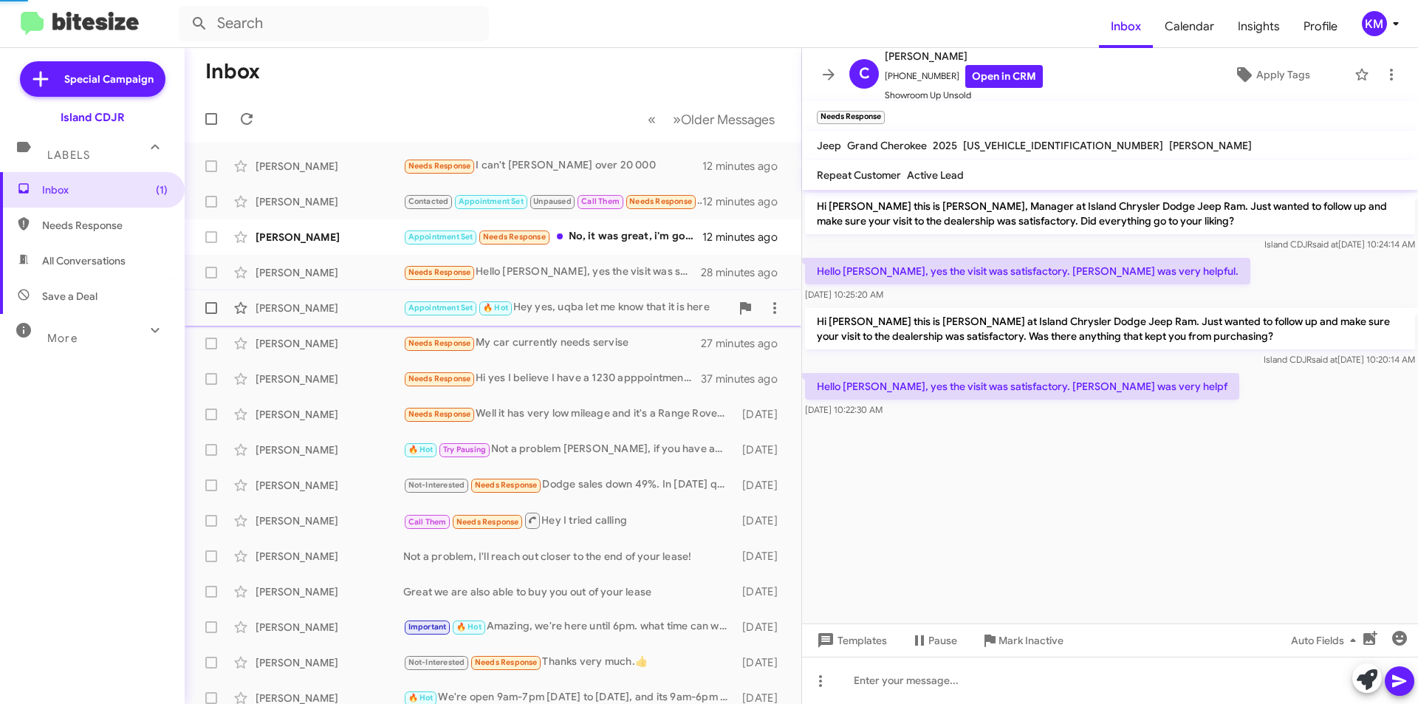
scroll to position [984, 0]
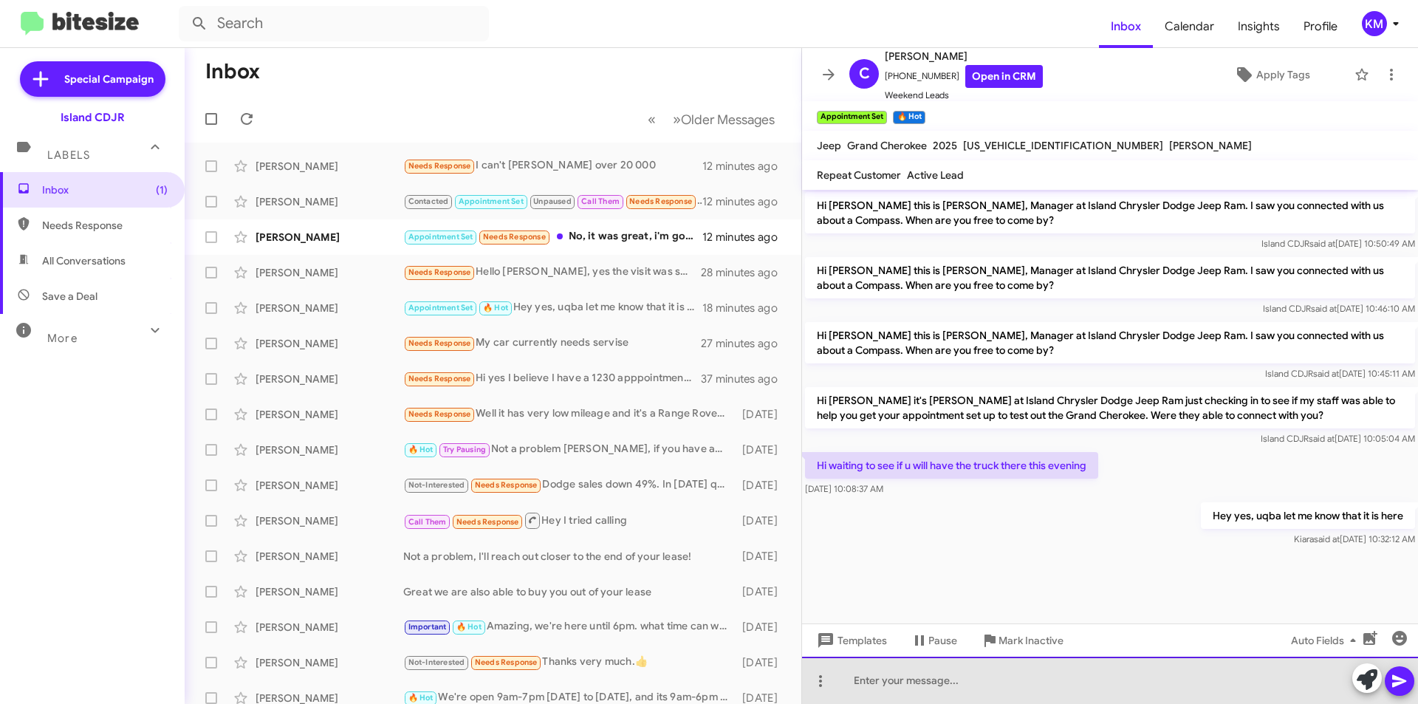
click at [1008, 684] on div at bounding box center [1110, 680] width 616 height 47
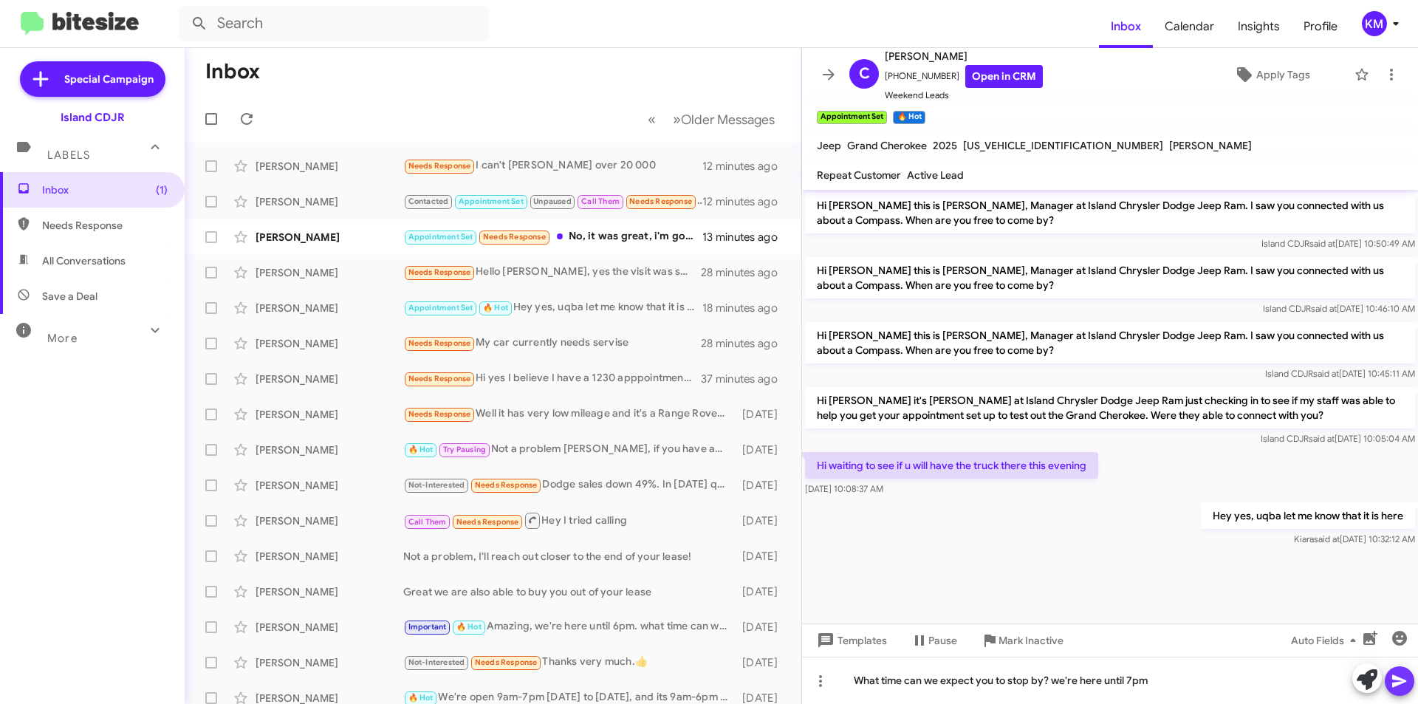
click at [1401, 676] on icon at bounding box center [1400, 681] width 18 height 18
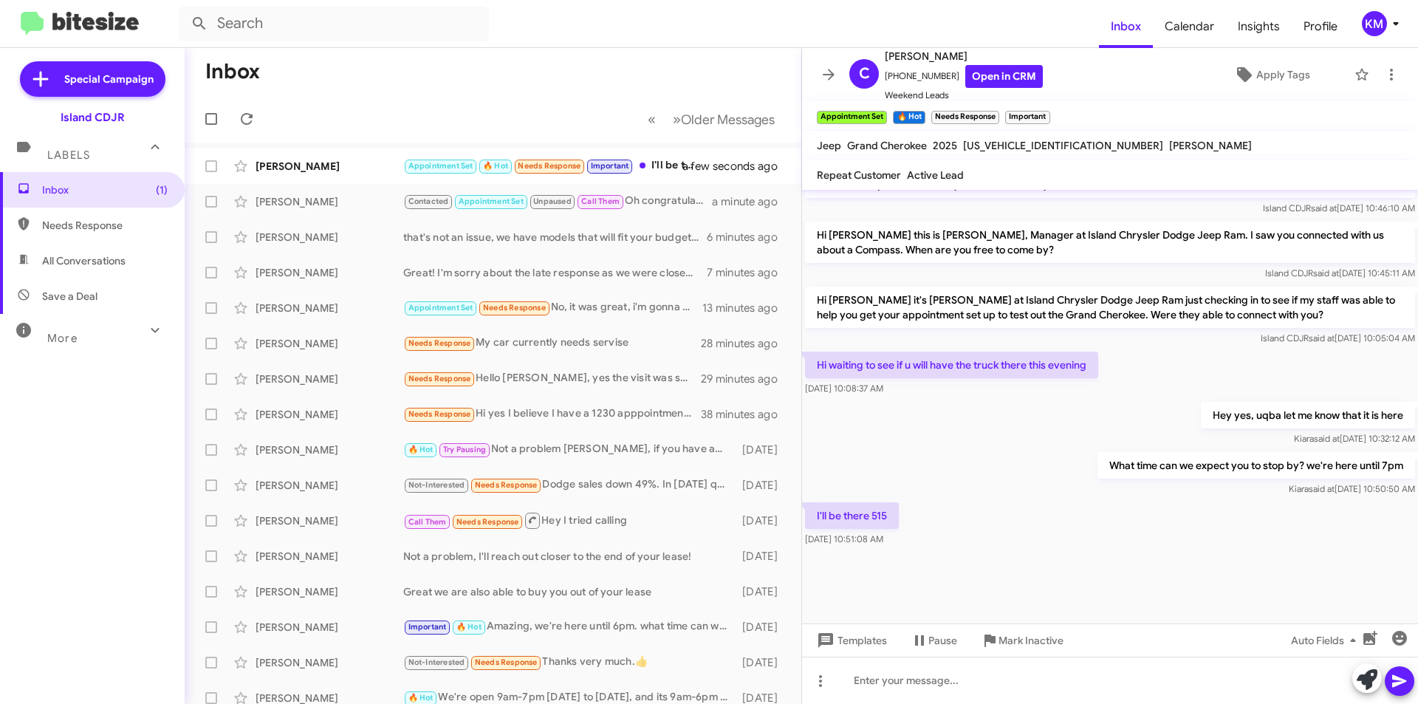
scroll to position [955, 0]
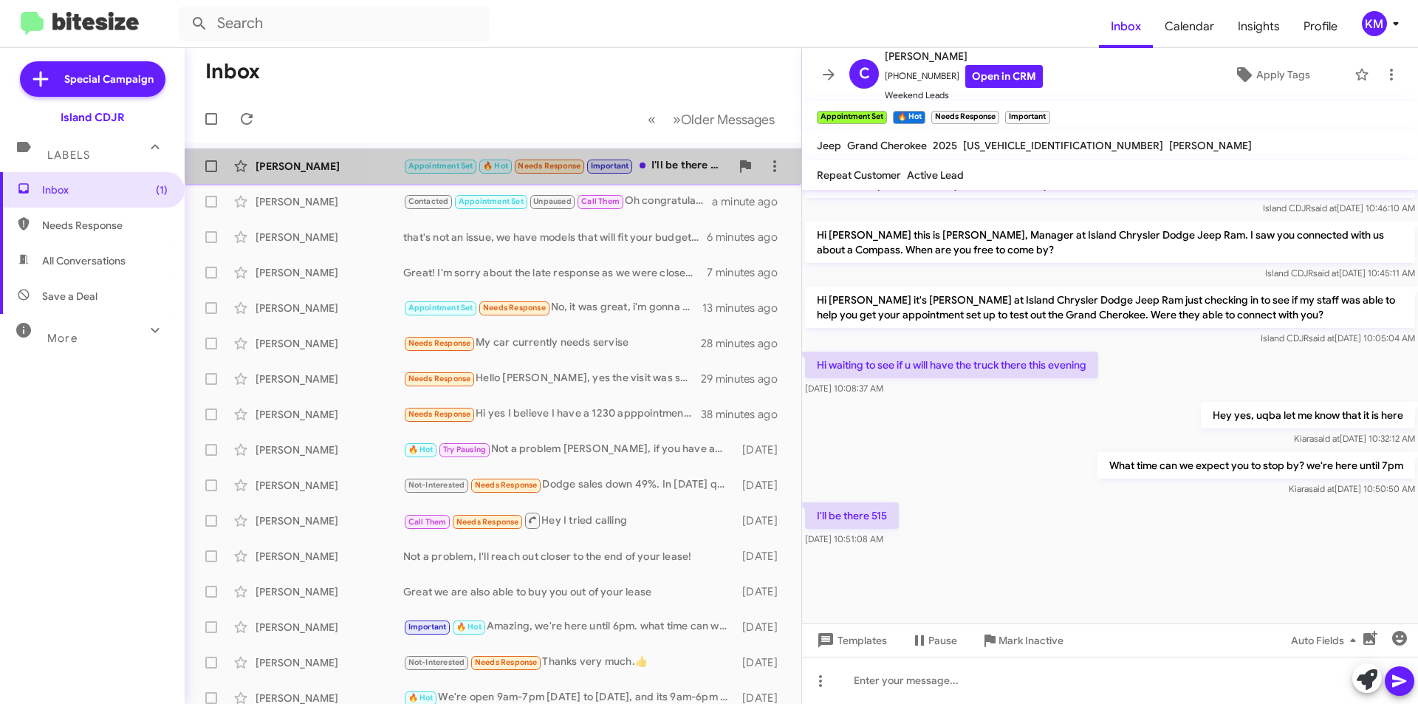
click at [667, 154] on div "[PERSON_NAME] Appointment Set 🔥 Hot Needs Response Important I'll be there 515 …" at bounding box center [492, 166] width 593 height 30
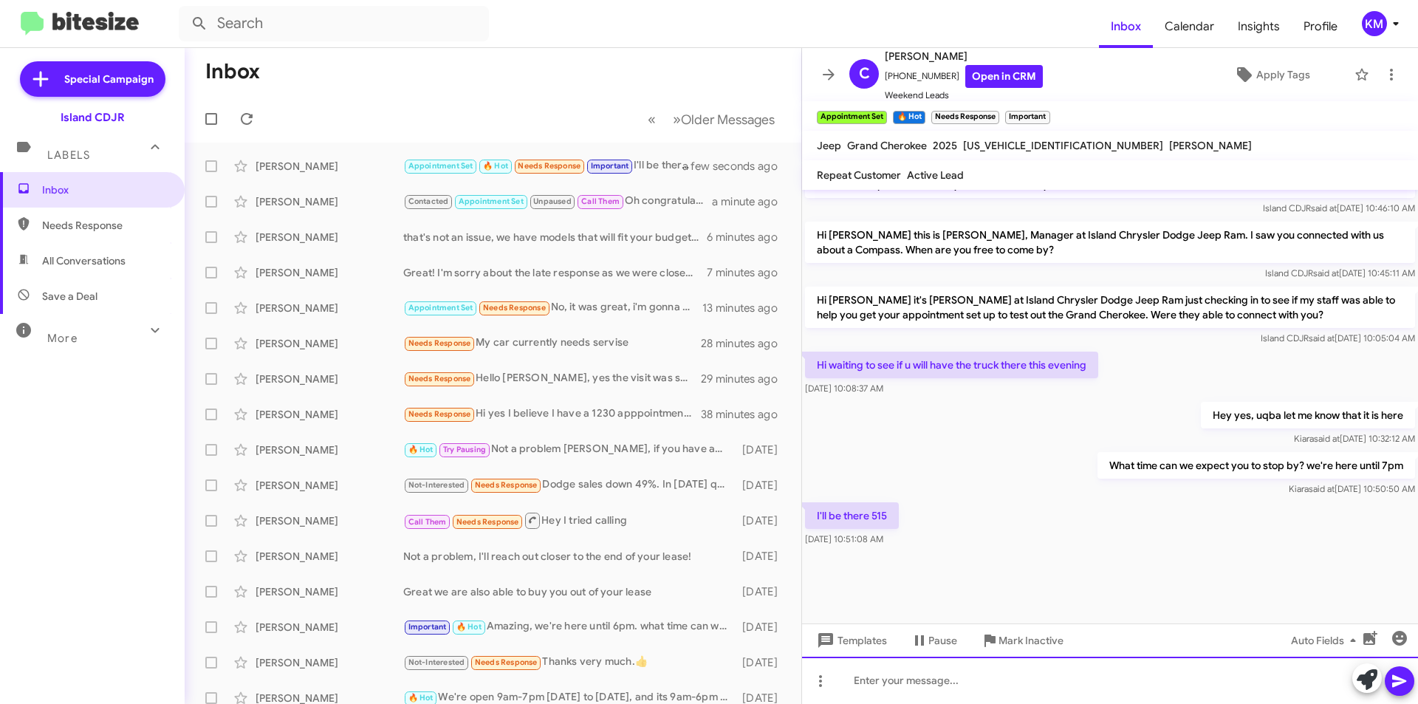
click at [967, 681] on div at bounding box center [1110, 680] width 616 height 47
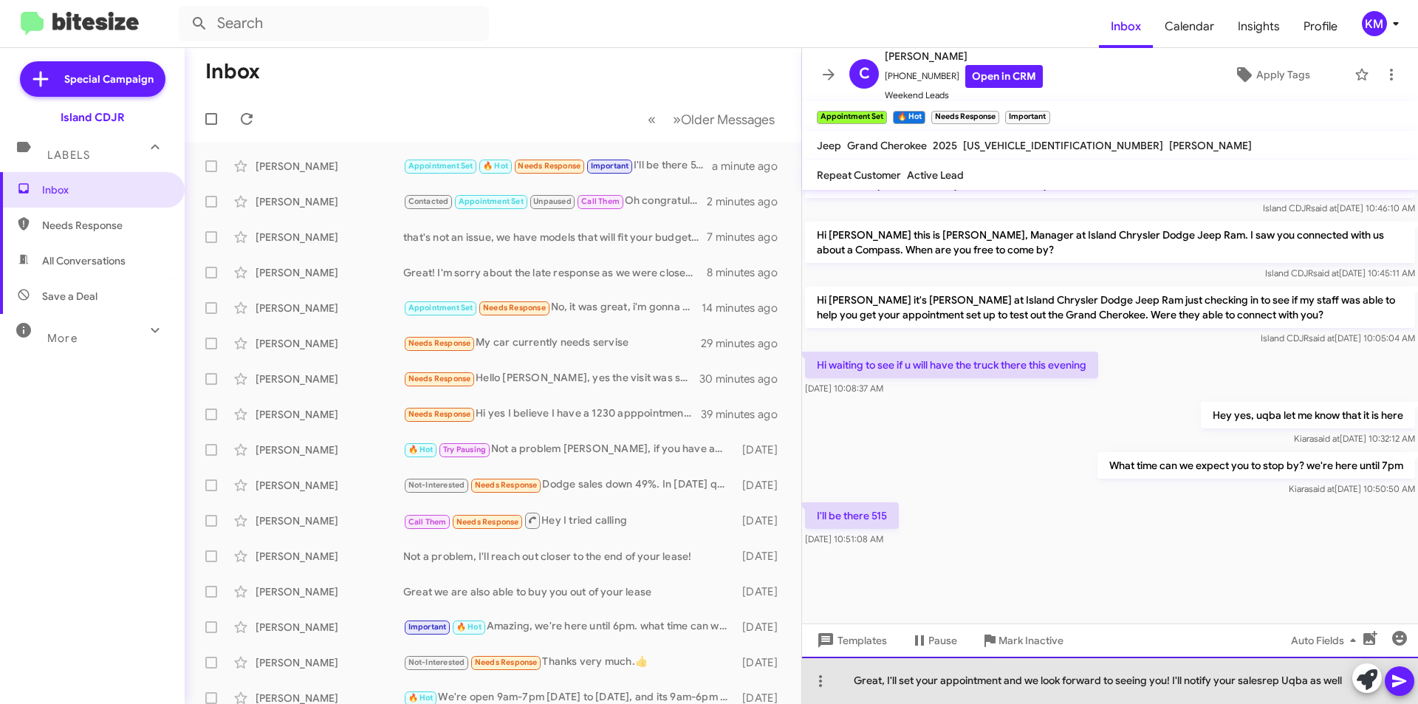
click at [1265, 680] on div "Great, I'll set your appointment and we look forward to seeing you! I'll notify…" at bounding box center [1110, 680] width 616 height 47
click at [1281, 690] on div "Great, I'll set your appointment and we look forward to seeing you! I'll notify…" at bounding box center [1110, 680] width 616 height 47
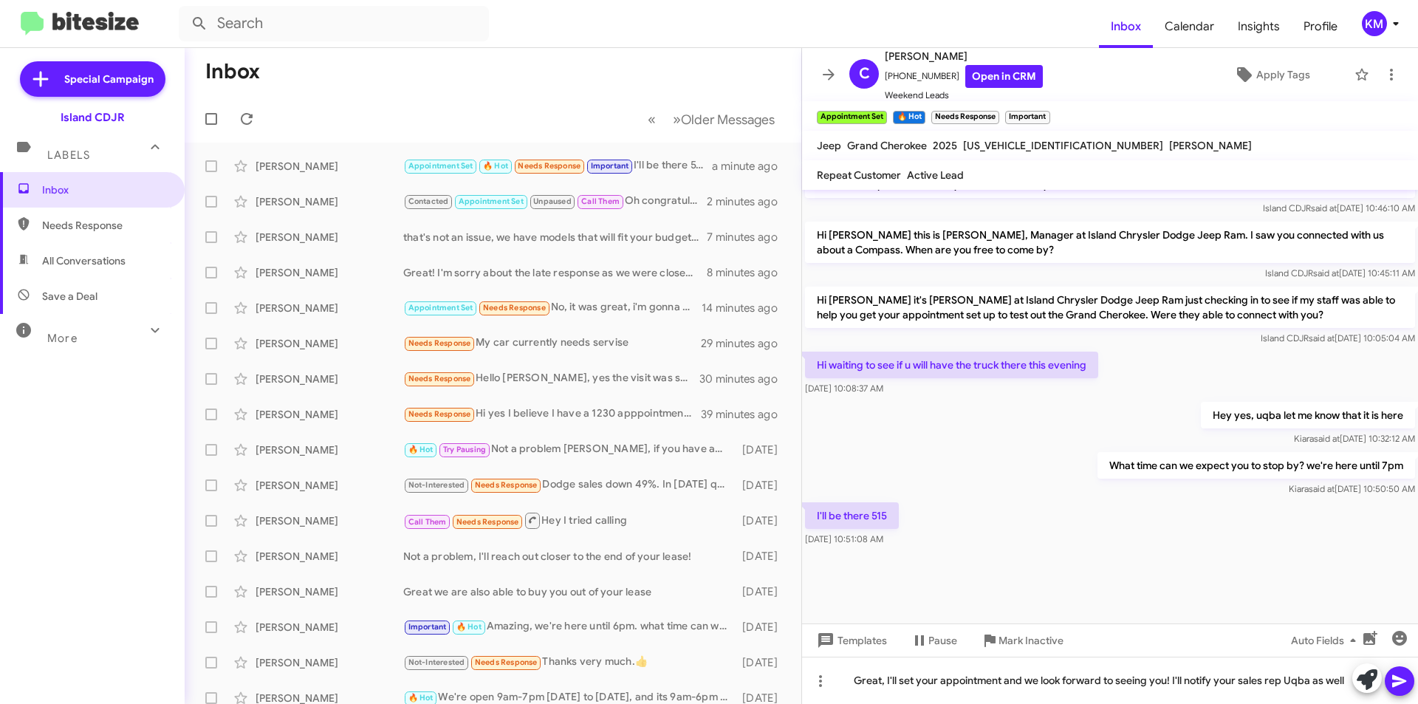
click at [1399, 682] on icon at bounding box center [1399, 681] width 14 height 13
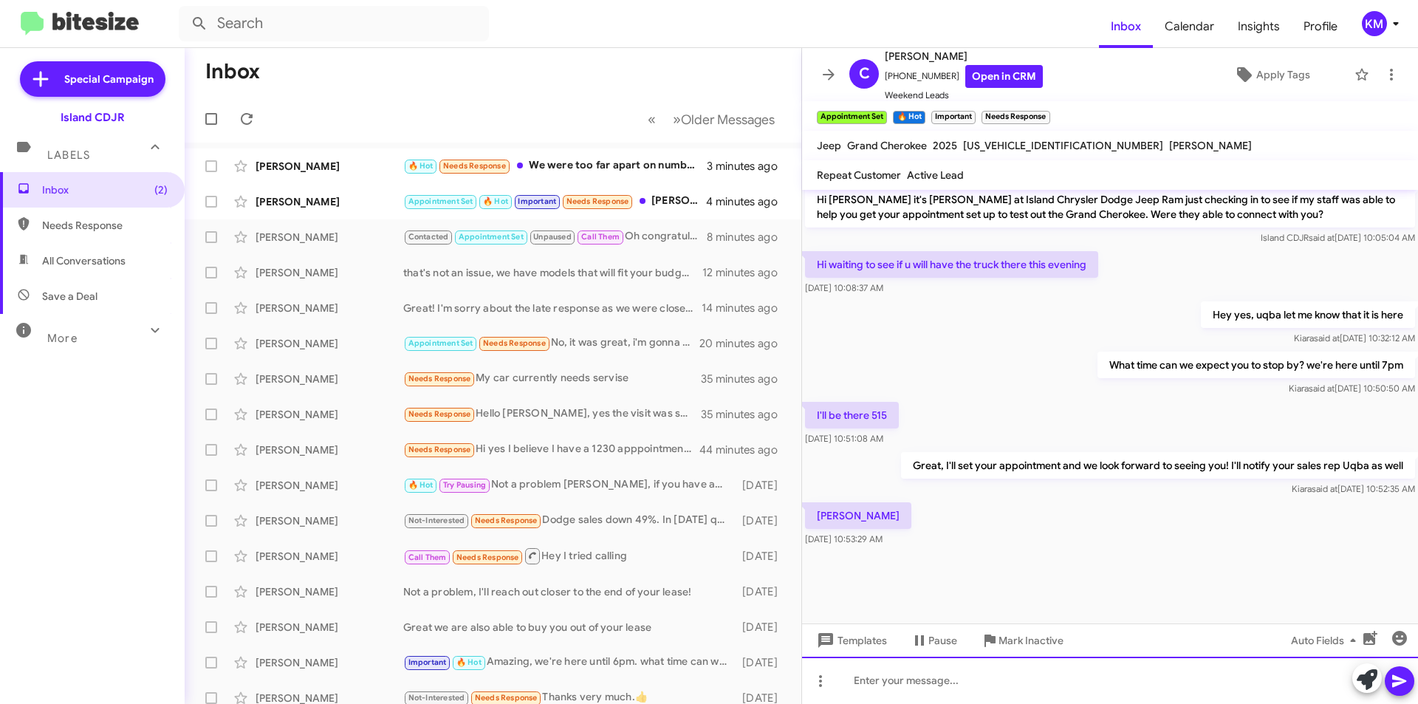
scroll to position [925, 0]
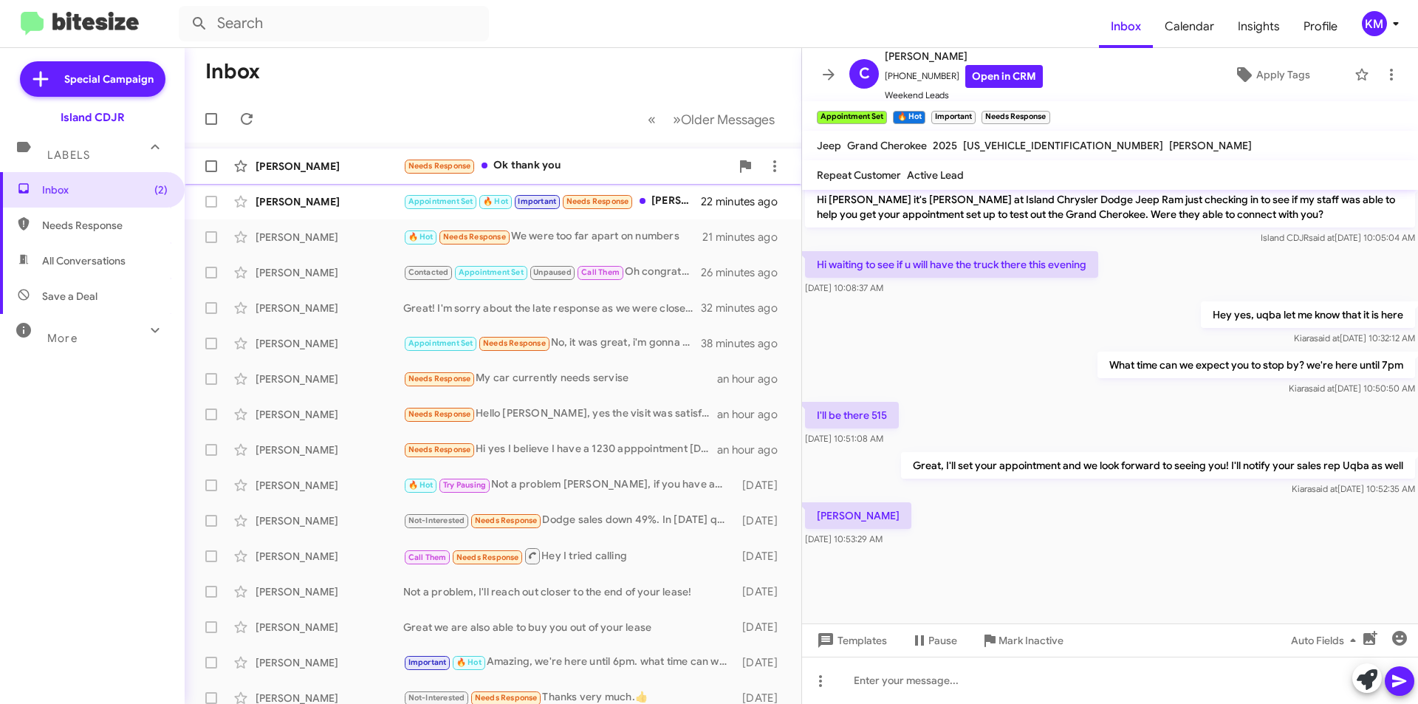
click at [581, 157] on div "Needs Response Ok thank you" at bounding box center [566, 165] width 327 height 17
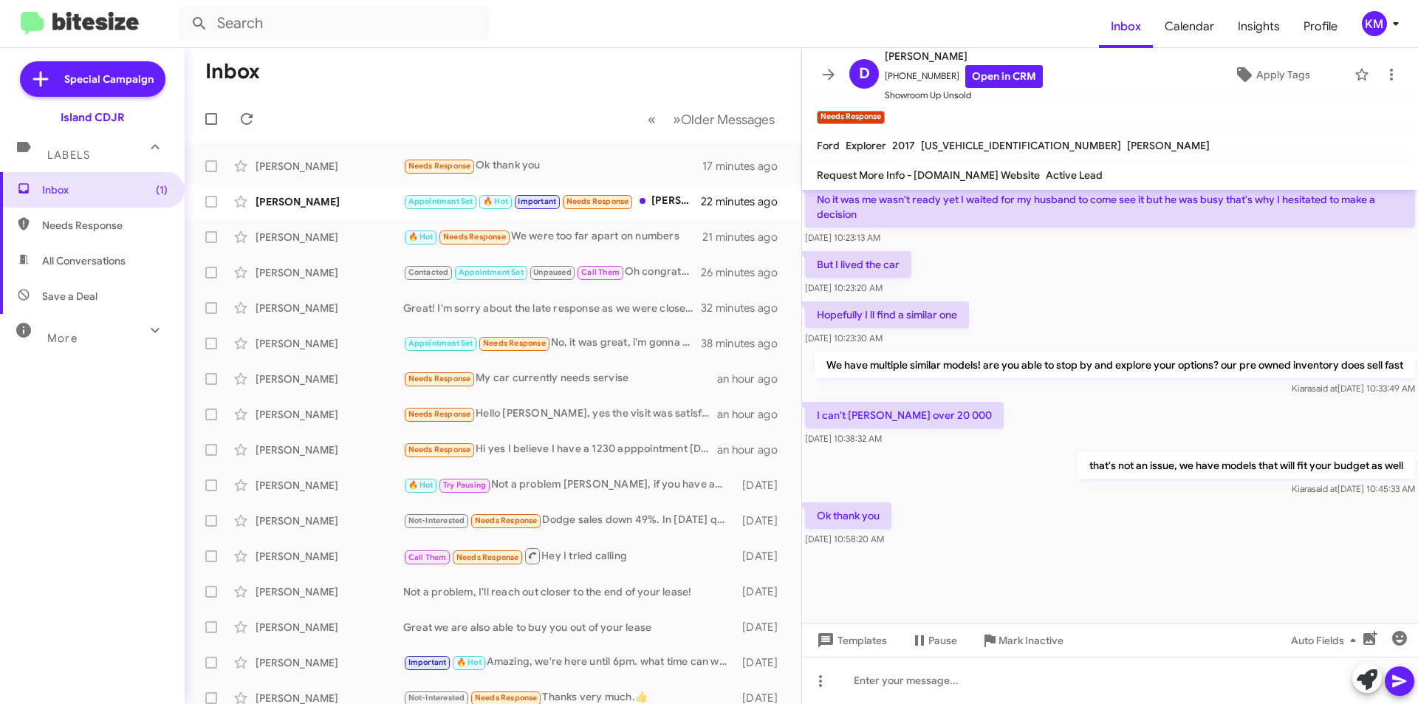
scroll to position [748, 0]
click at [306, 199] on div "[PERSON_NAME]" at bounding box center [330, 201] width 148 height 15
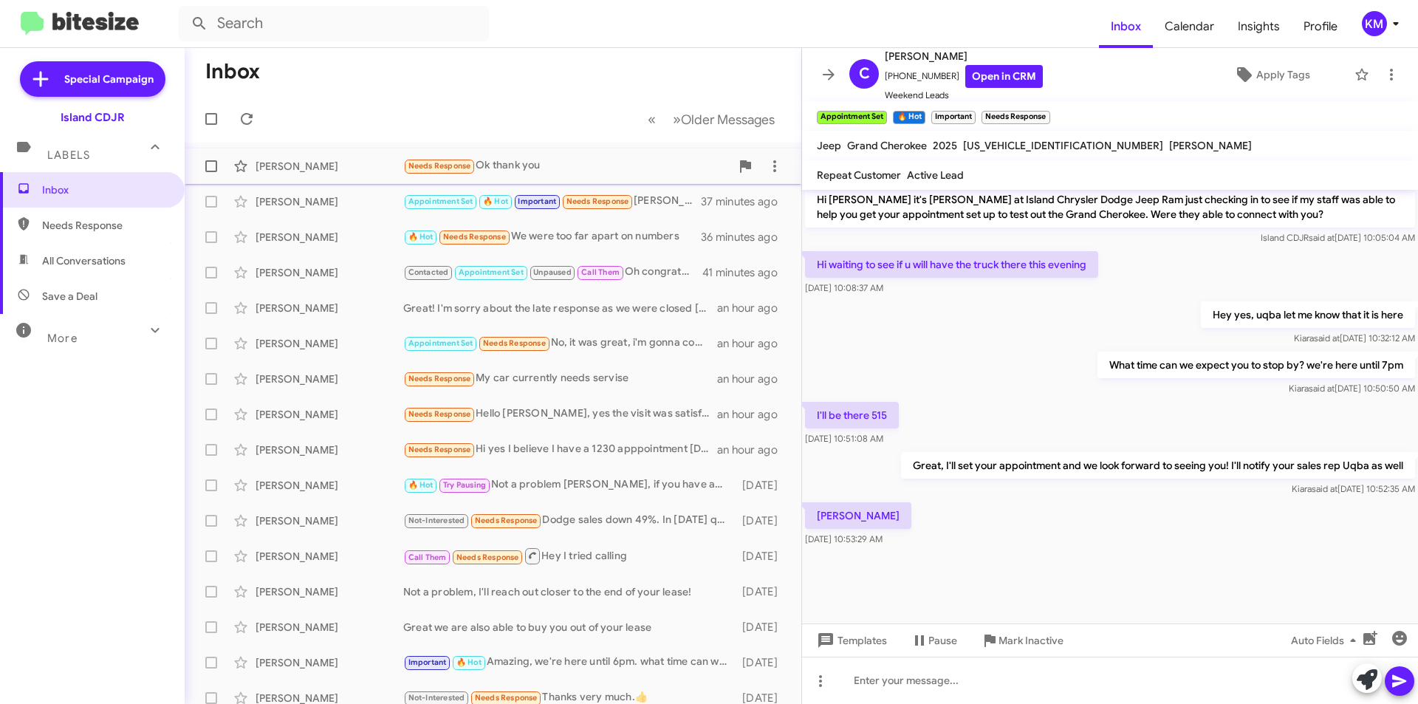
click at [602, 171] on div "Needs Response Ok thank you" at bounding box center [566, 165] width 327 height 17
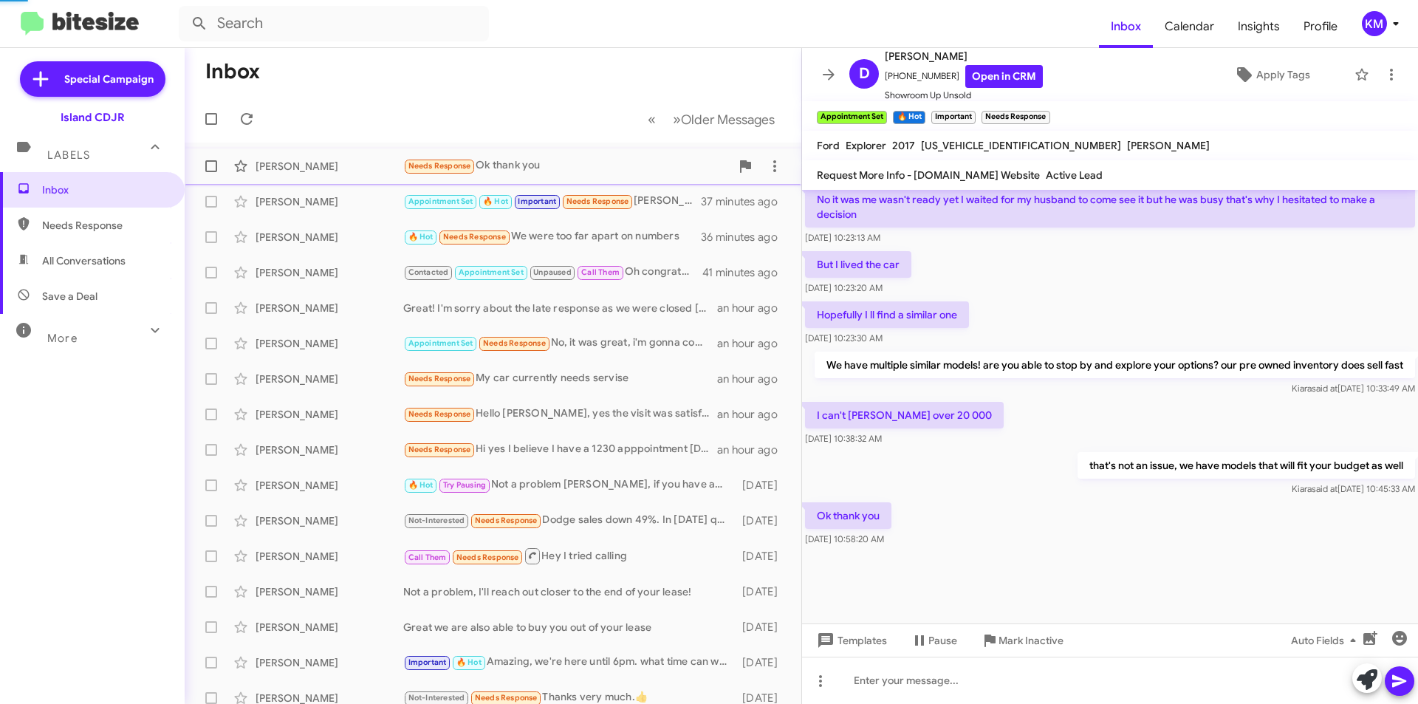
scroll to position [748, 0]
click at [250, 116] on icon at bounding box center [247, 119] width 12 height 12
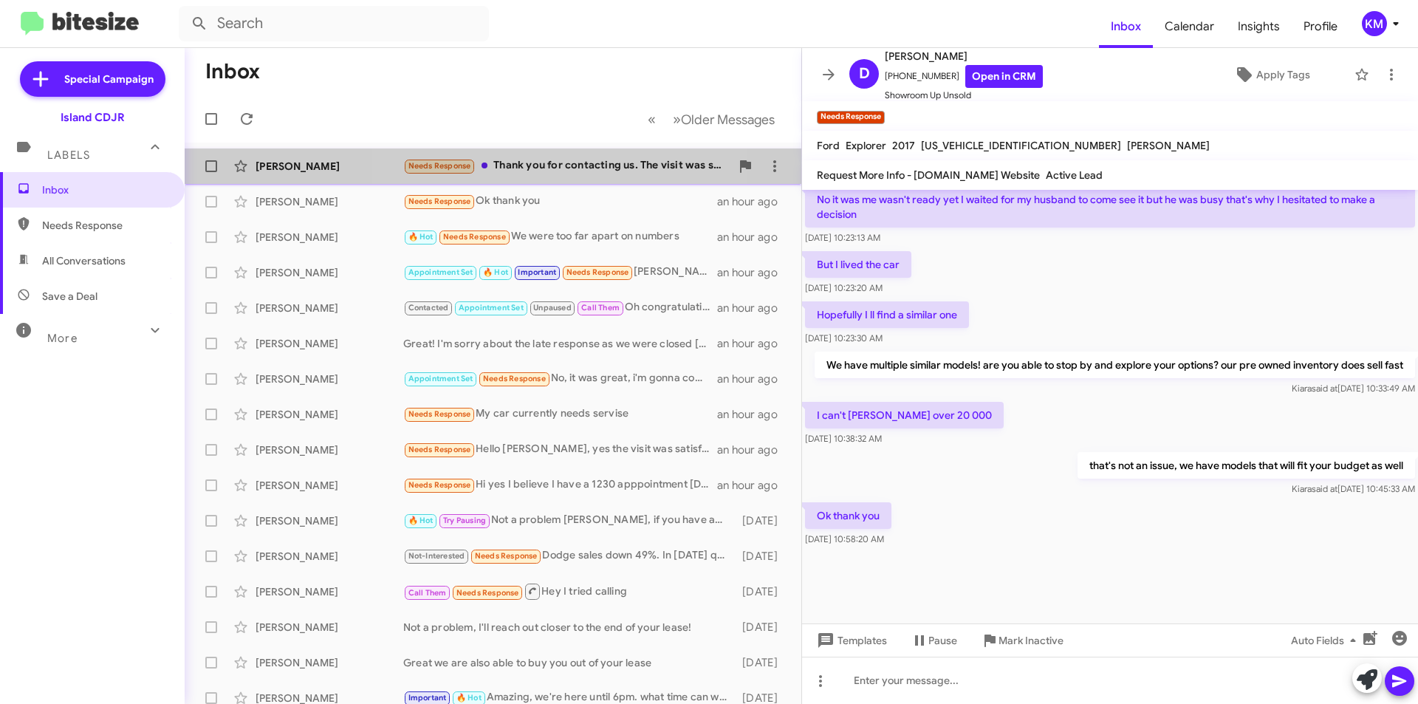
click at [568, 162] on div "Needs Response Thank you for contacting us. The visit was satisfactory." at bounding box center [566, 165] width 327 height 17
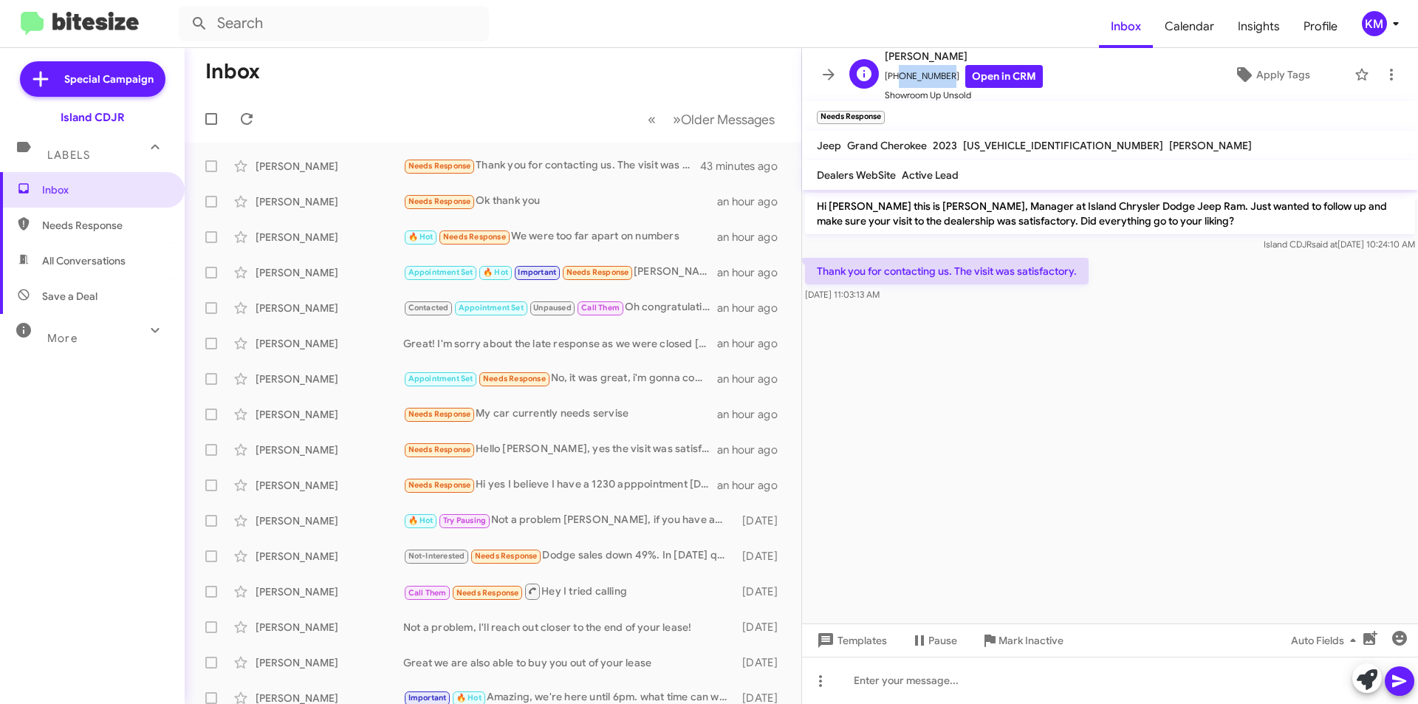
drag, startPoint x: 942, startPoint y: 77, endPoint x: 894, endPoint y: 81, distance: 48.2
click at [894, 81] on span "[PHONE_NUMBER] Open in CRM" at bounding box center [964, 76] width 158 height 23
copy span "9176085925"
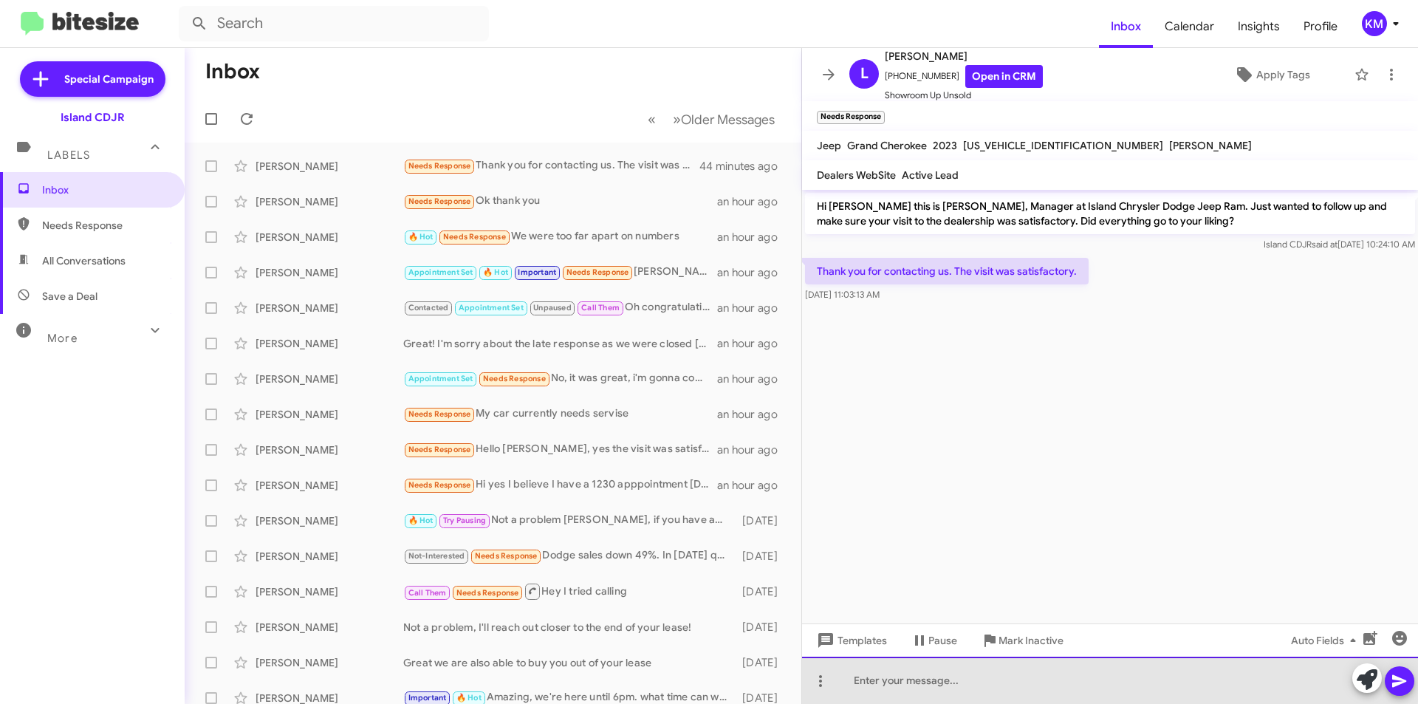
click at [992, 678] on div at bounding box center [1110, 680] width 616 height 47
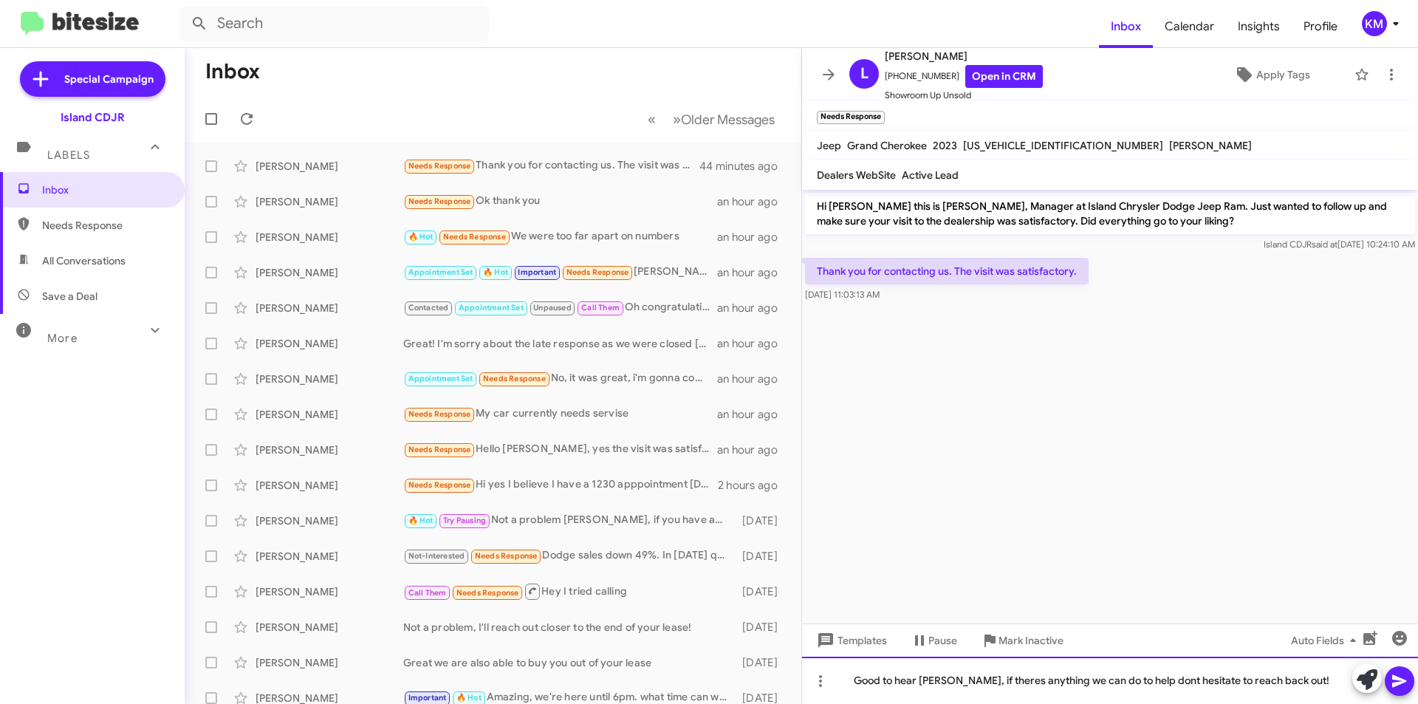
click at [1143, 677] on div "Good to hear [PERSON_NAME], if theres anything we can do to help dont hesitate …" at bounding box center [1110, 680] width 616 height 47
click at [1142, 671] on div "Good to hear [PERSON_NAME], if theres anything we can do to help dont hesitate …" at bounding box center [1110, 680] width 616 height 47
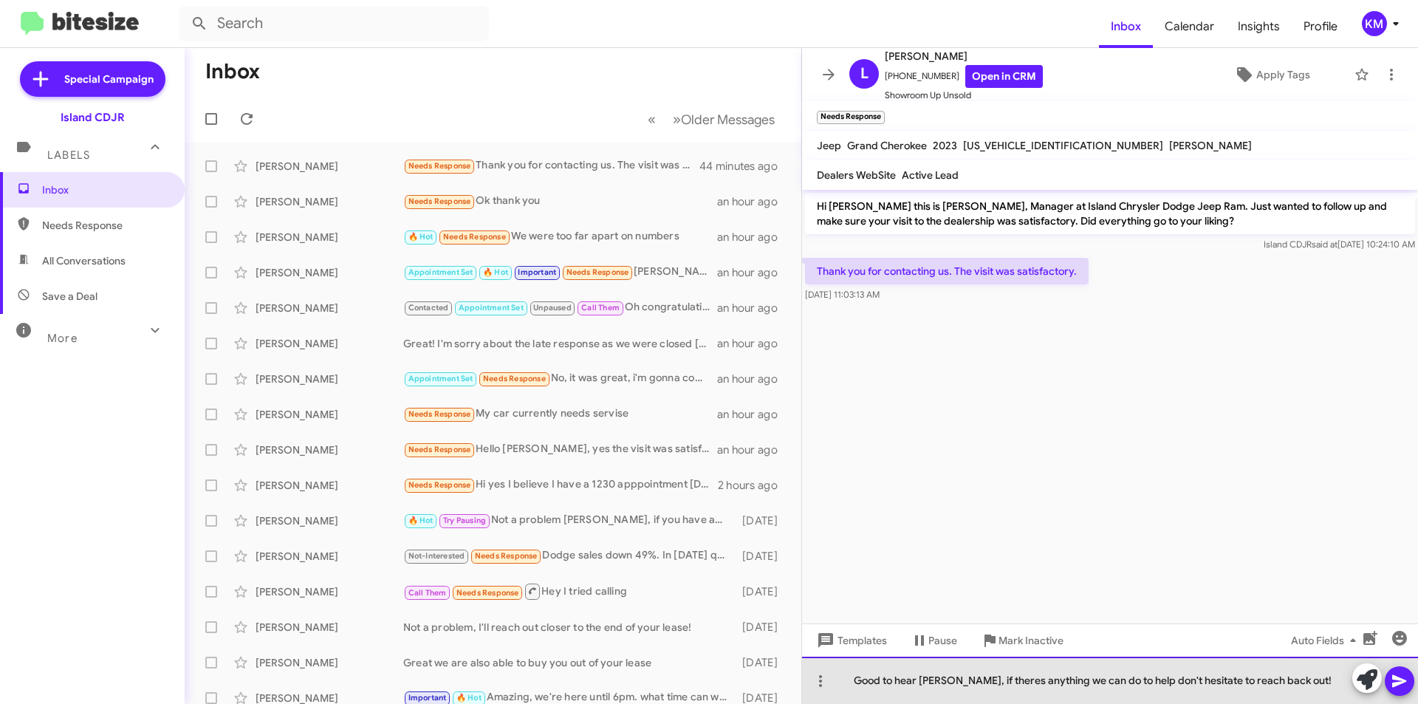
click at [978, 687] on div "Good to hear [PERSON_NAME], if theres anything we can do to help don't hesitate…" at bounding box center [1110, 680] width 616 height 47
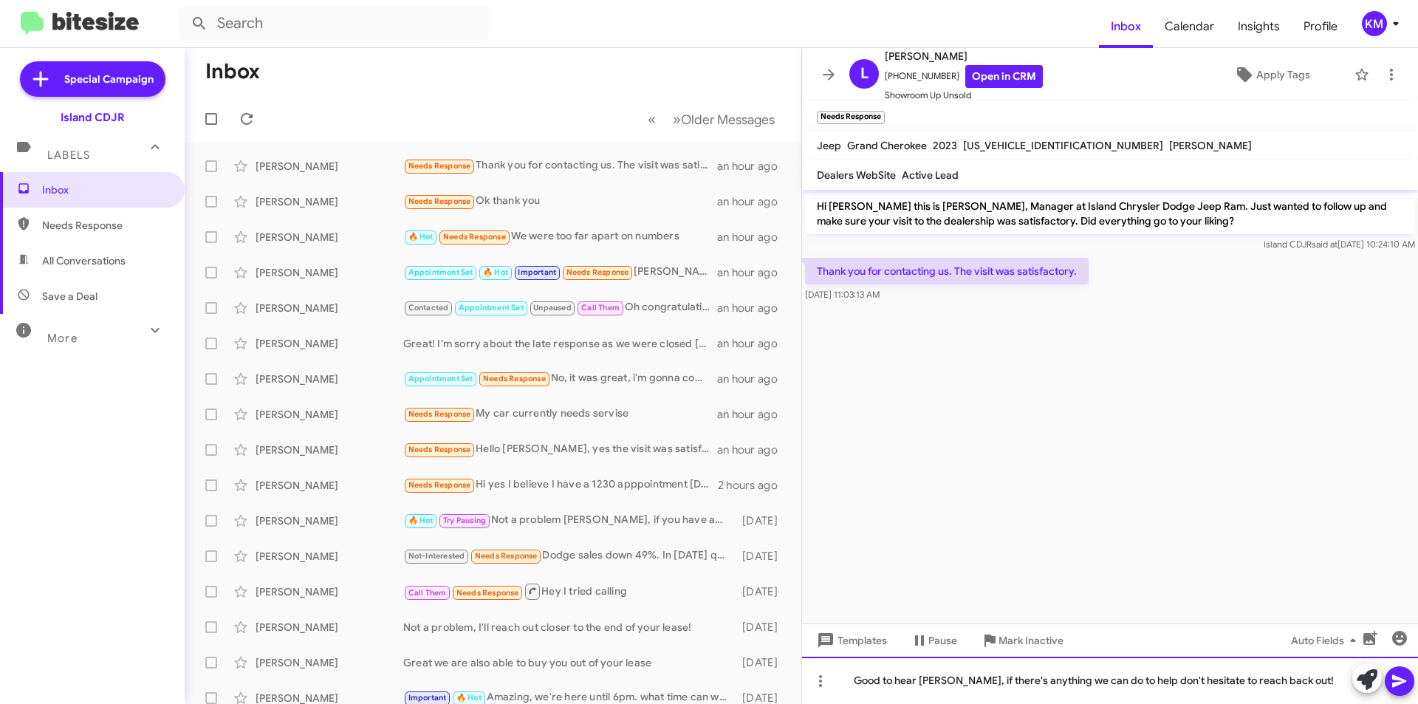
click at [1295, 679] on div "Good to hear [PERSON_NAME], if there's anything we can do to help don't hesitat…" at bounding box center [1110, 680] width 616 height 47
click at [1394, 676] on icon at bounding box center [1399, 681] width 14 height 13
